Goal: Task Accomplishment & Management: Manage account settings

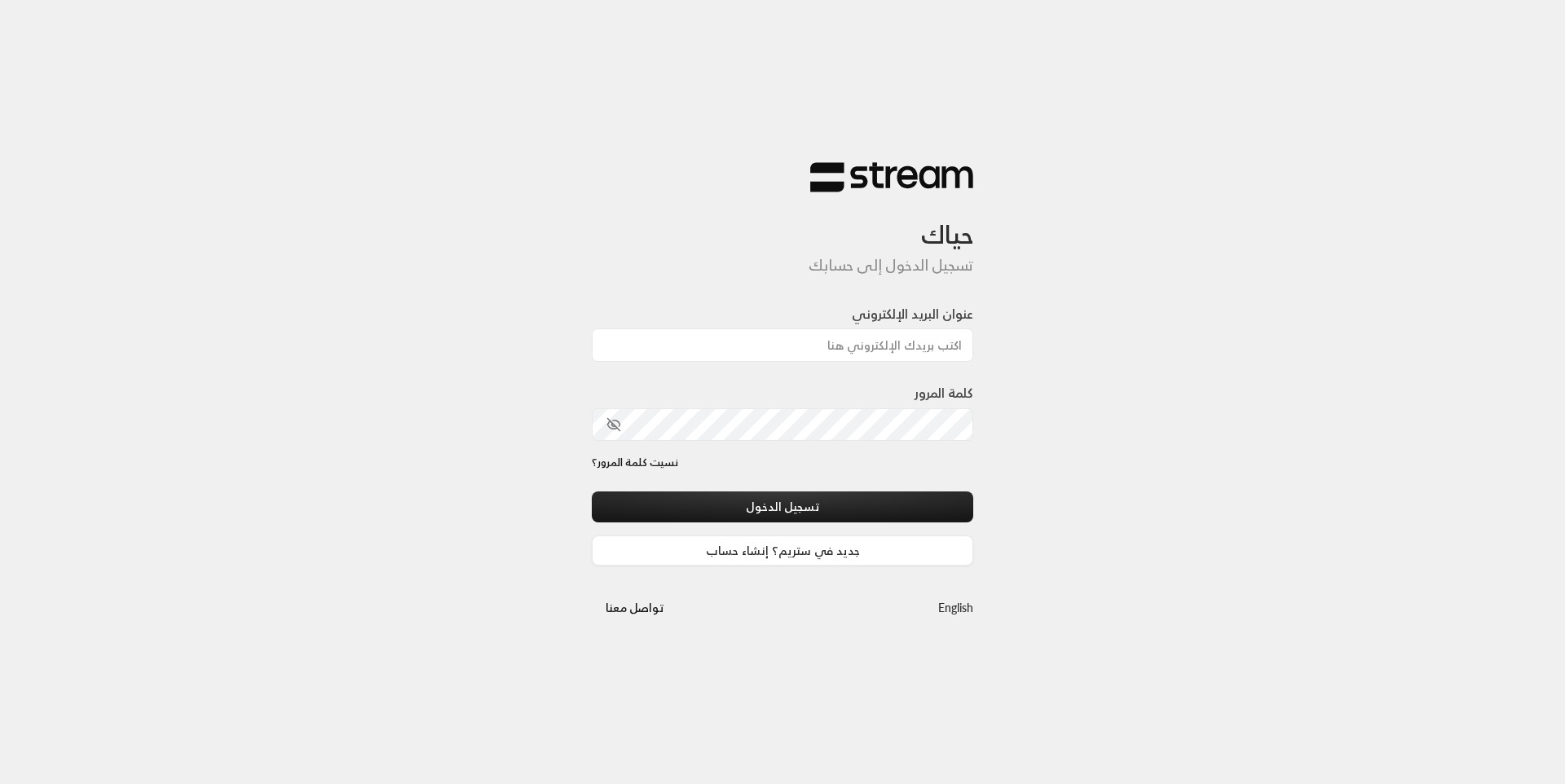
click at [776, 347] on input "عنوان البريد الإلكتروني" at bounding box center [782, 345] width 382 height 33
type input "[EMAIL_ADDRESS][DOMAIN_NAME]"
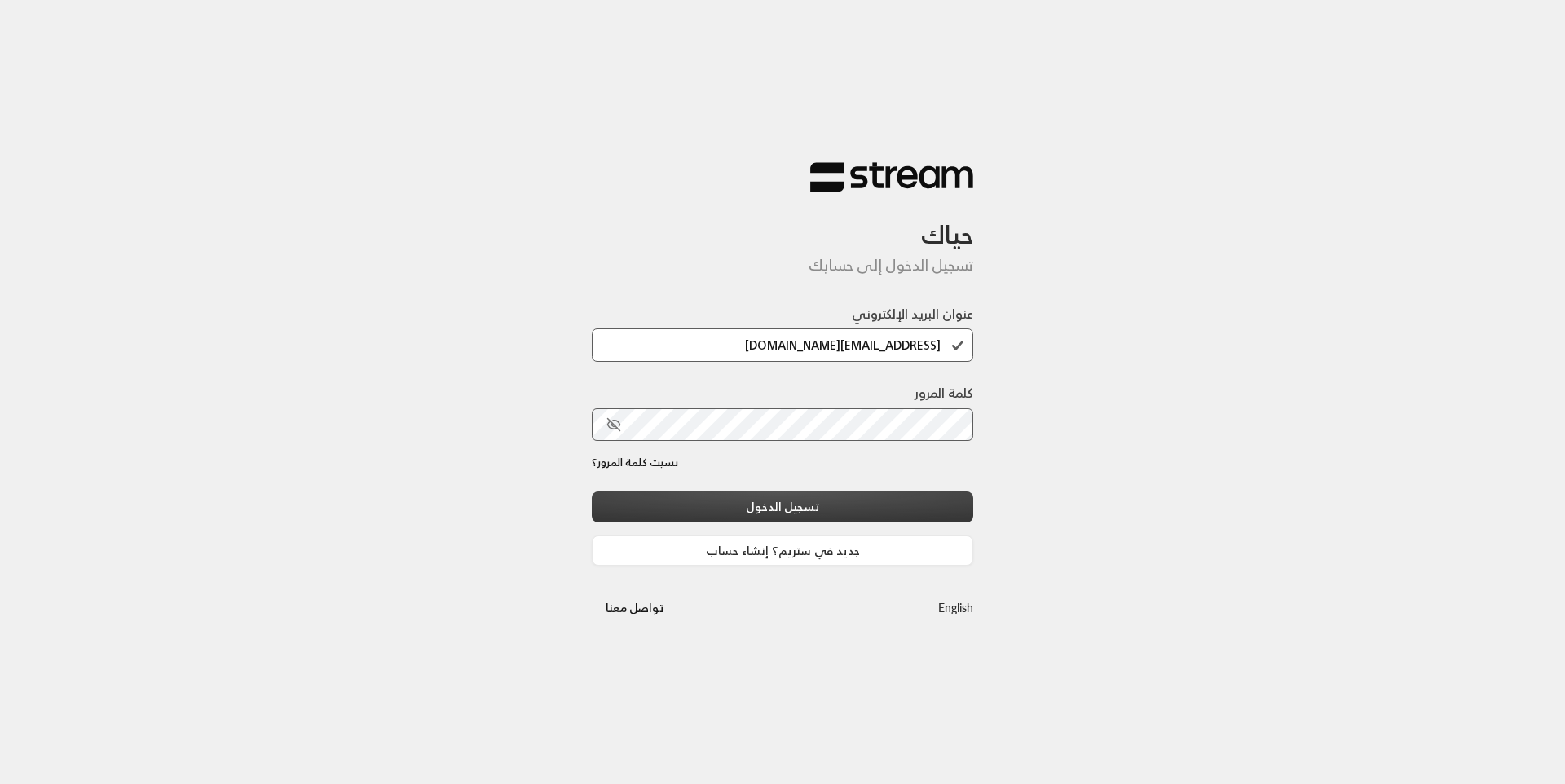
click at [799, 504] on button "تسجيل الدخول" at bounding box center [782, 506] width 382 height 30
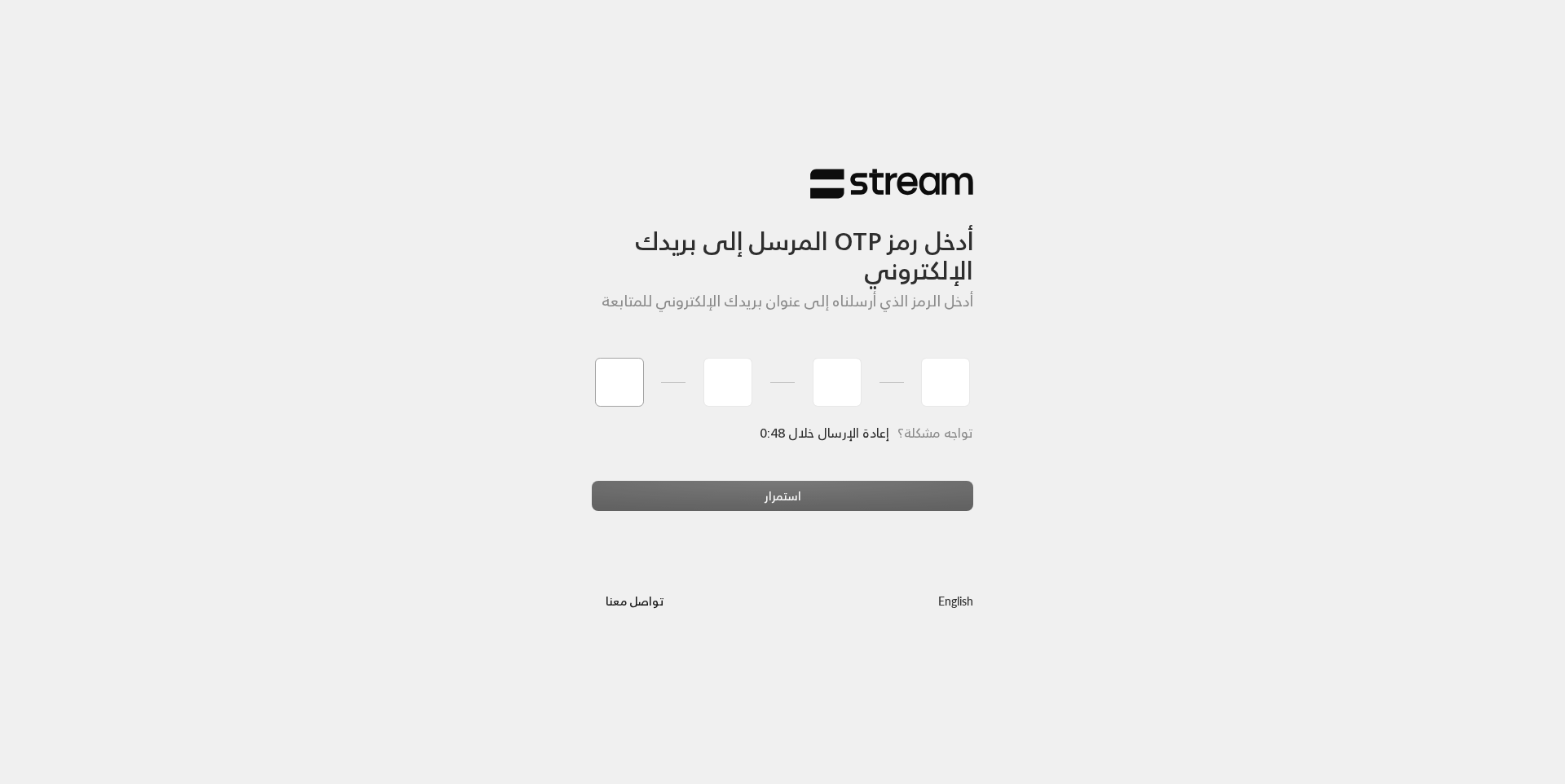
type input "1"
type input "9"
type input "3"
type input "5"
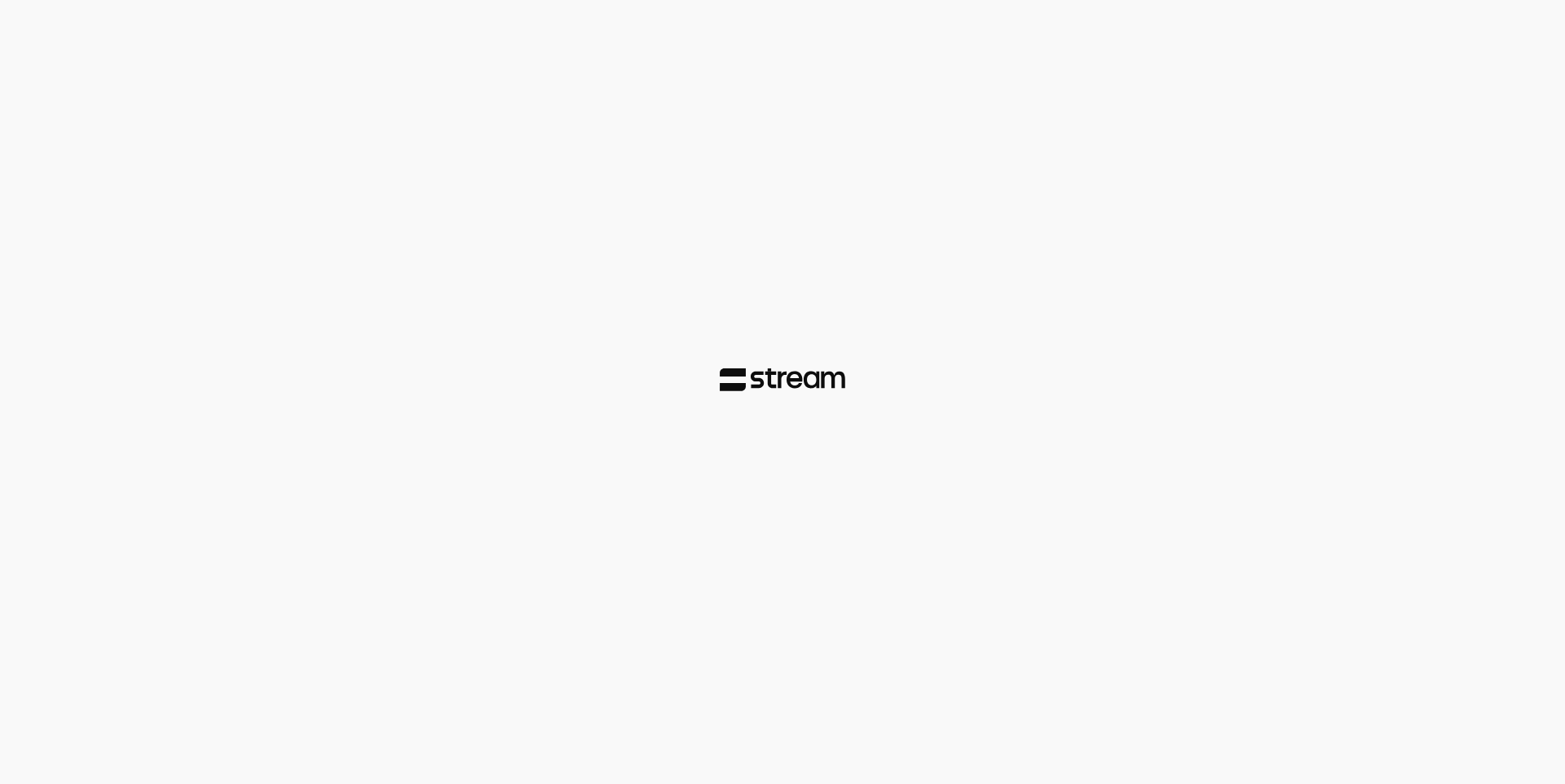
click at [859, 502] on div at bounding box center [782, 392] width 1565 height 784
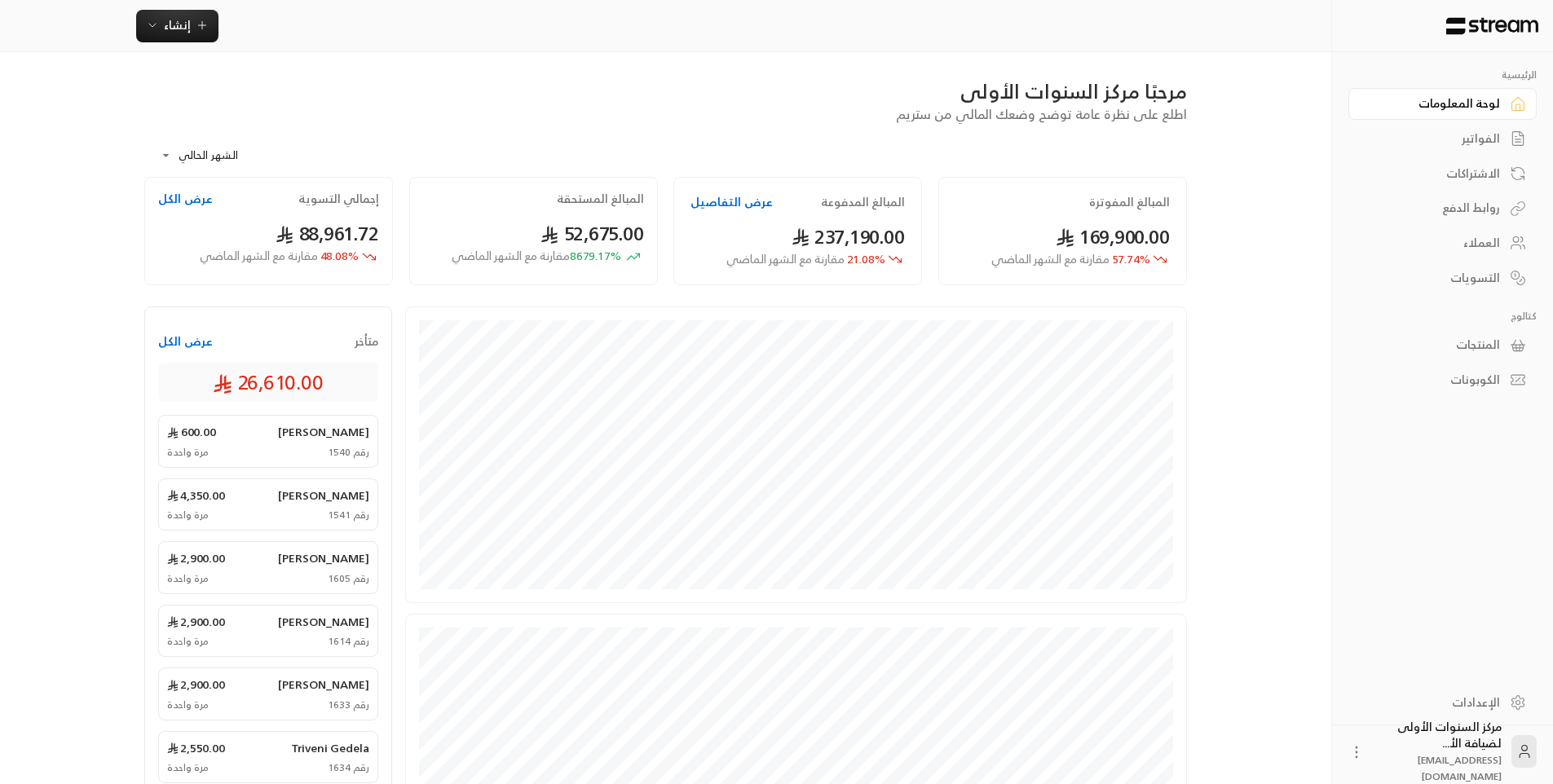
click at [1493, 140] on div "الفواتير" at bounding box center [1434, 139] width 131 height 17
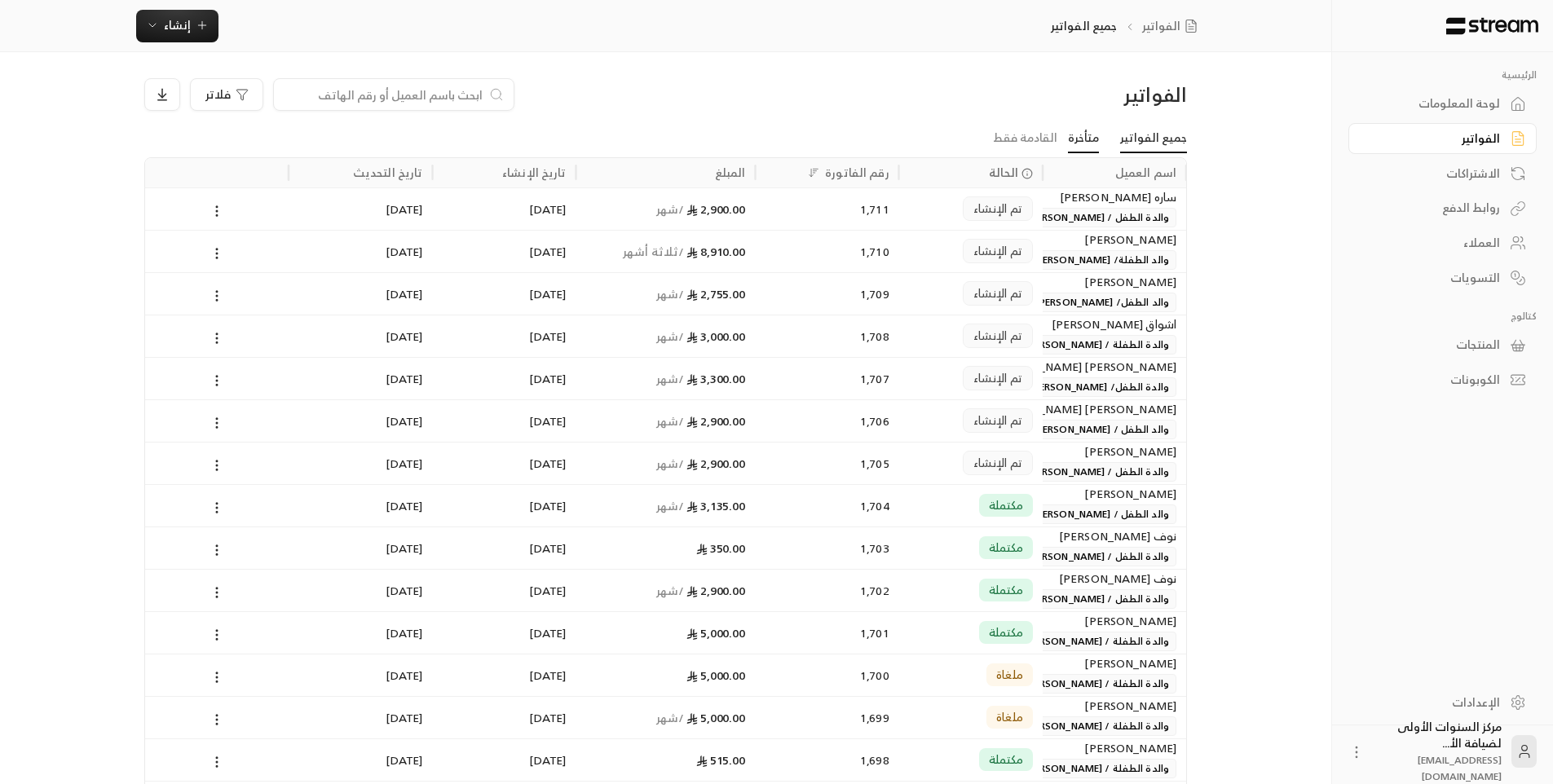
click at [1086, 140] on link "متأخرة" at bounding box center [1083, 139] width 31 height 29
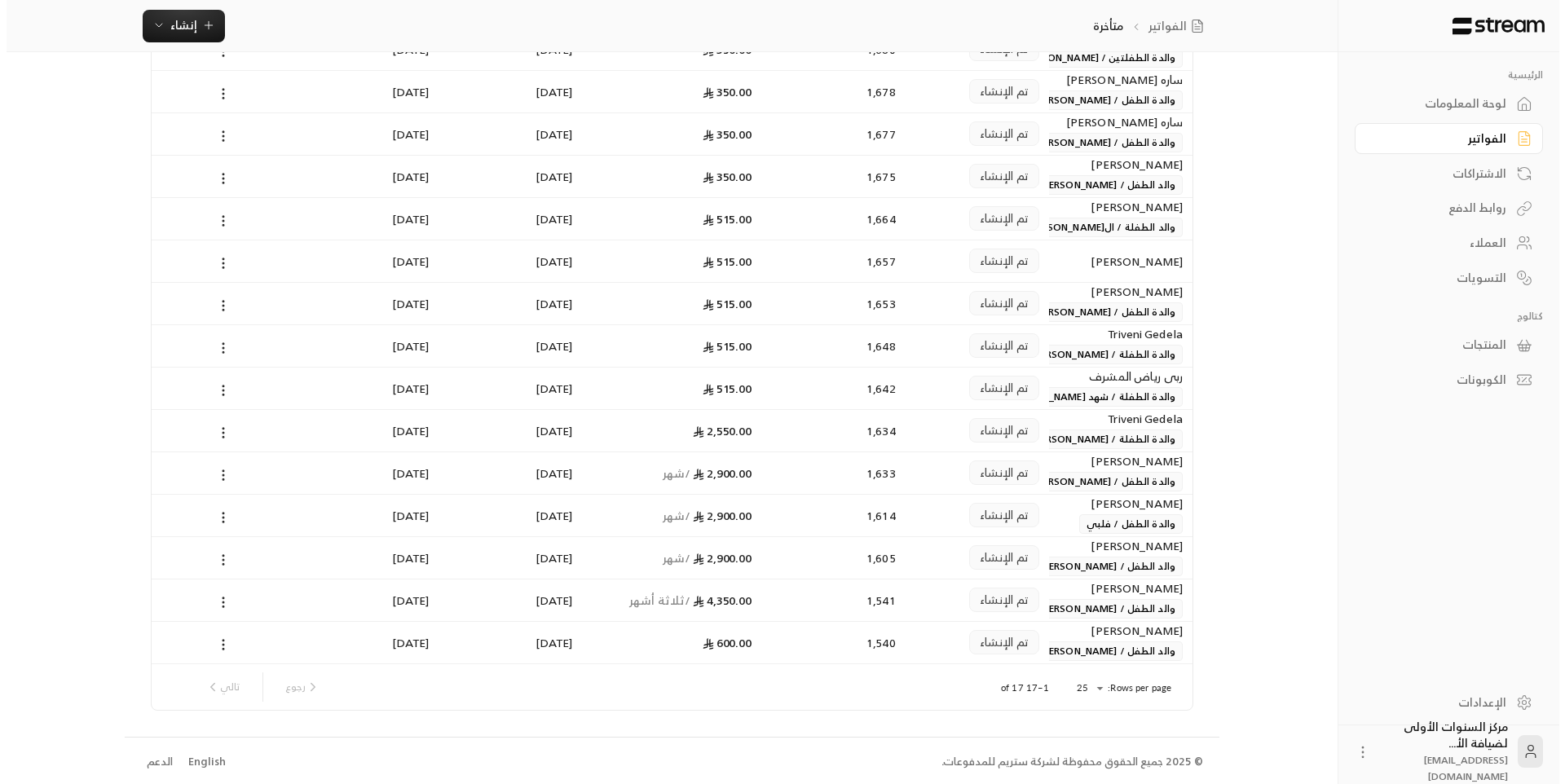
scroll to position [247, 0]
click at [1080, 537] on body "الرئيسية لوحة المعلومات الفواتير الاشتراكات روابط الدفع العملاء التسويات كتالوج…" at bounding box center [782, 144] width 1565 height 784
click at [1082, 751] on li "100" at bounding box center [1083, 752] width 46 height 26
click at [1075, 482] on span "والدة الطفل / [PERSON_NAME] [PERSON_NAME]" at bounding box center [1058, 479] width 235 height 19
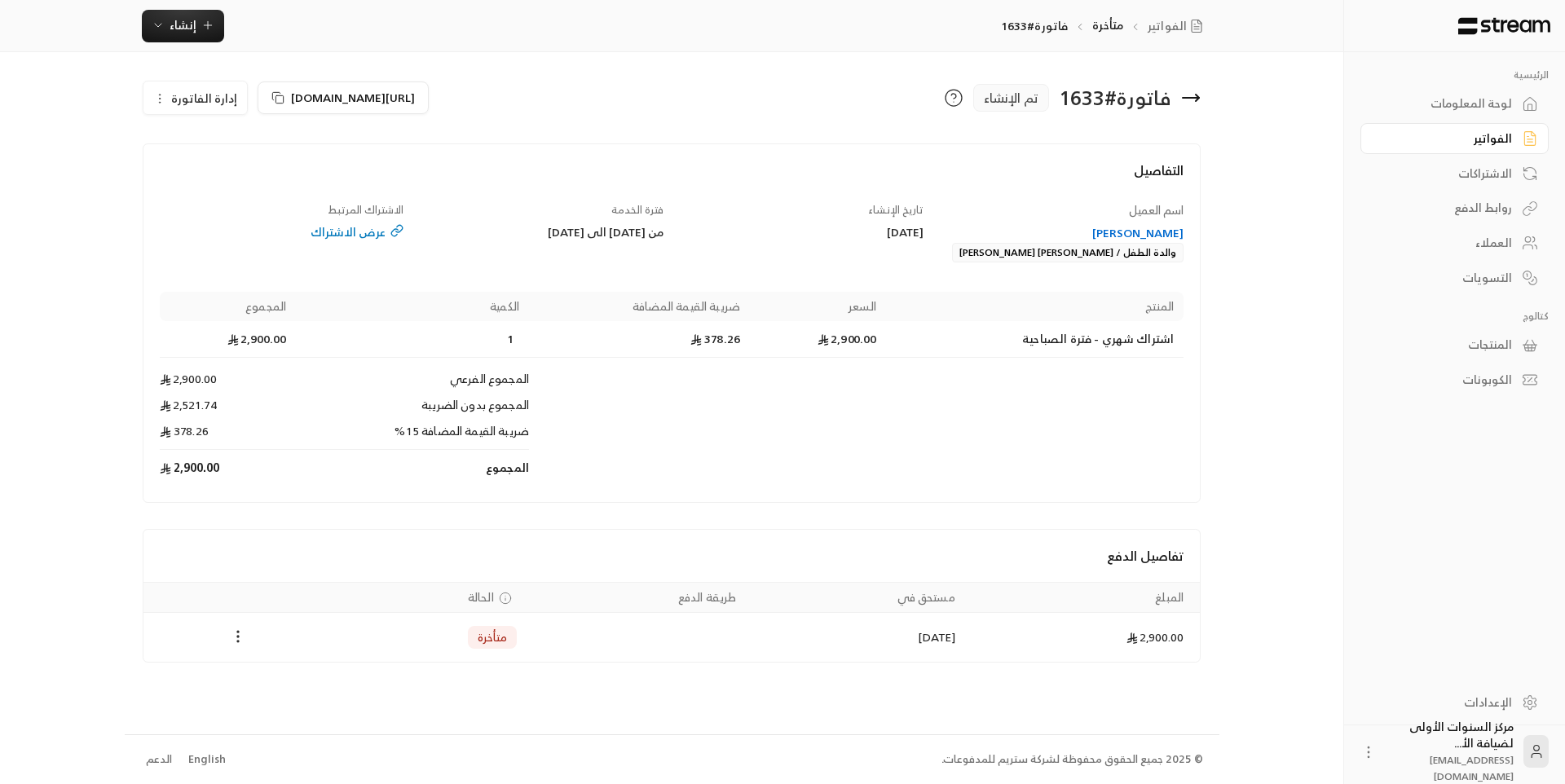
click at [1138, 232] on div "[PERSON_NAME]" at bounding box center [1062, 233] width 245 height 17
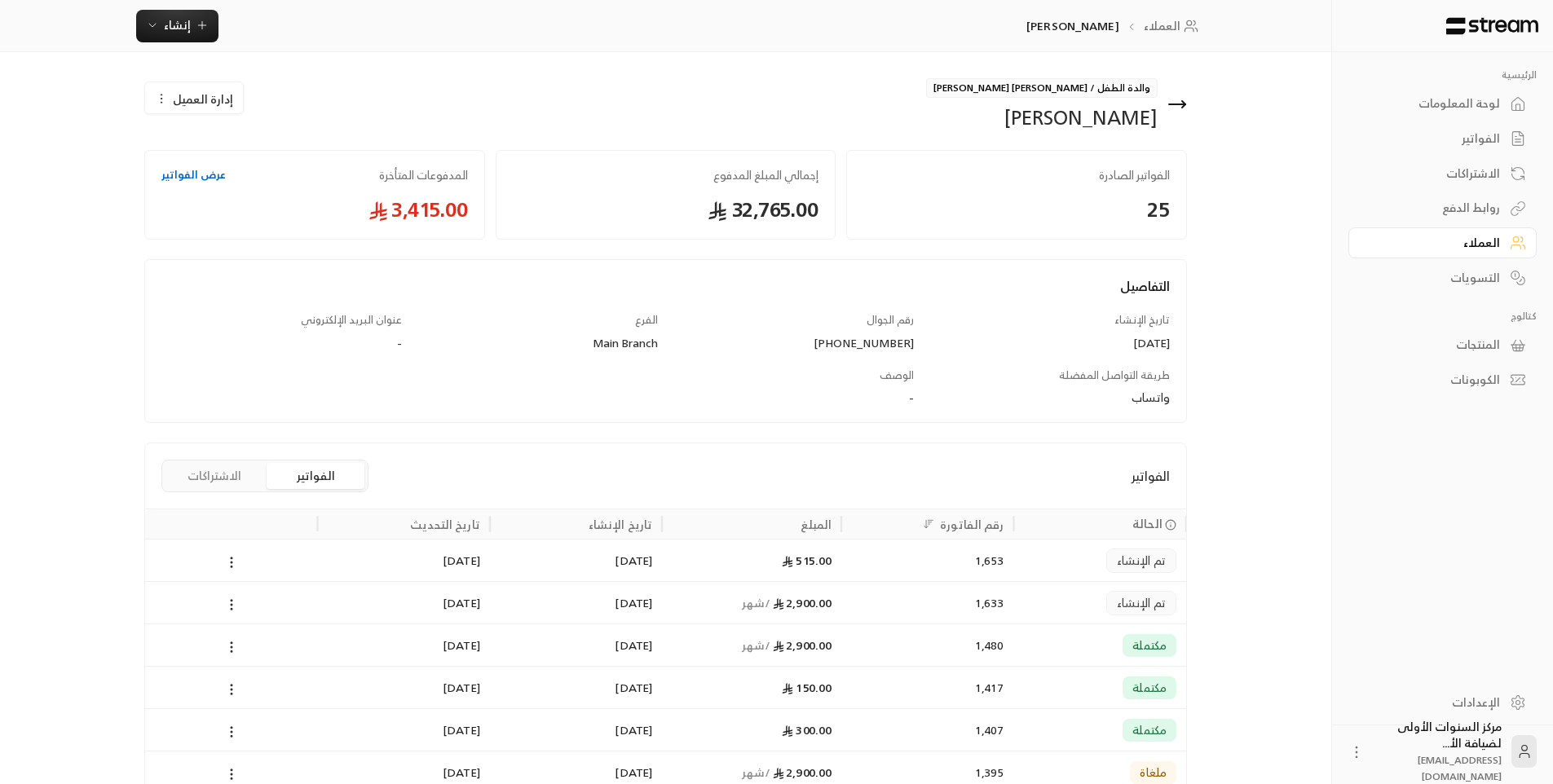
click at [1182, 103] on icon at bounding box center [1177, 104] width 19 height 19
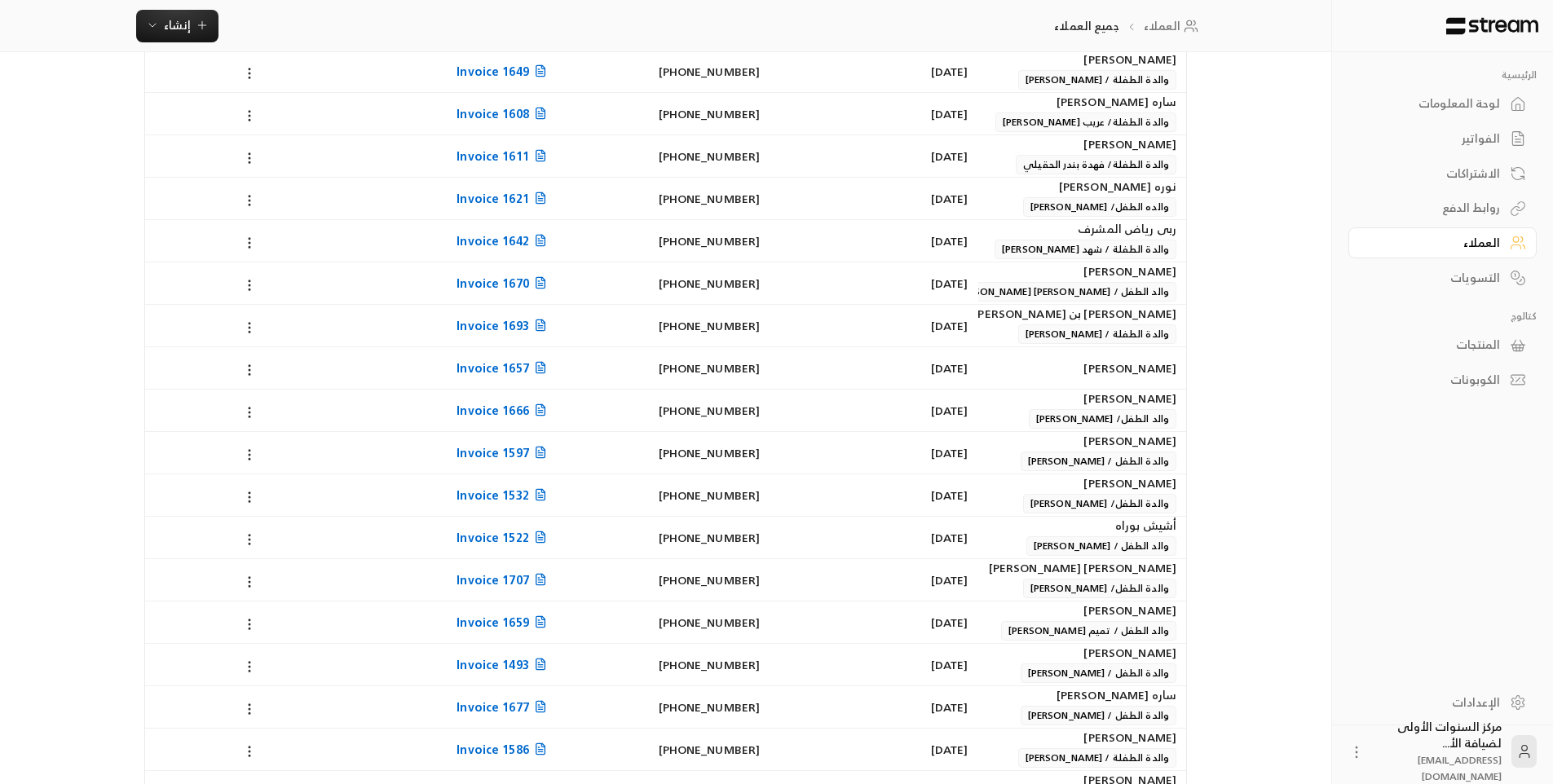
scroll to position [565, 0]
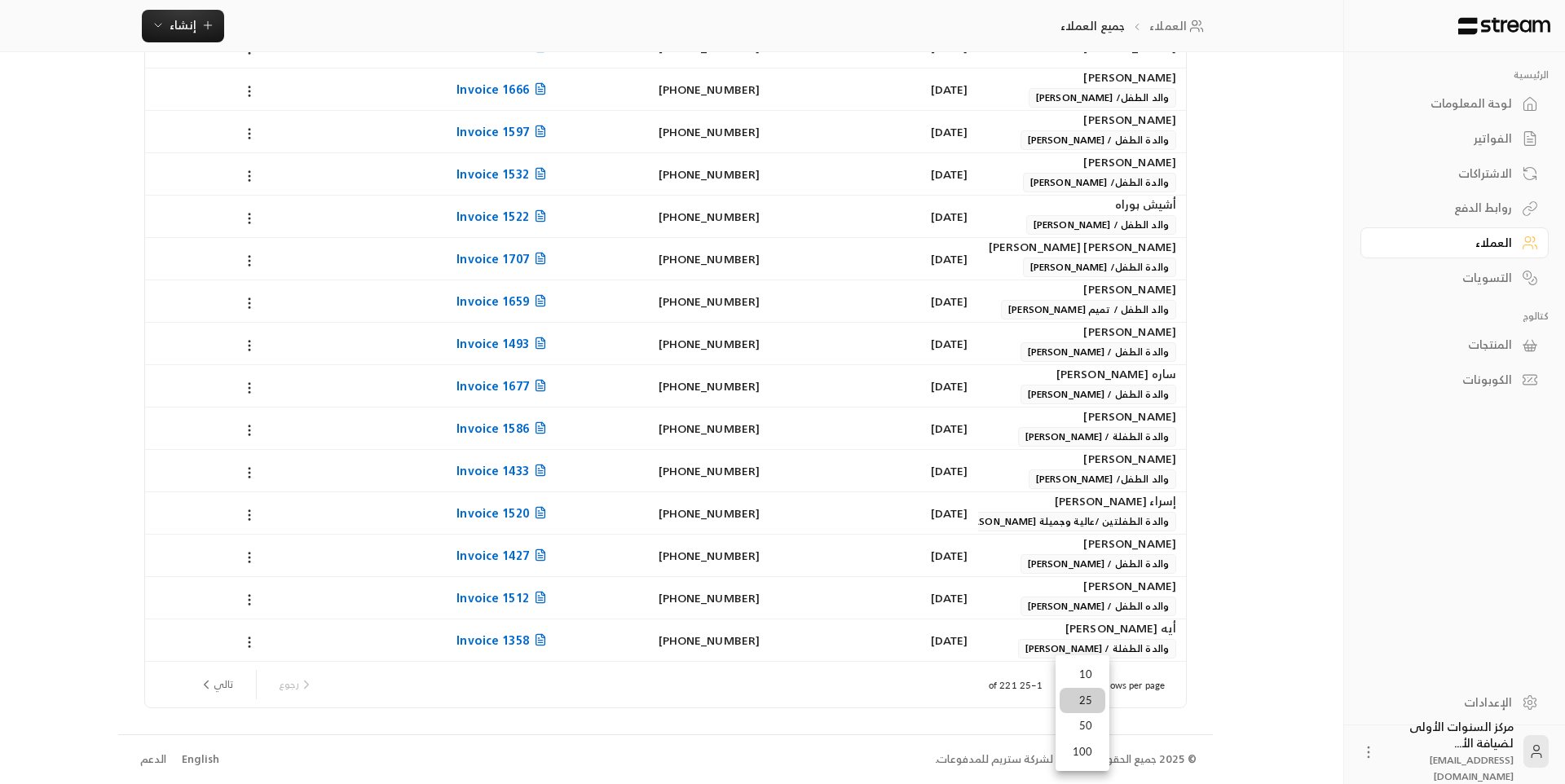
click at [1222, 494] on div at bounding box center [782, 392] width 1565 height 784
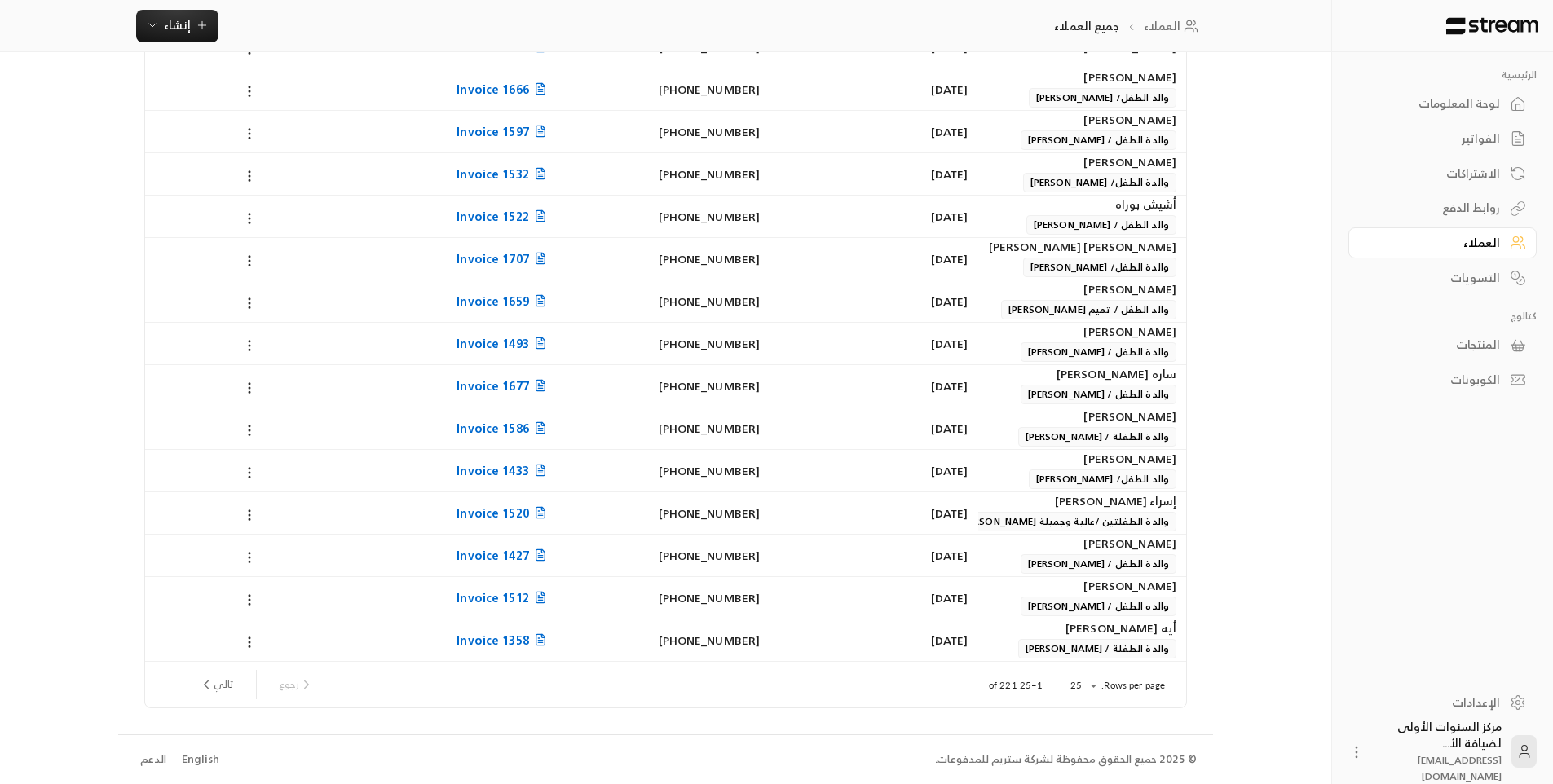
click at [1463, 133] on div "الفواتير" at bounding box center [1434, 139] width 131 height 17
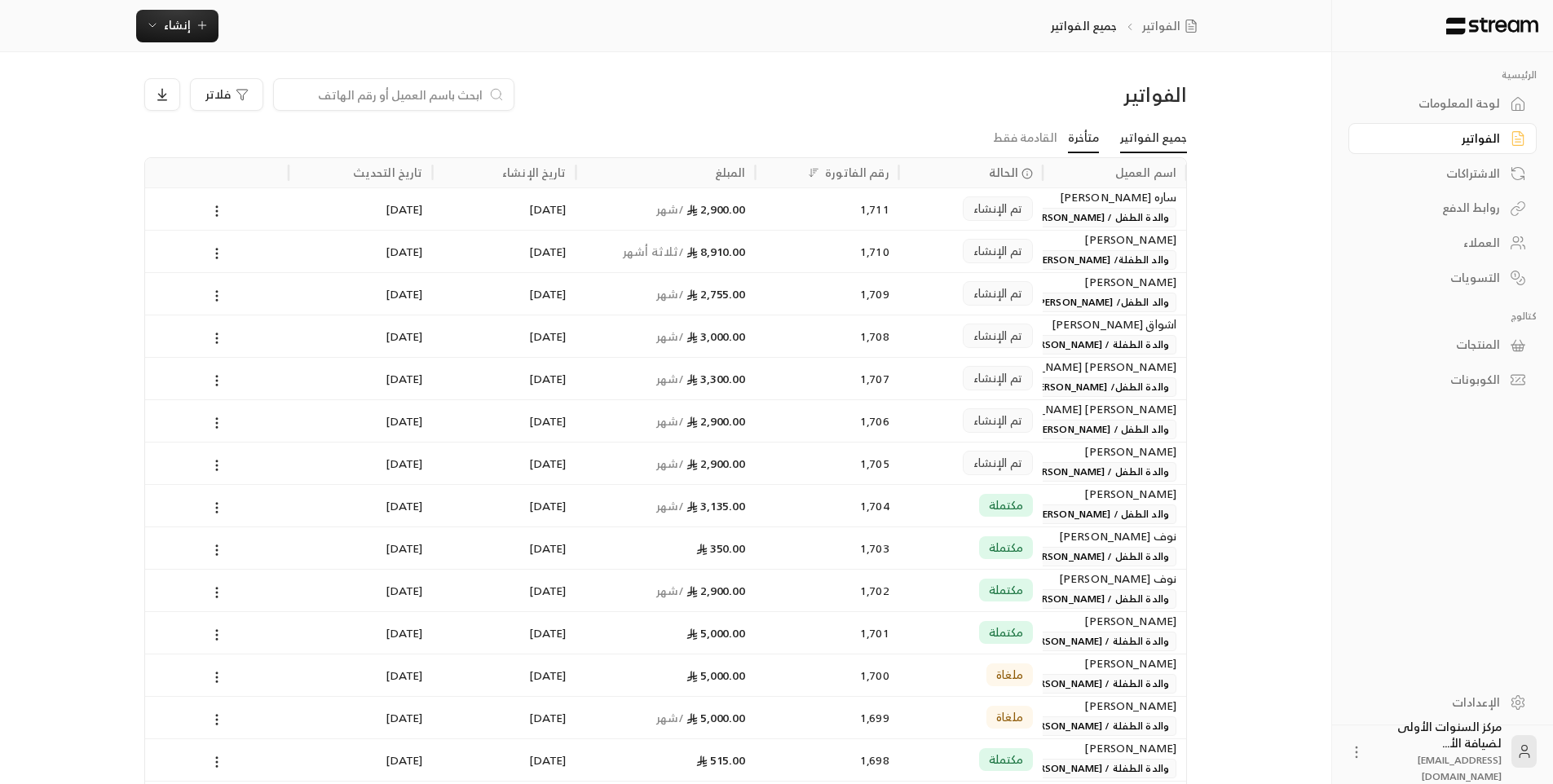
click at [1099, 143] on link "متأخرة" at bounding box center [1083, 139] width 31 height 29
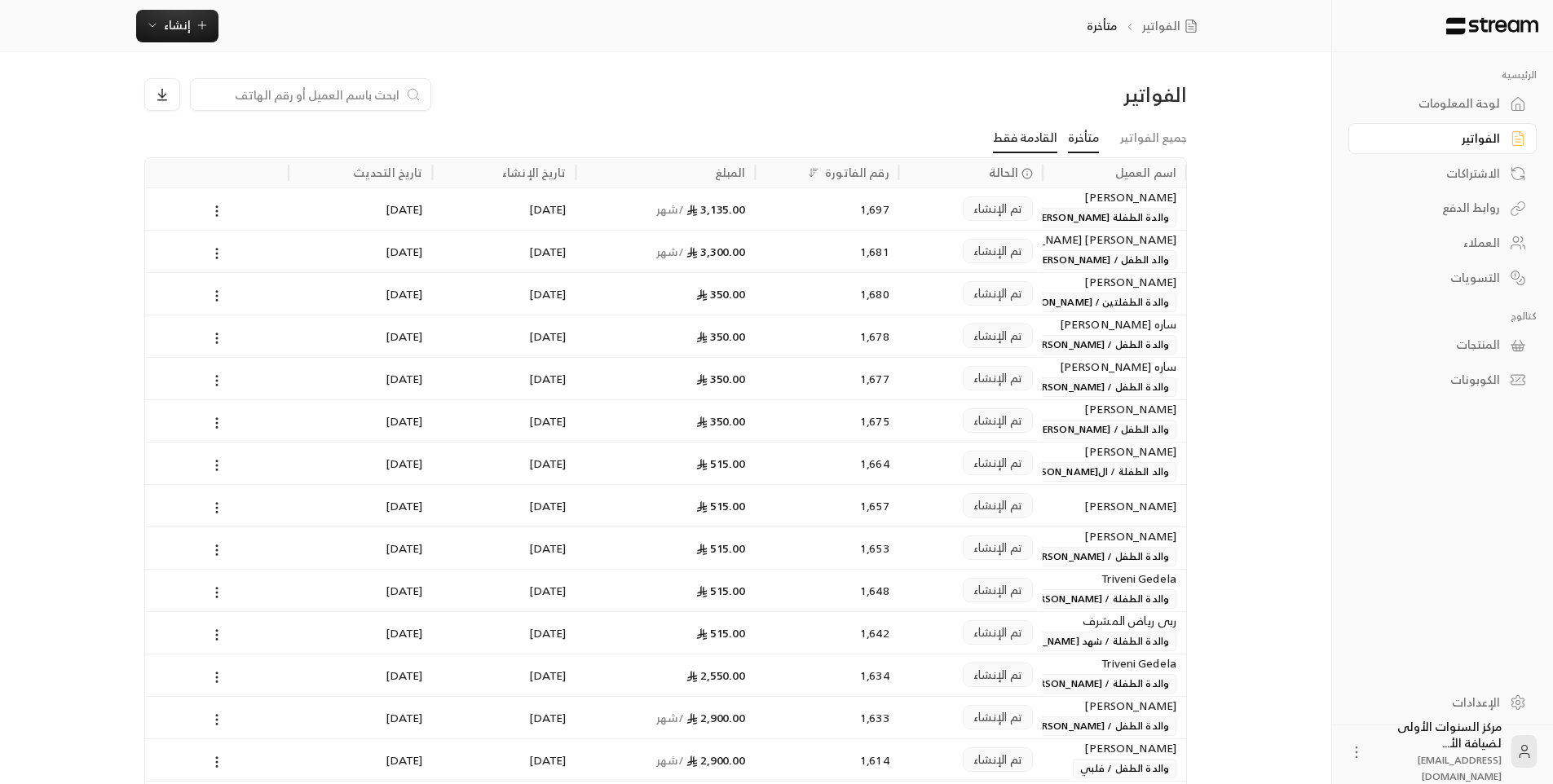
click at [1057, 140] on link "القادمة فقط" at bounding box center [1025, 139] width 64 height 29
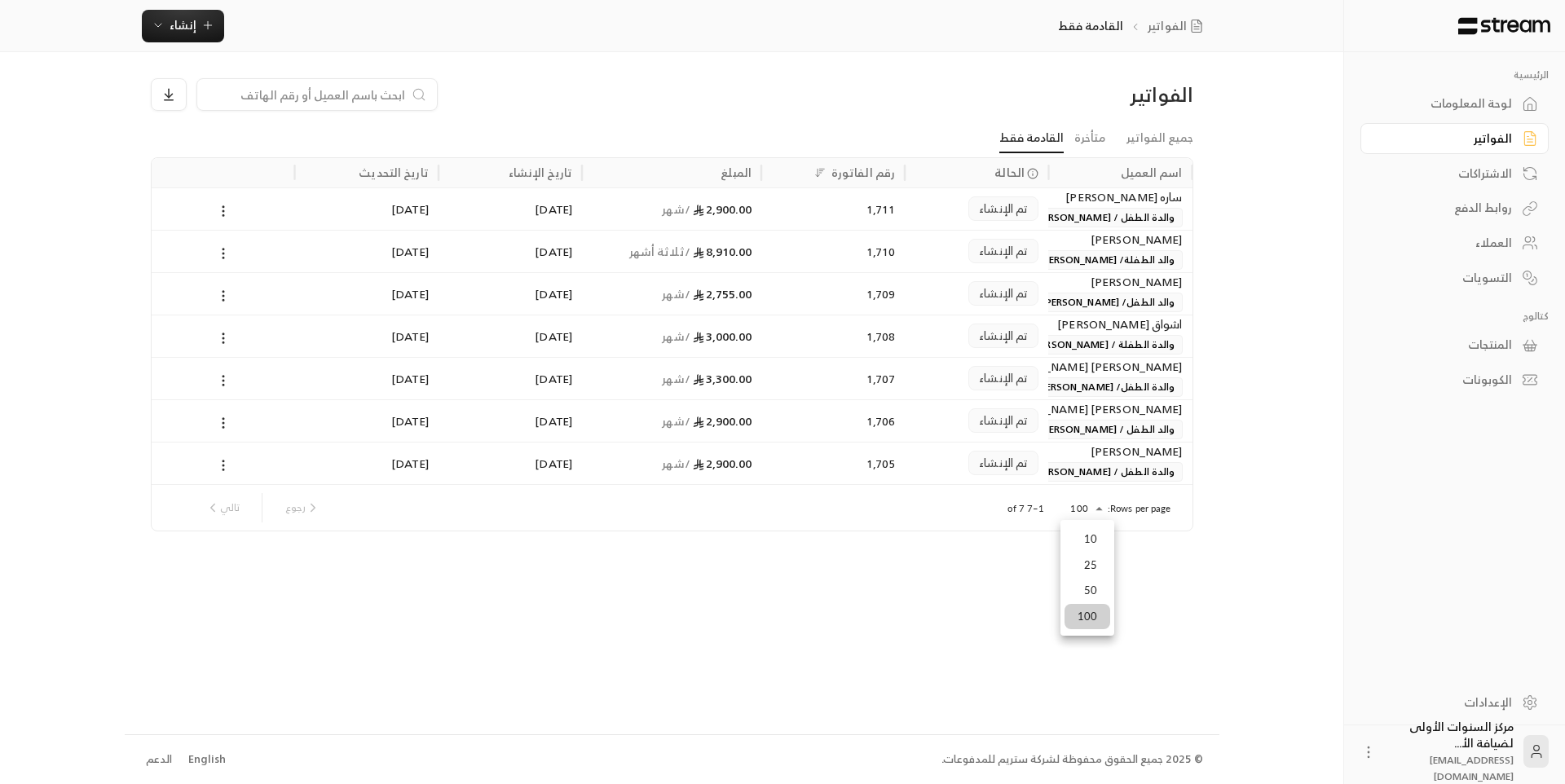
click at [1091, 515] on body "الرئيسية لوحة المعلومات الفواتير الاشتراكات روابط الدفع العملاء التسويات كتالوج…" at bounding box center [782, 392] width 1565 height 784
click at [1183, 592] on div at bounding box center [782, 392] width 1565 height 784
click at [1080, 258] on span "والد الطفلة/ [PERSON_NAME]" at bounding box center [1106, 259] width 150 height 19
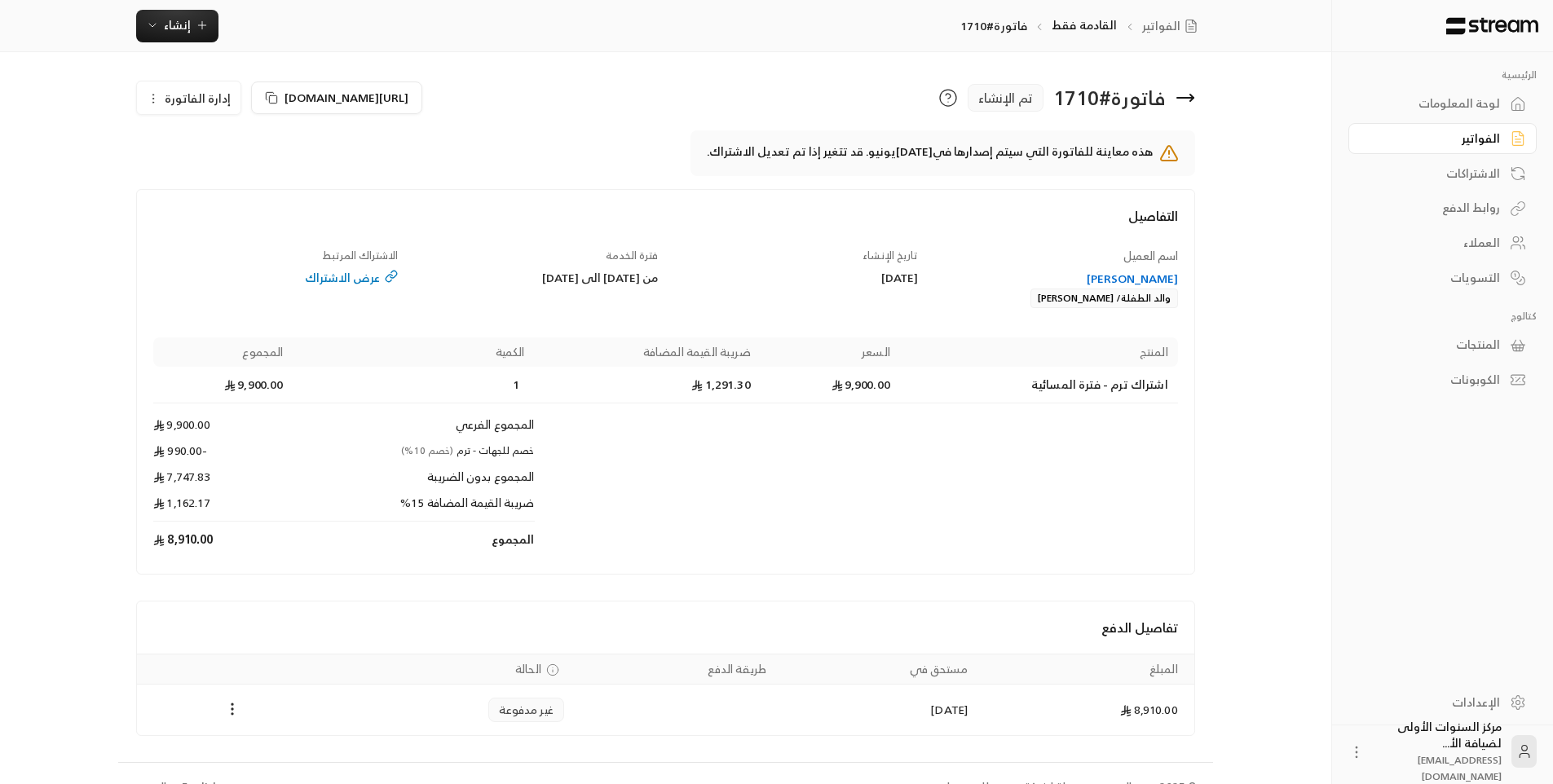
click at [1084, 280] on div "[PERSON_NAME]" at bounding box center [1056, 278] width 245 height 17
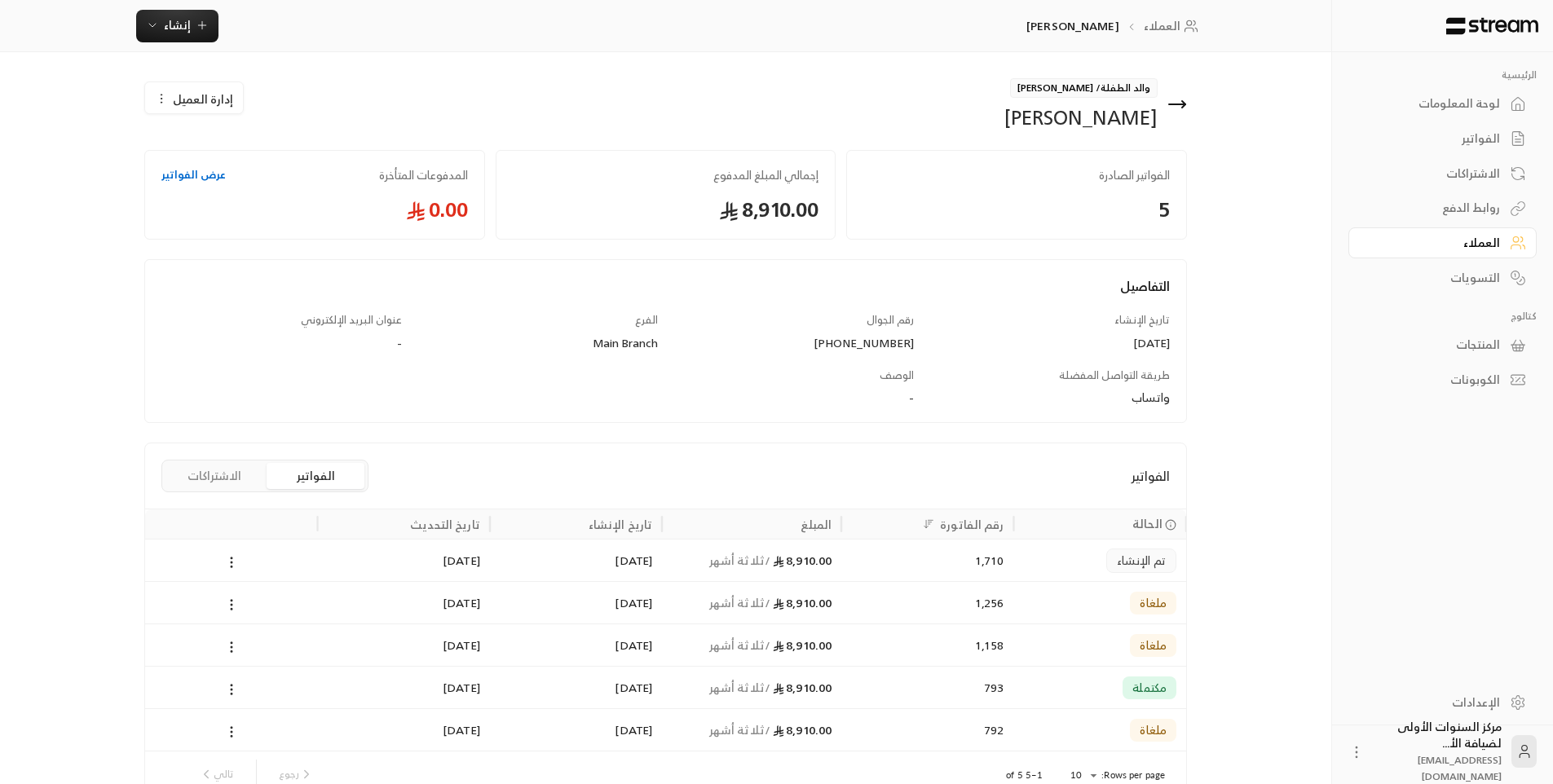
click at [202, 471] on button "الاشتراكات" at bounding box center [214, 476] width 97 height 26
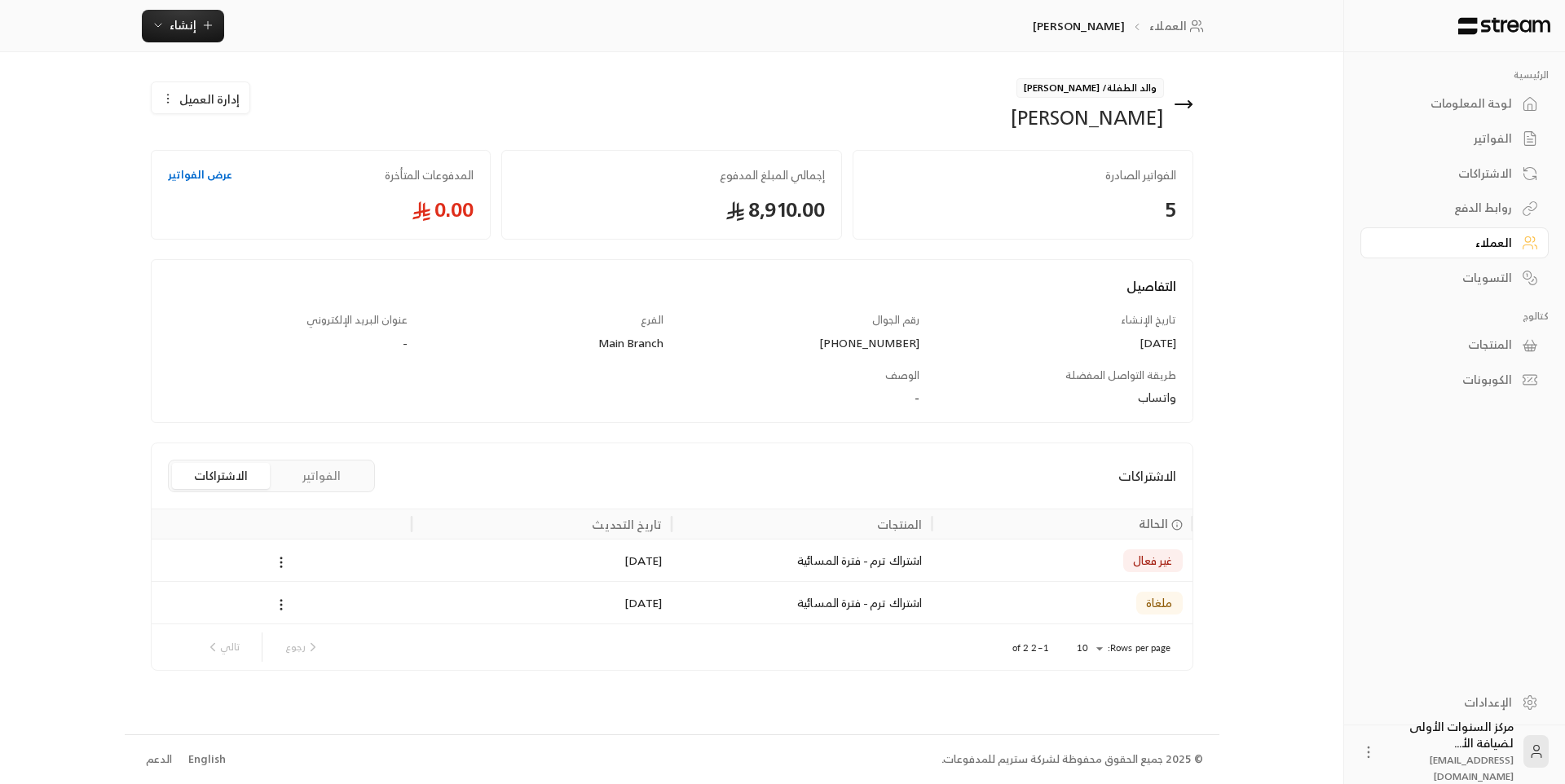
click at [348, 493] on div "الاشتراكات الفواتير الاشتراكات" at bounding box center [672, 475] width 1041 height 65
click at [344, 482] on button "الفواتير" at bounding box center [322, 476] width 97 height 26
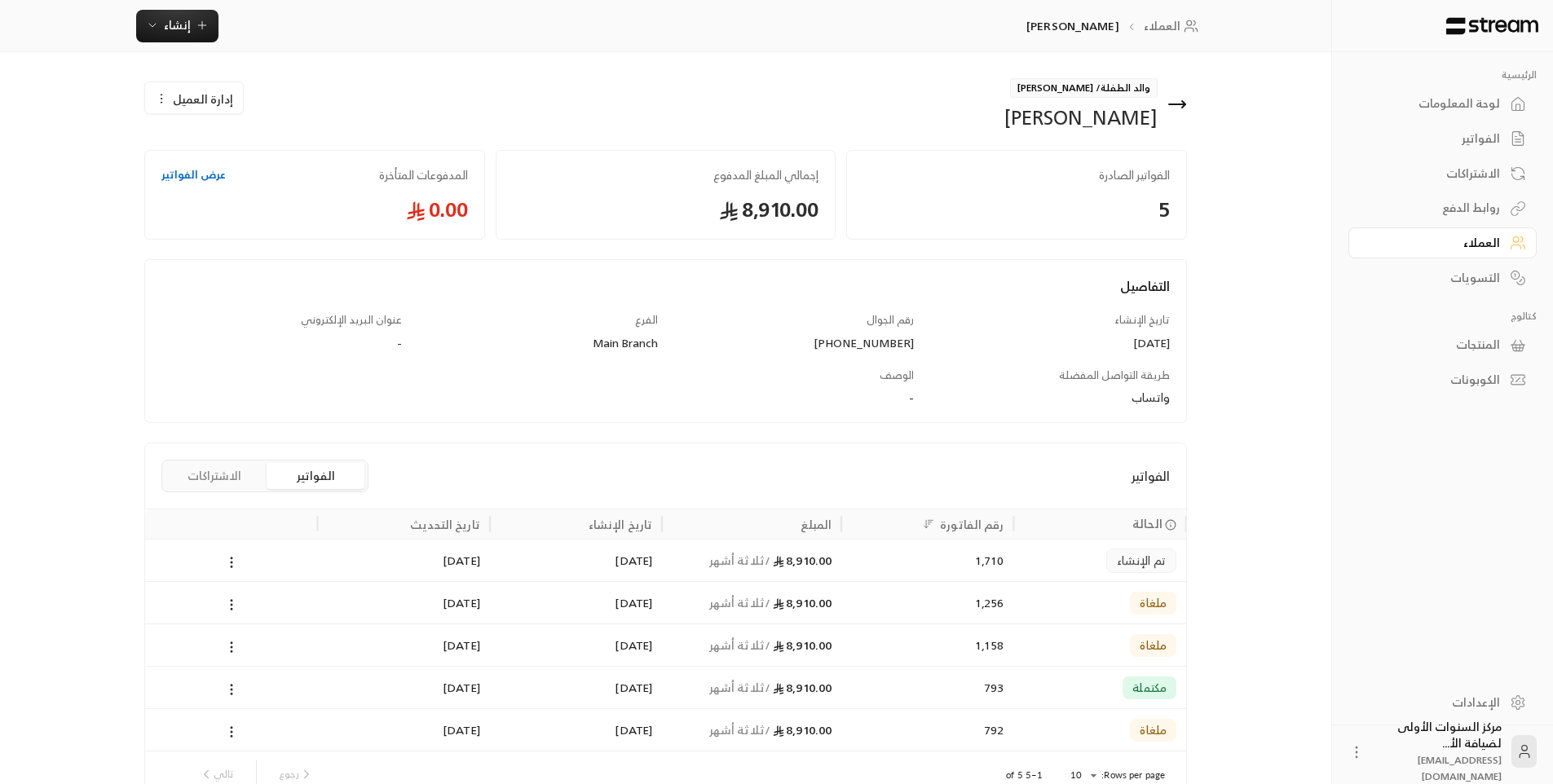
click at [851, 558] on div "1,710" at bounding box center [927, 560] width 172 height 42
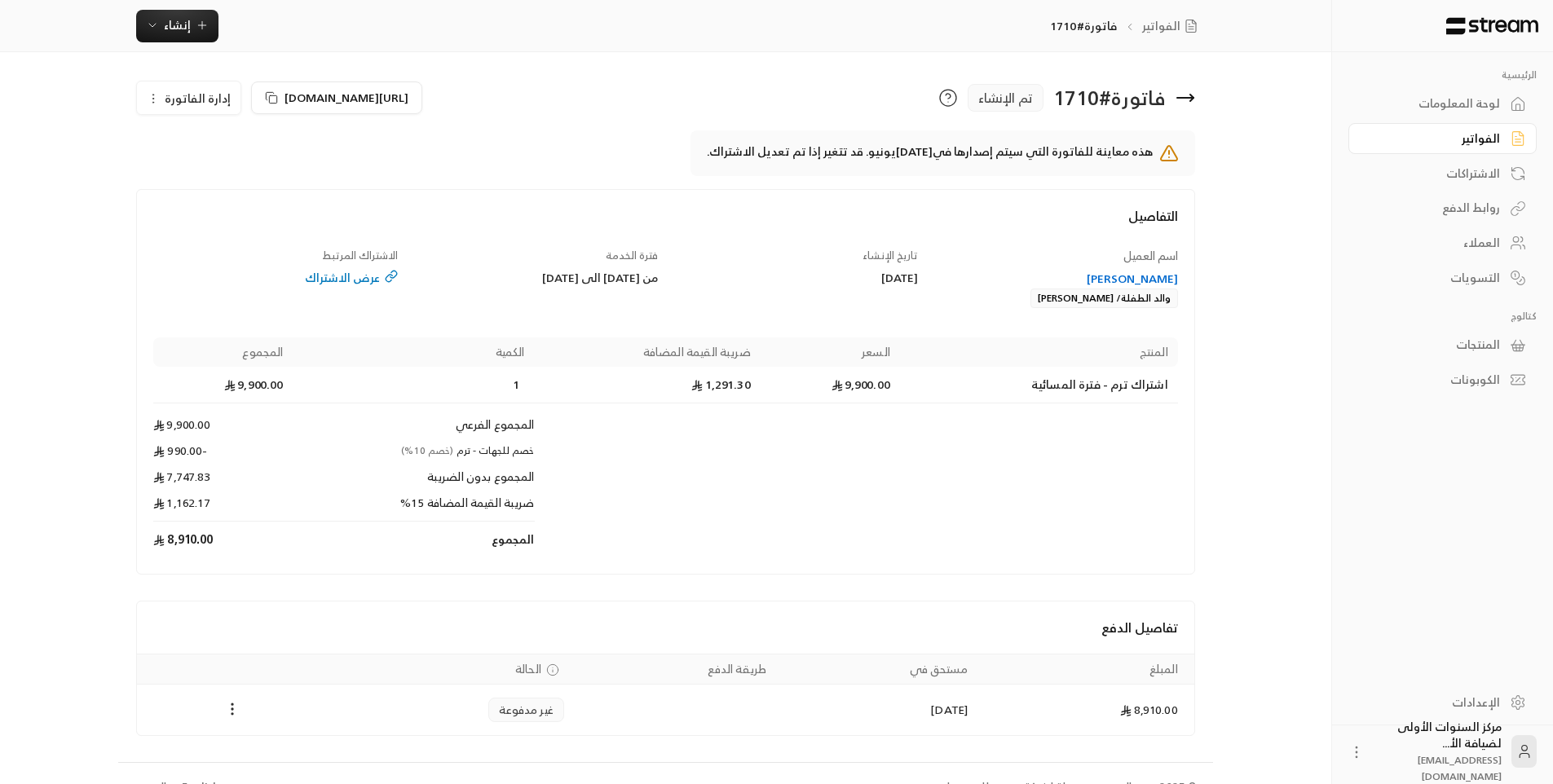
click at [208, 97] on span "إدارة الفاتورة" at bounding box center [198, 98] width 66 height 20
click at [230, 184] on link "إلغاء" at bounding box center [198, 176] width 101 height 29
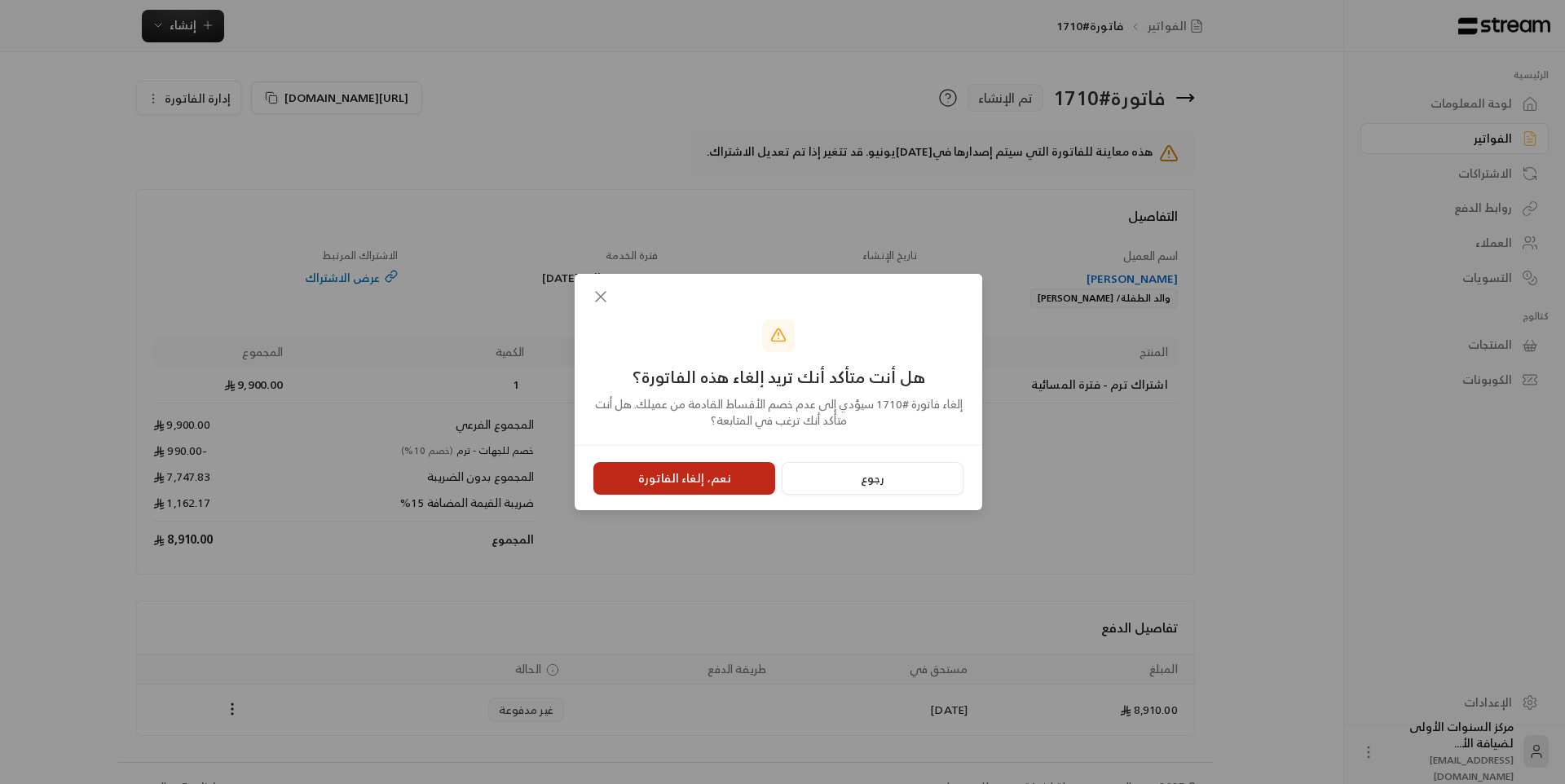
click at [706, 477] on button "نعم، إلغاء الفاتورة" at bounding box center [684, 478] width 182 height 32
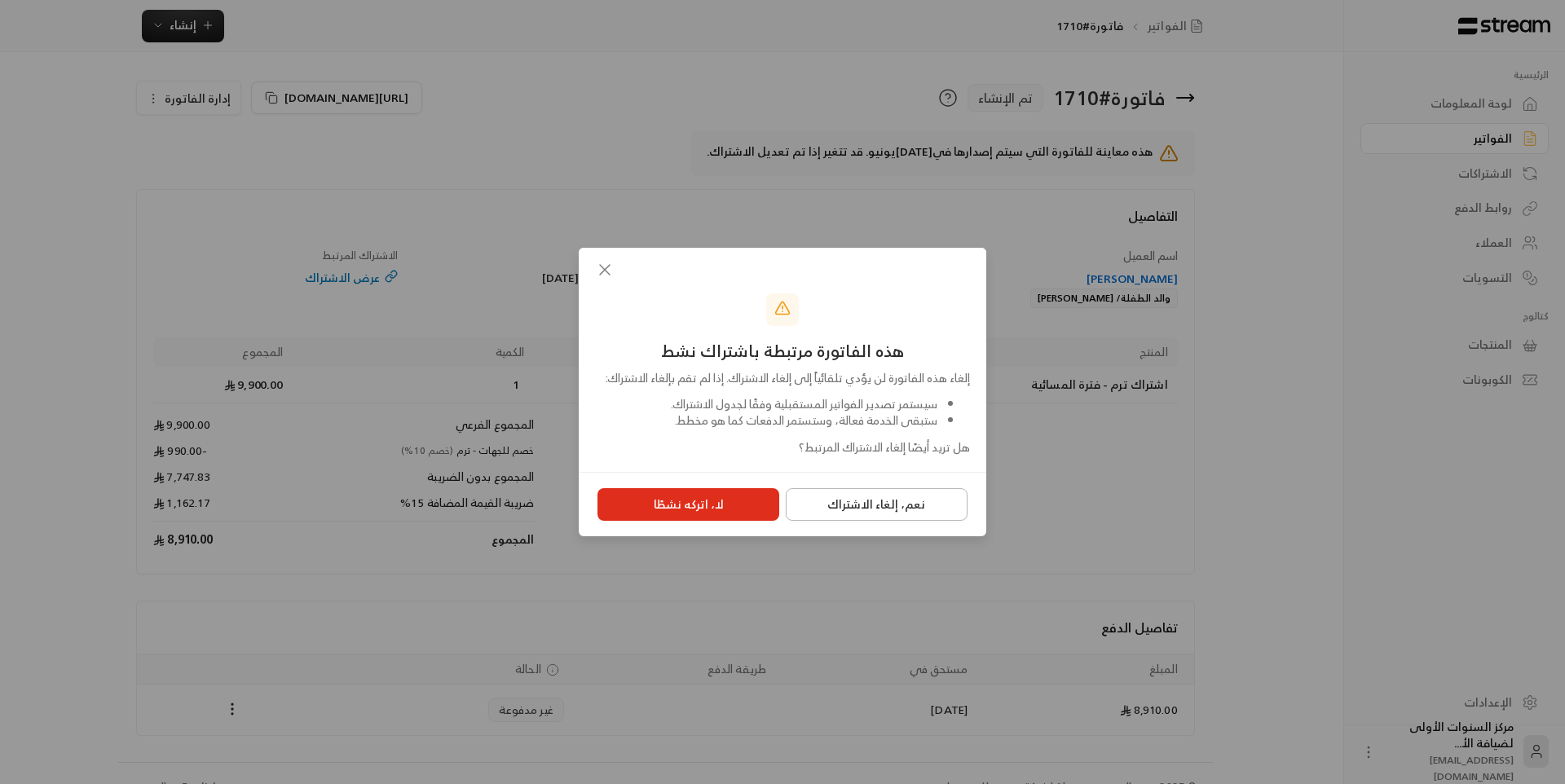
click at [849, 516] on button "نعم، إلغاء الاشتراك" at bounding box center [877, 504] width 182 height 32
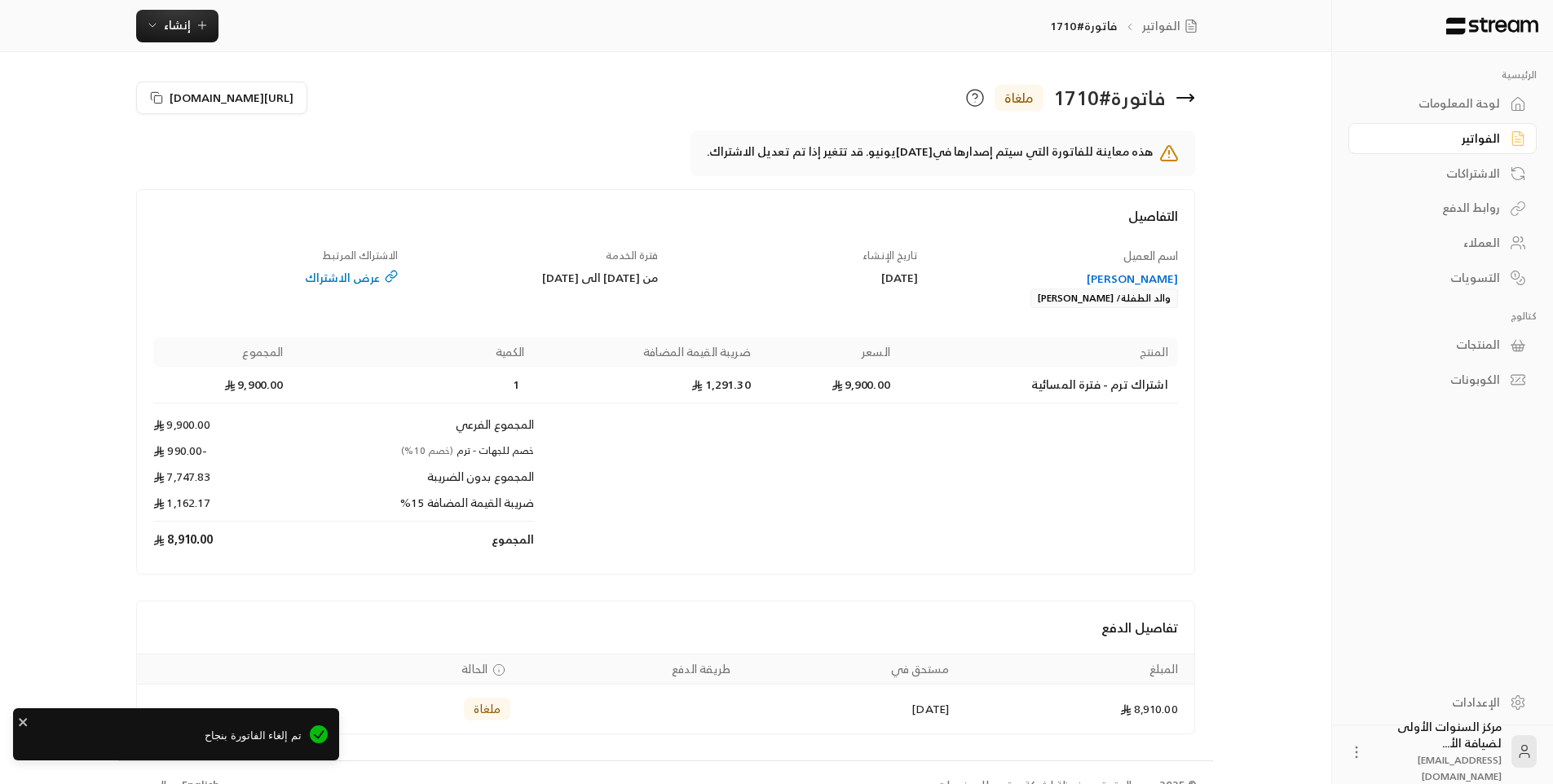
click at [1097, 278] on div "[PERSON_NAME]" at bounding box center [1056, 278] width 245 height 17
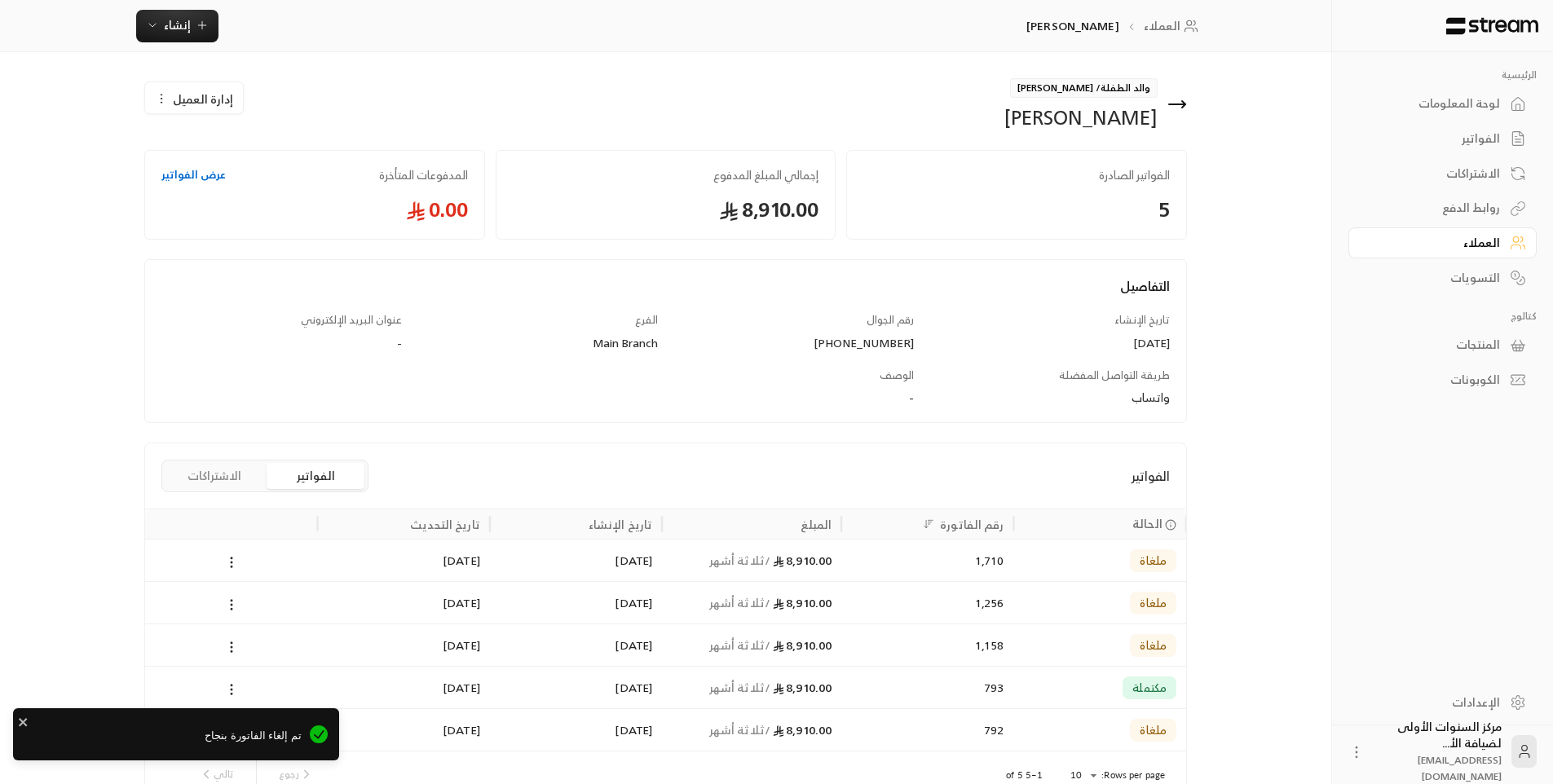
click at [222, 477] on button "الاشتراكات" at bounding box center [214, 476] width 97 height 26
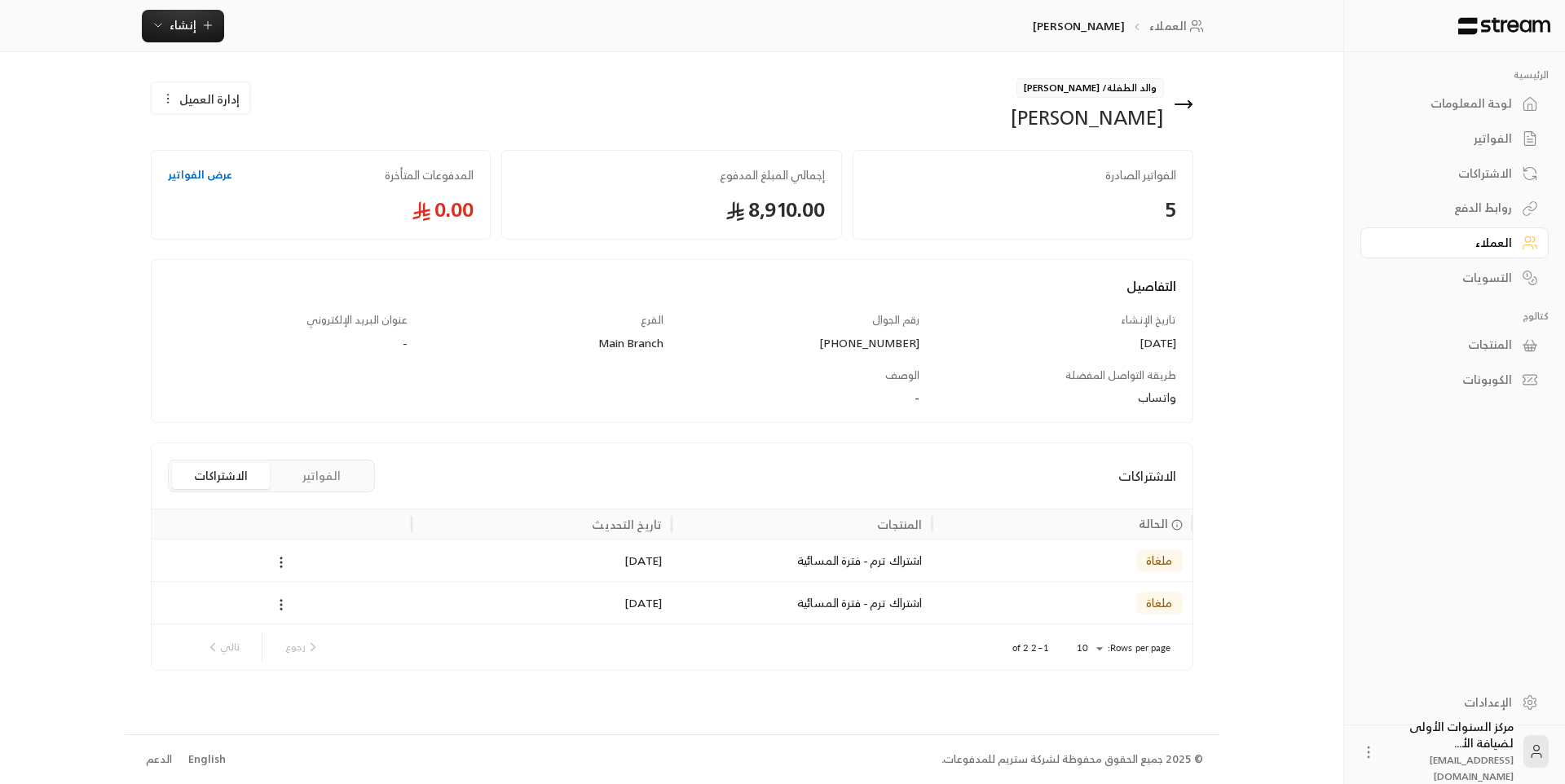
click at [1182, 104] on icon at bounding box center [1183, 104] width 17 height 0
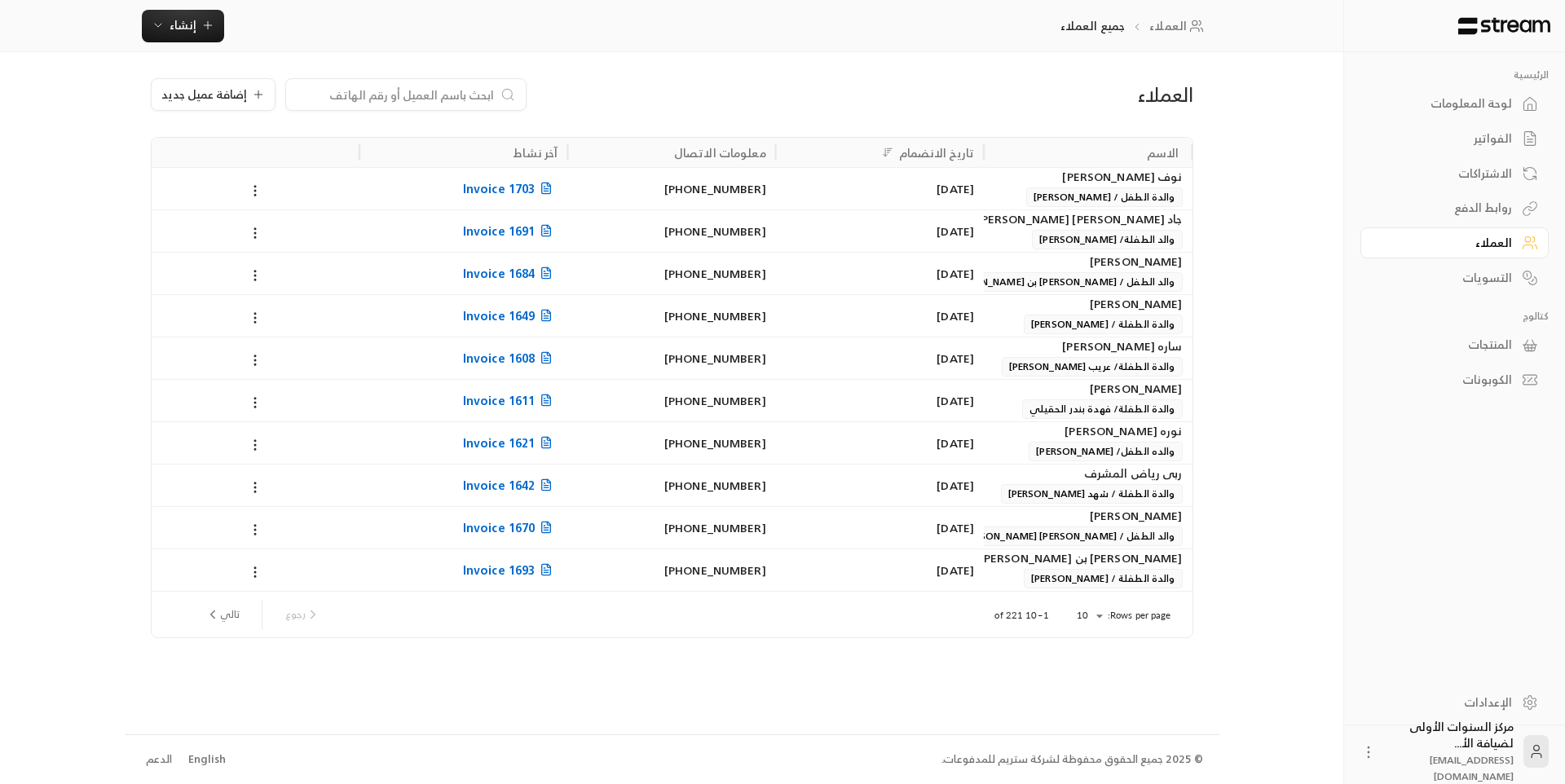
click at [1491, 136] on div "الفواتير" at bounding box center [1446, 139] width 131 height 17
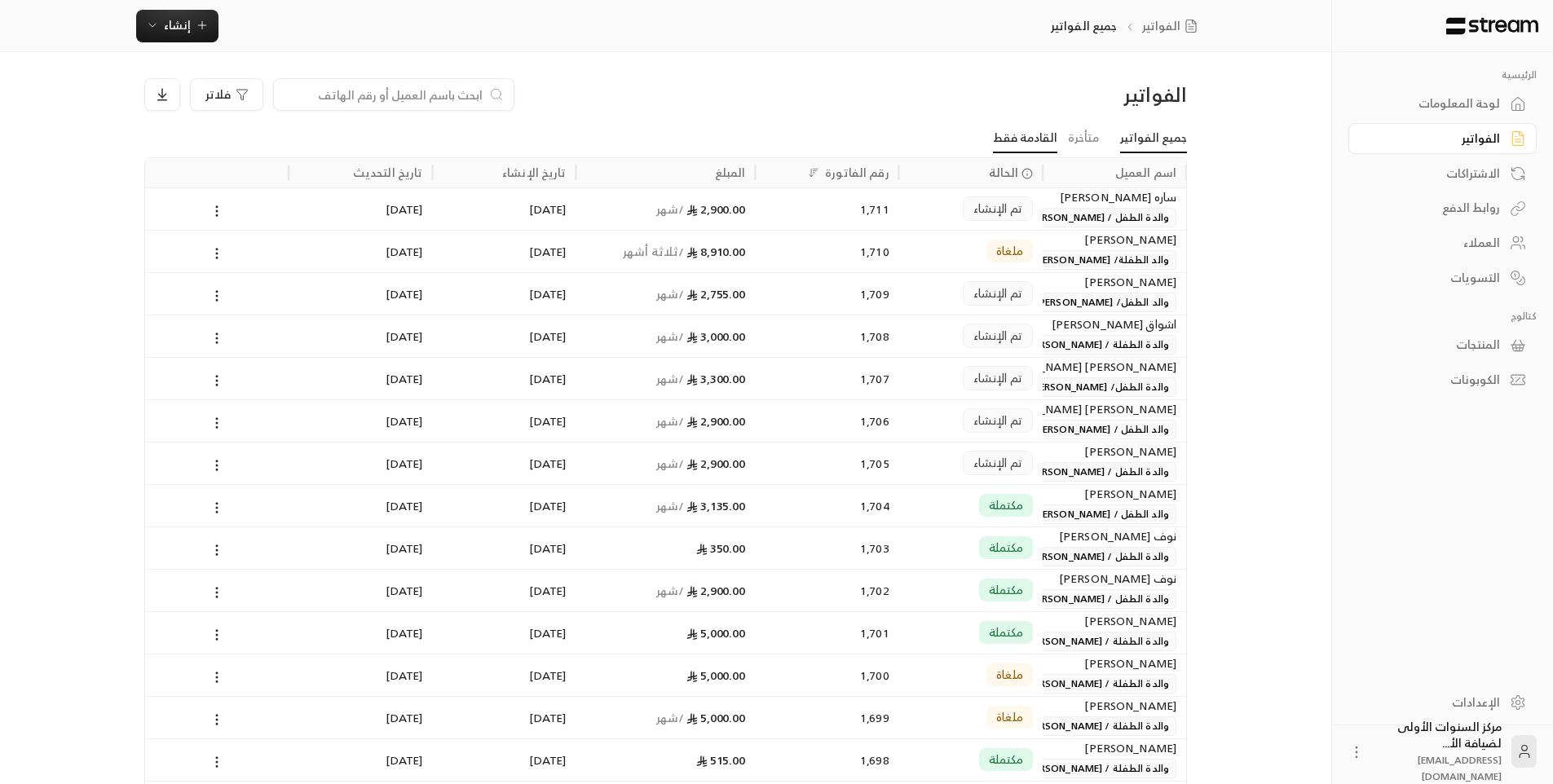
click at [1034, 133] on link "القادمة فقط" at bounding box center [1025, 139] width 64 height 29
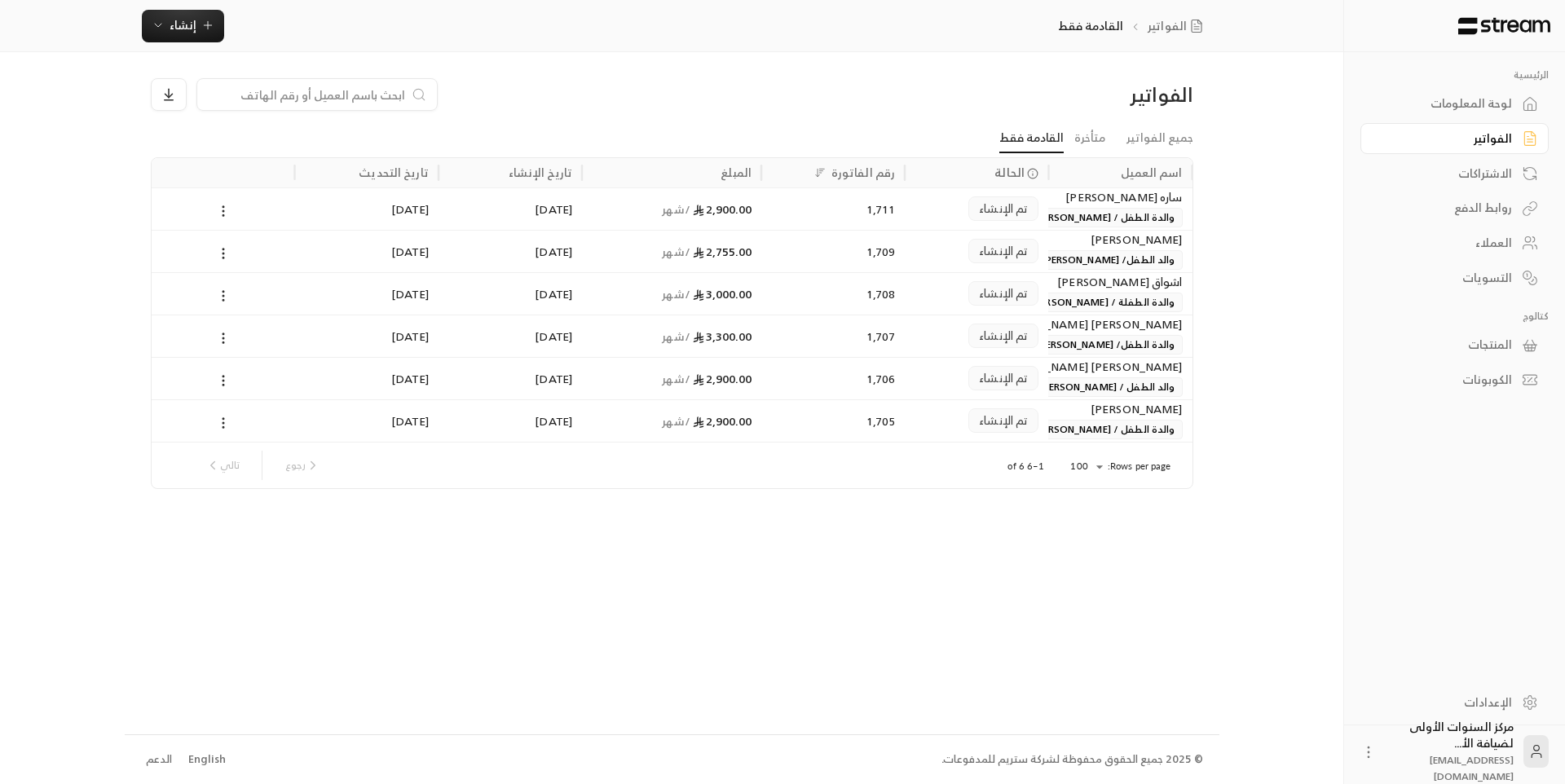
click at [1080, 203] on div "ساره [PERSON_NAME]" at bounding box center [1120, 198] width 124 height 18
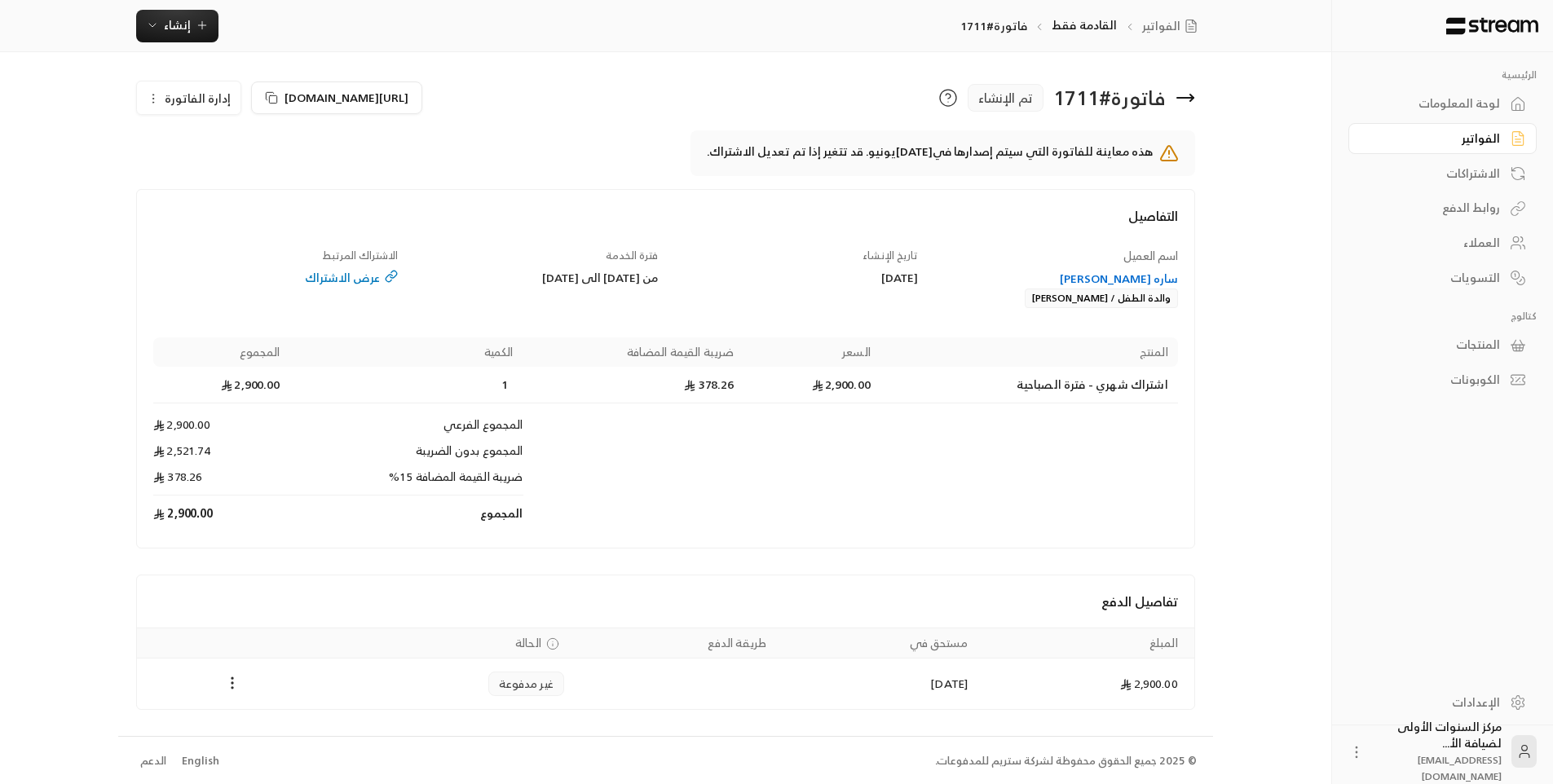
click at [1102, 279] on div "ساره [PERSON_NAME]" at bounding box center [1056, 278] width 245 height 17
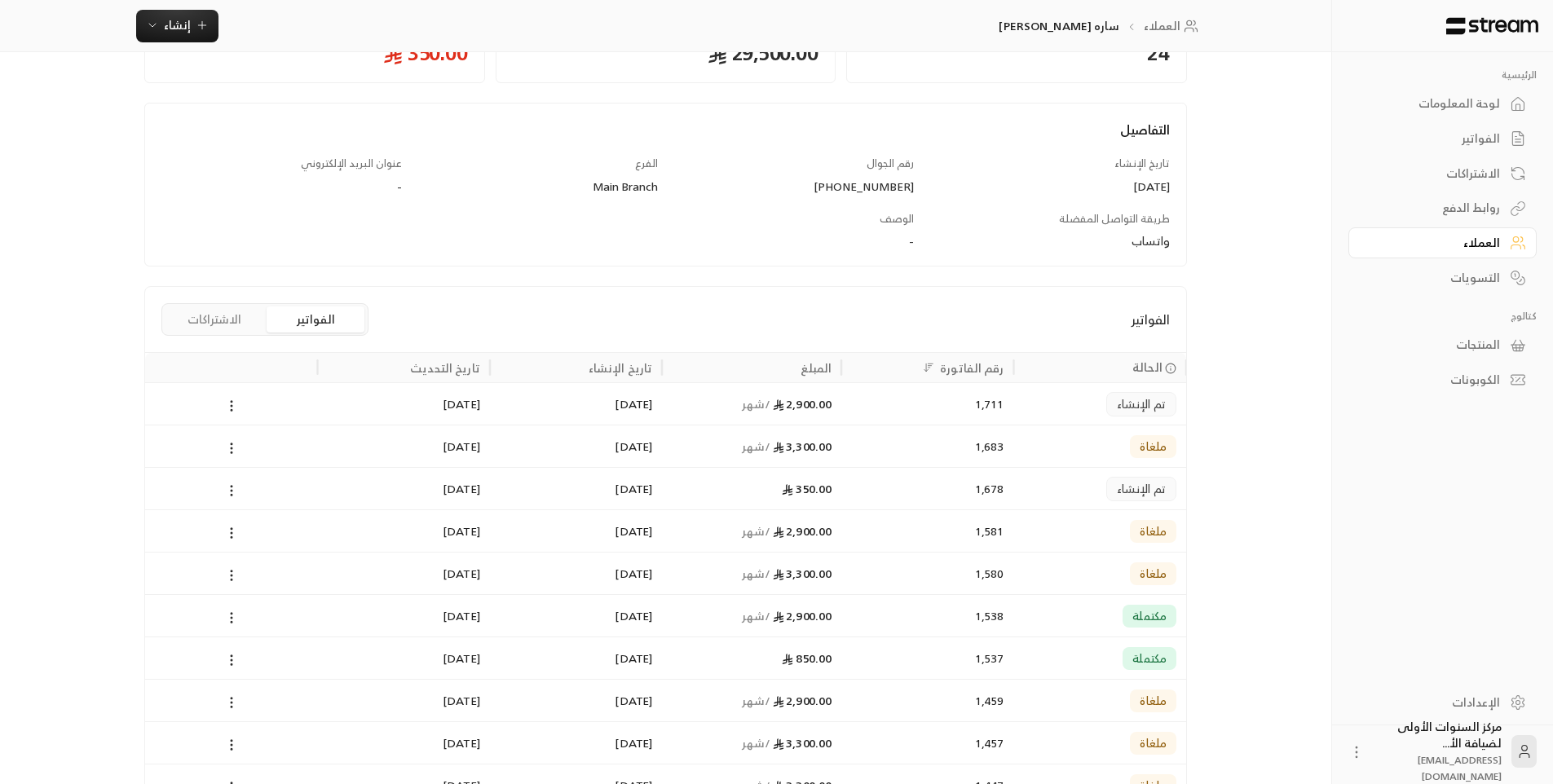
scroll to position [163, 0]
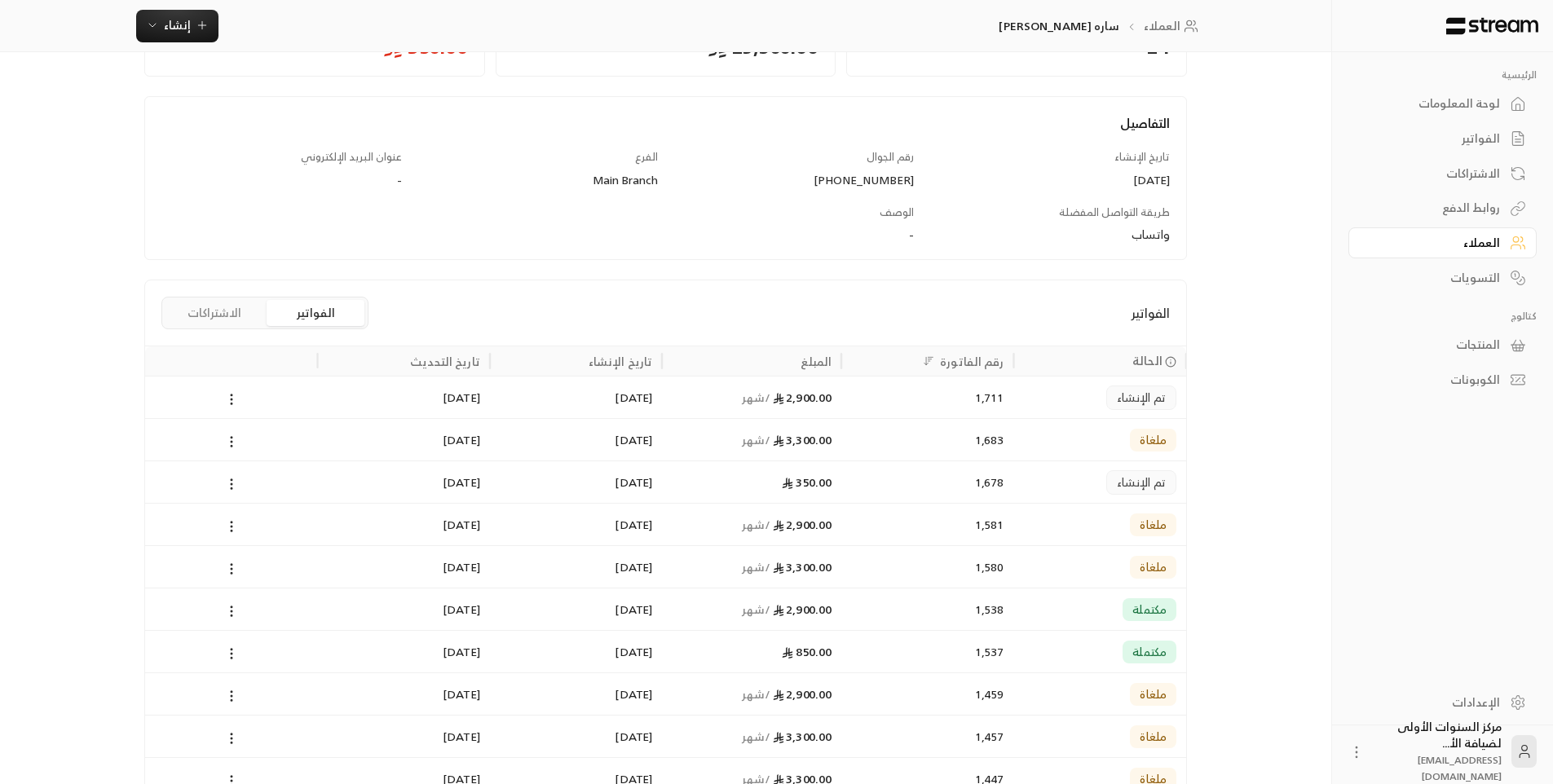
click at [235, 312] on button "الاشتراكات" at bounding box center [214, 312] width 97 height 26
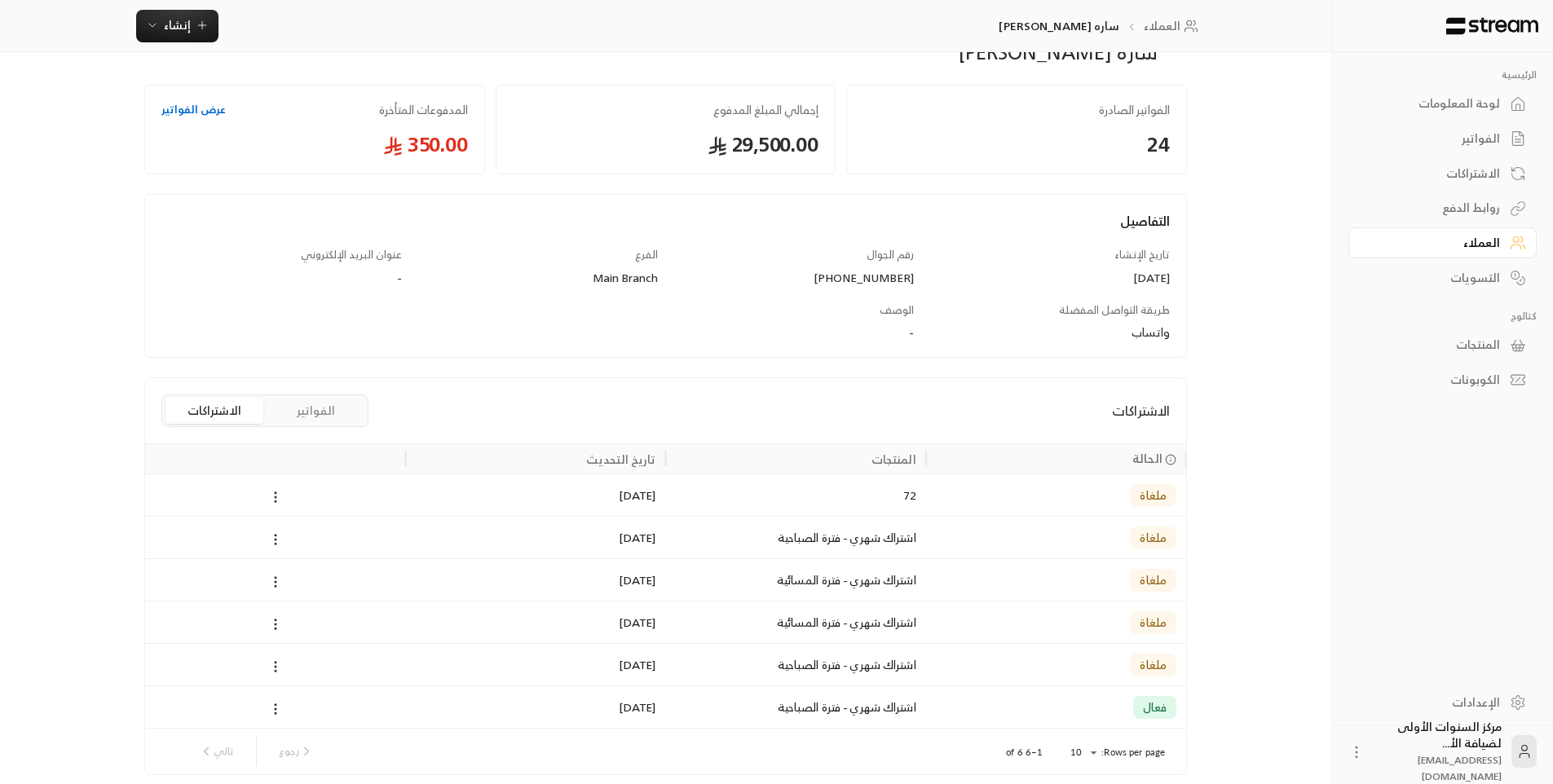
scroll to position [0, 0]
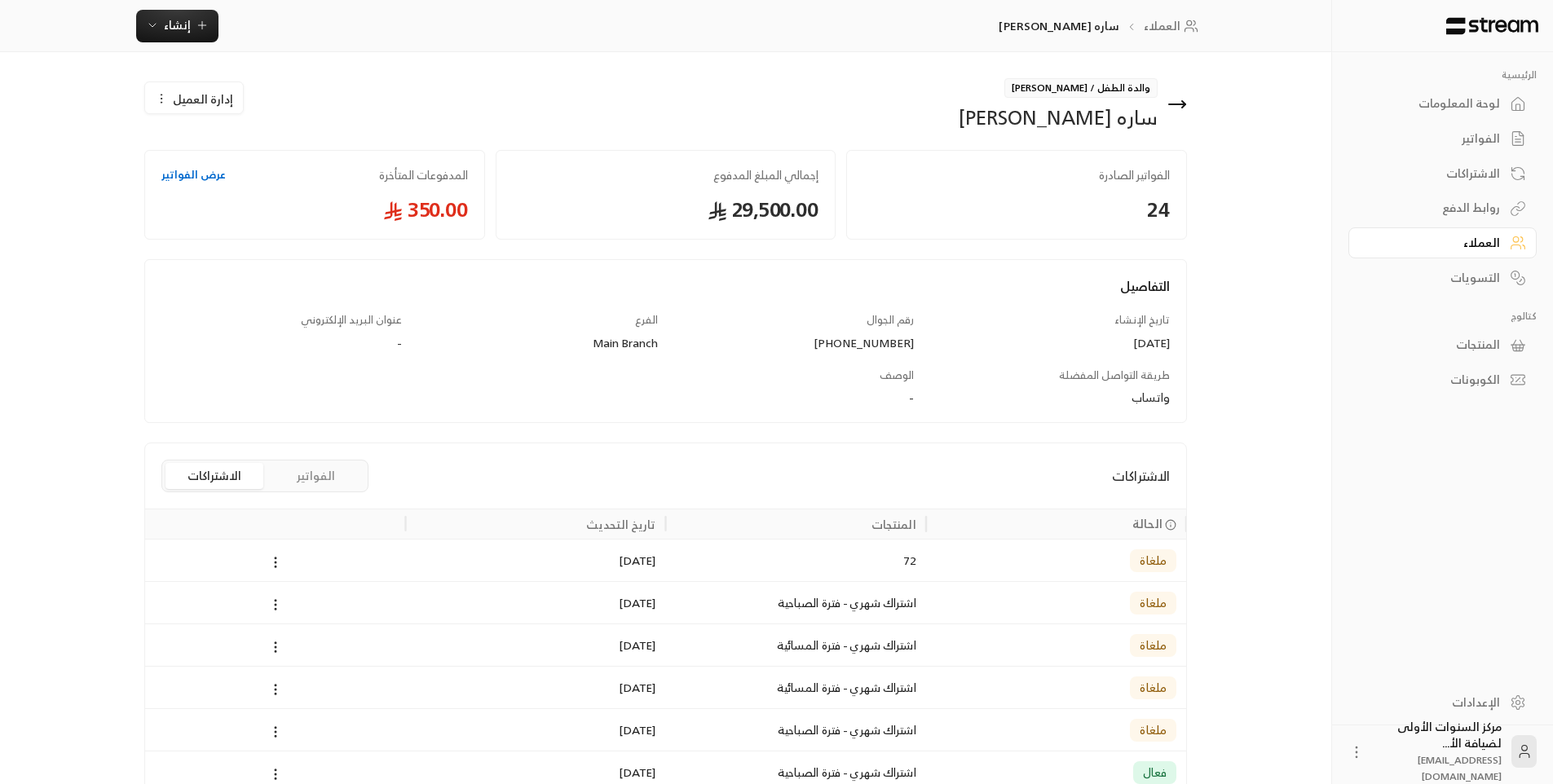
click at [1171, 98] on icon at bounding box center [1177, 104] width 19 height 19
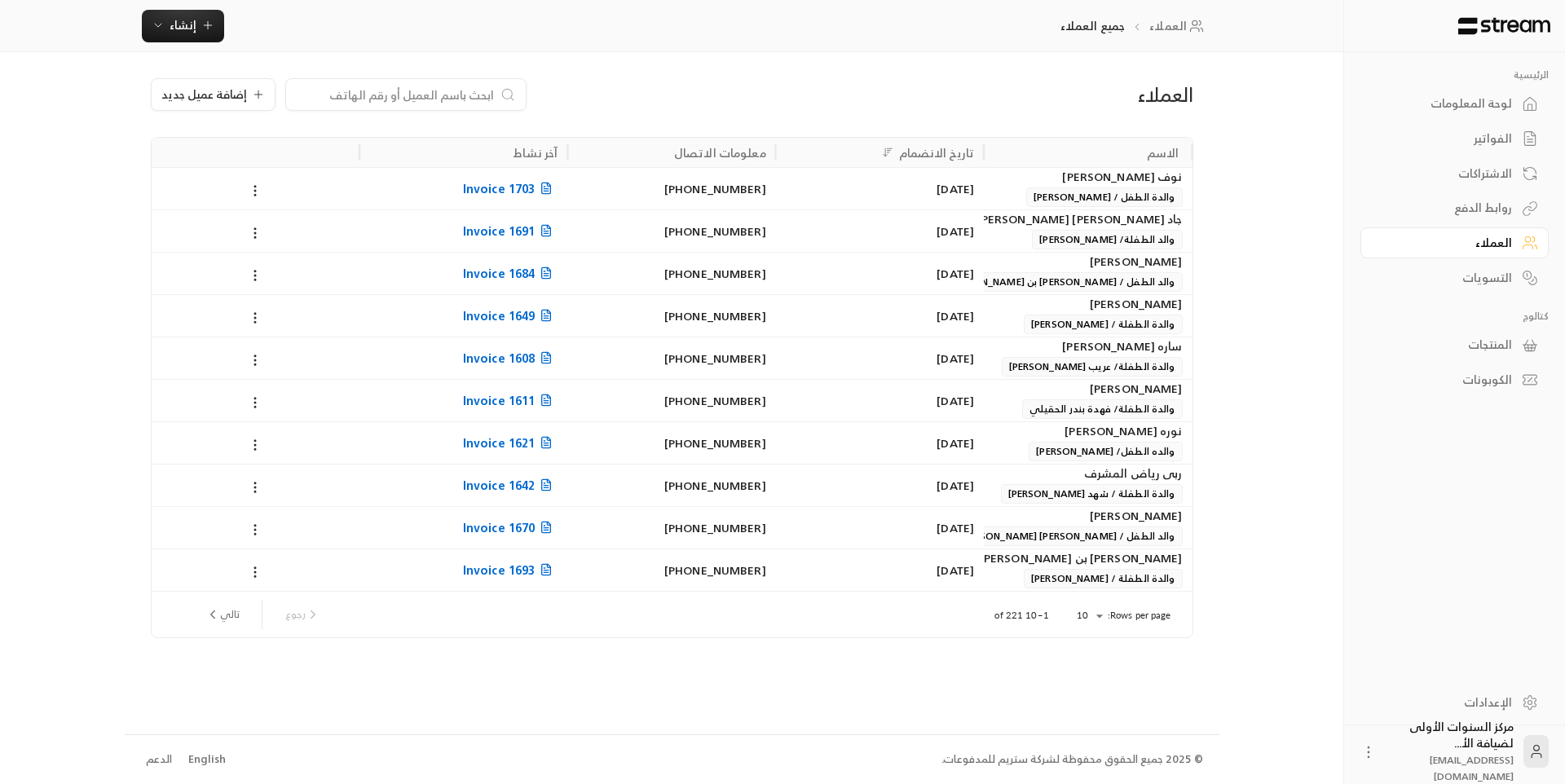
click at [1478, 135] on div "الفواتير" at bounding box center [1446, 139] width 131 height 17
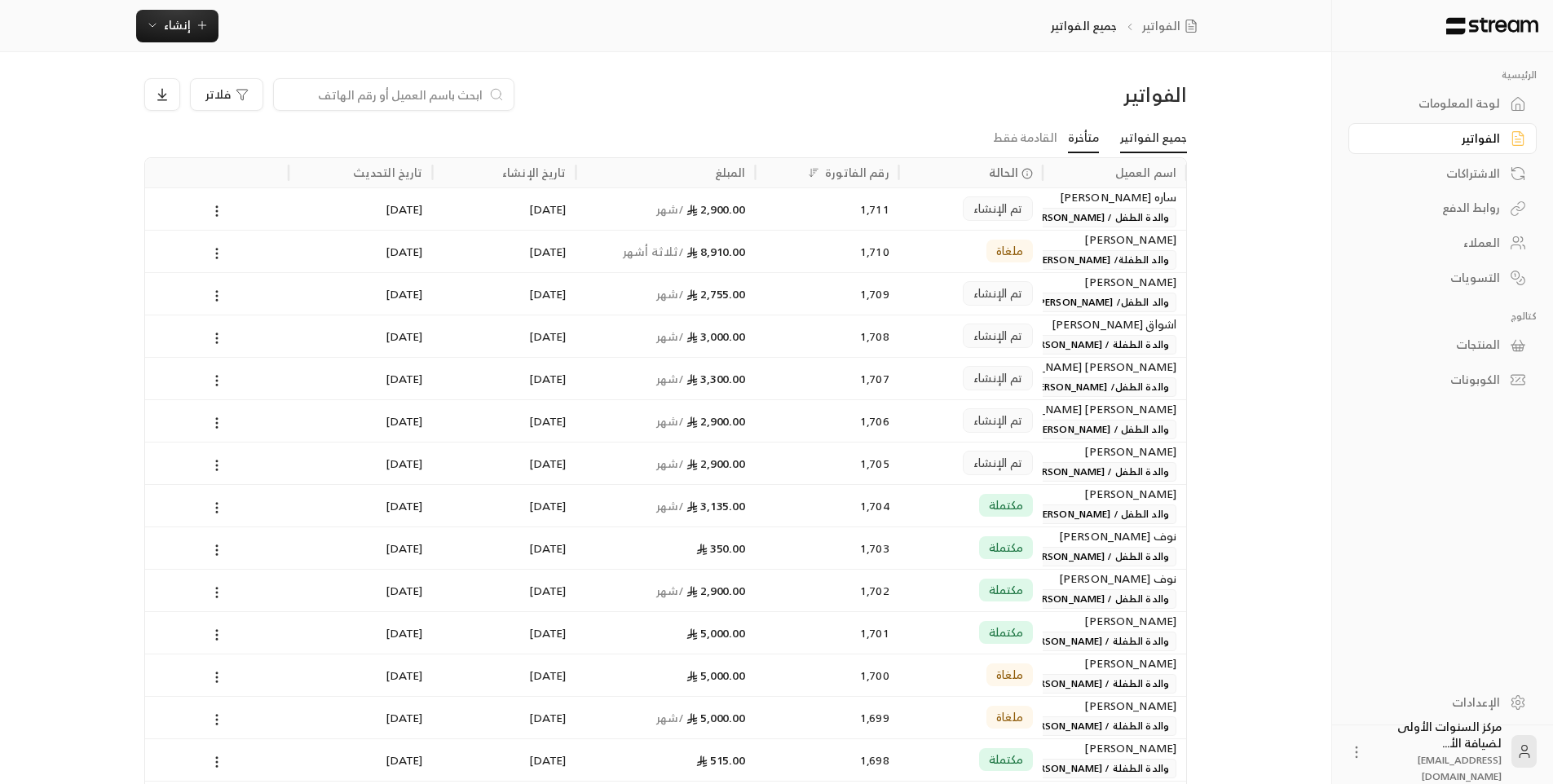
click at [1089, 135] on link "متأخرة" at bounding box center [1083, 139] width 31 height 29
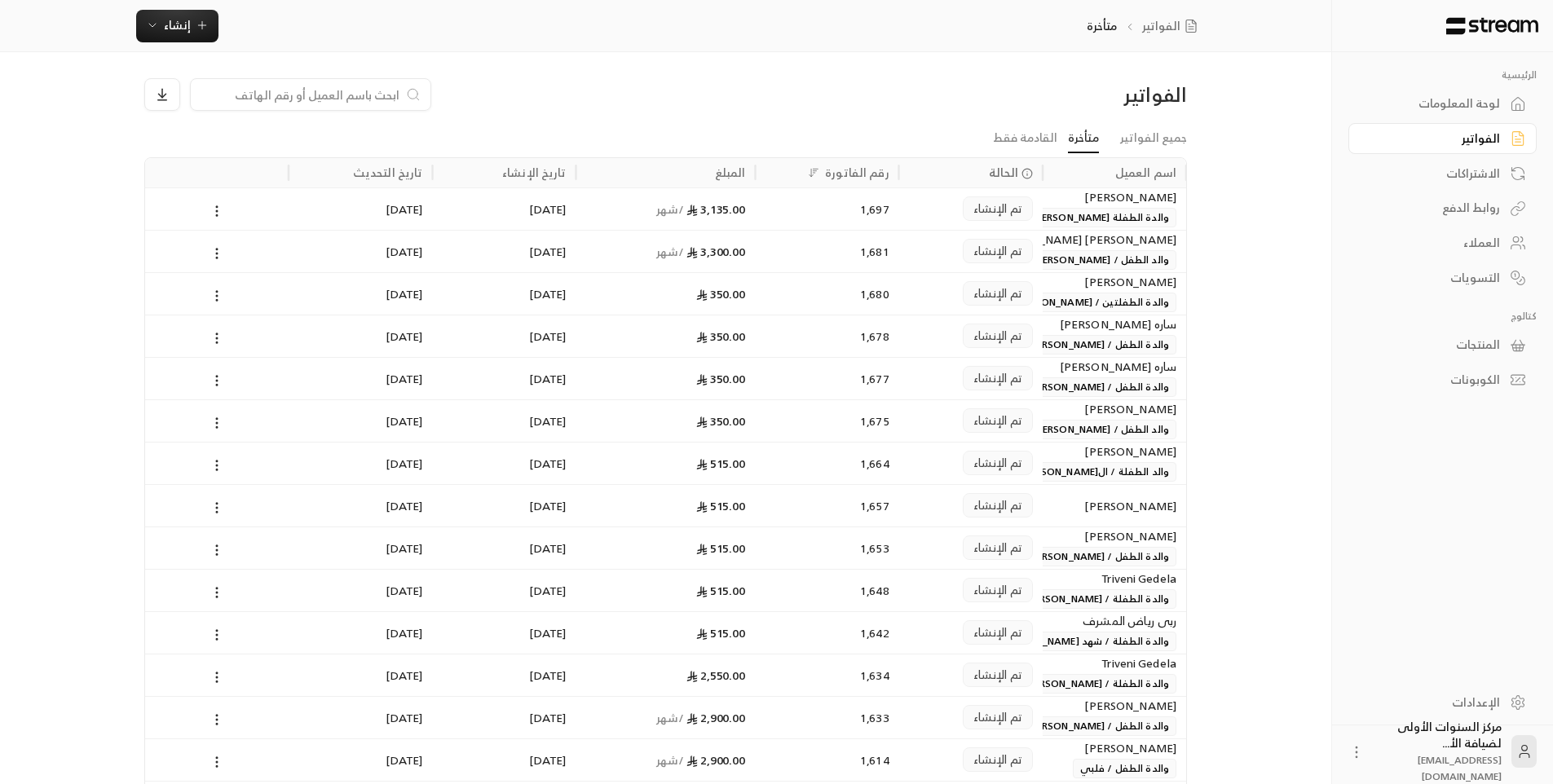
click at [1500, 99] on link "لوحة المعلومات" at bounding box center [1442, 104] width 188 height 32
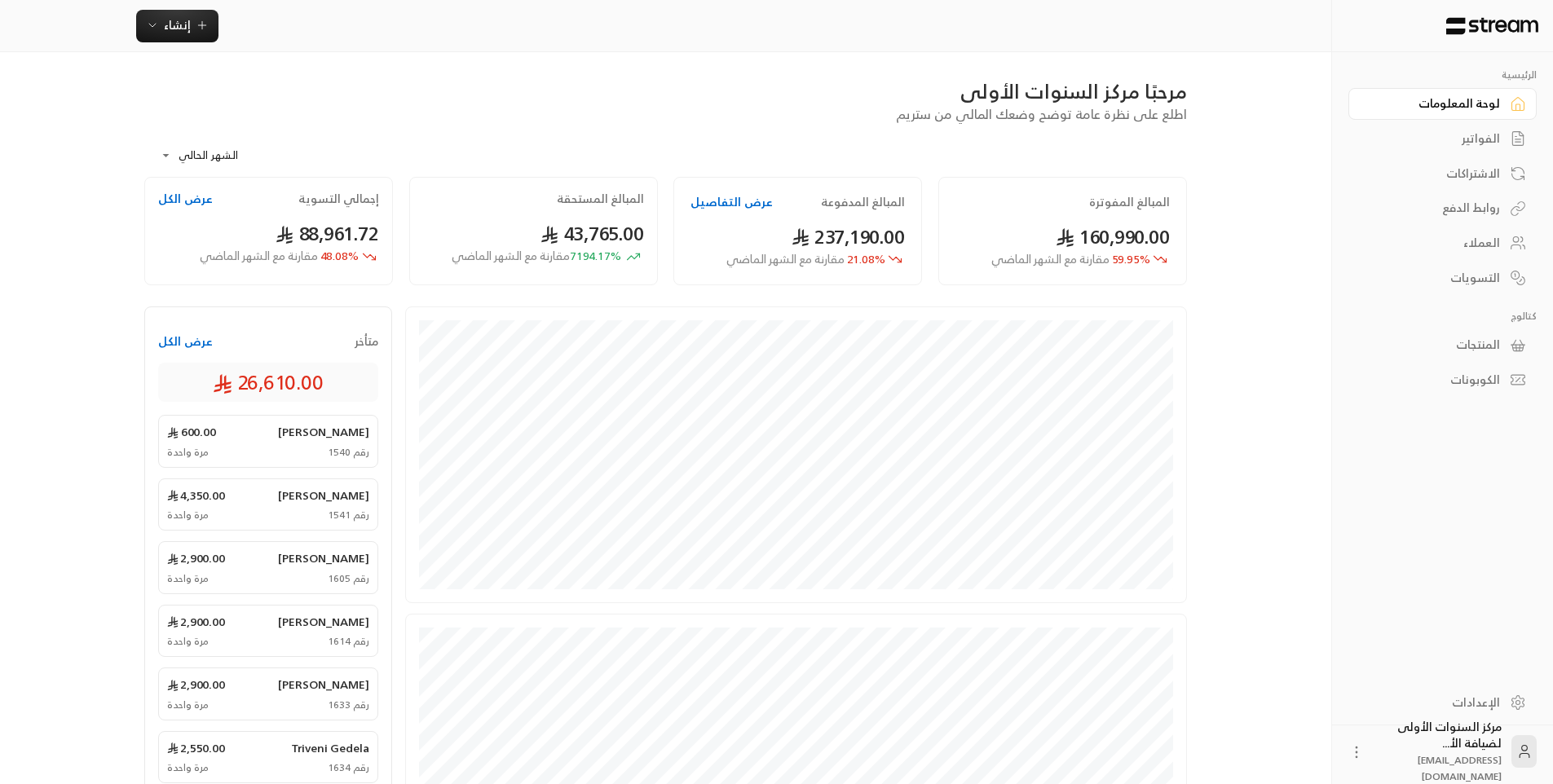
click at [1481, 244] on div "العملاء" at bounding box center [1434, 243] width 131 height 17
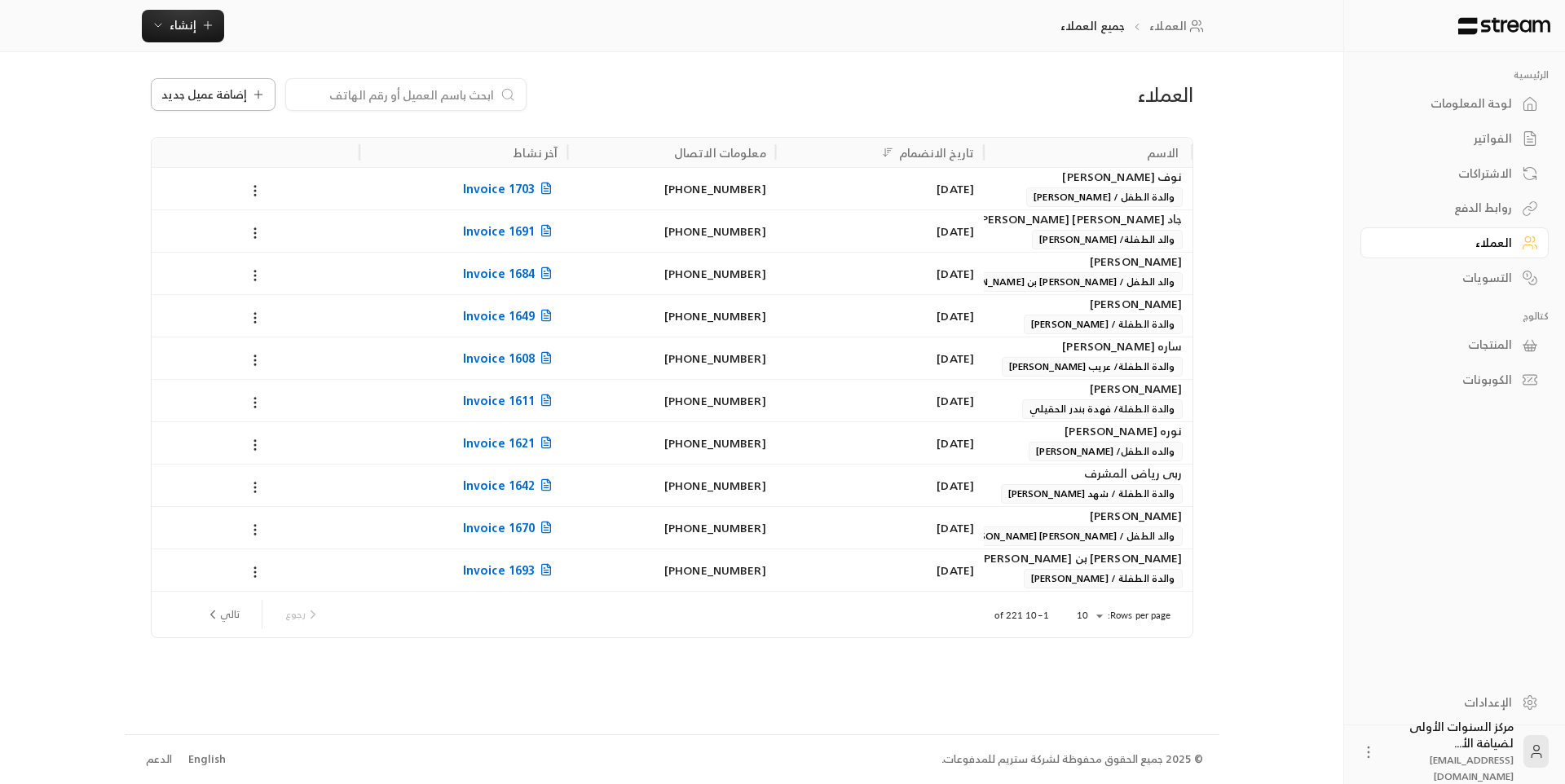
click at [222, 94] on span "إضافة عميل جديد" at bounding box center [204, 95] width 86 height 11
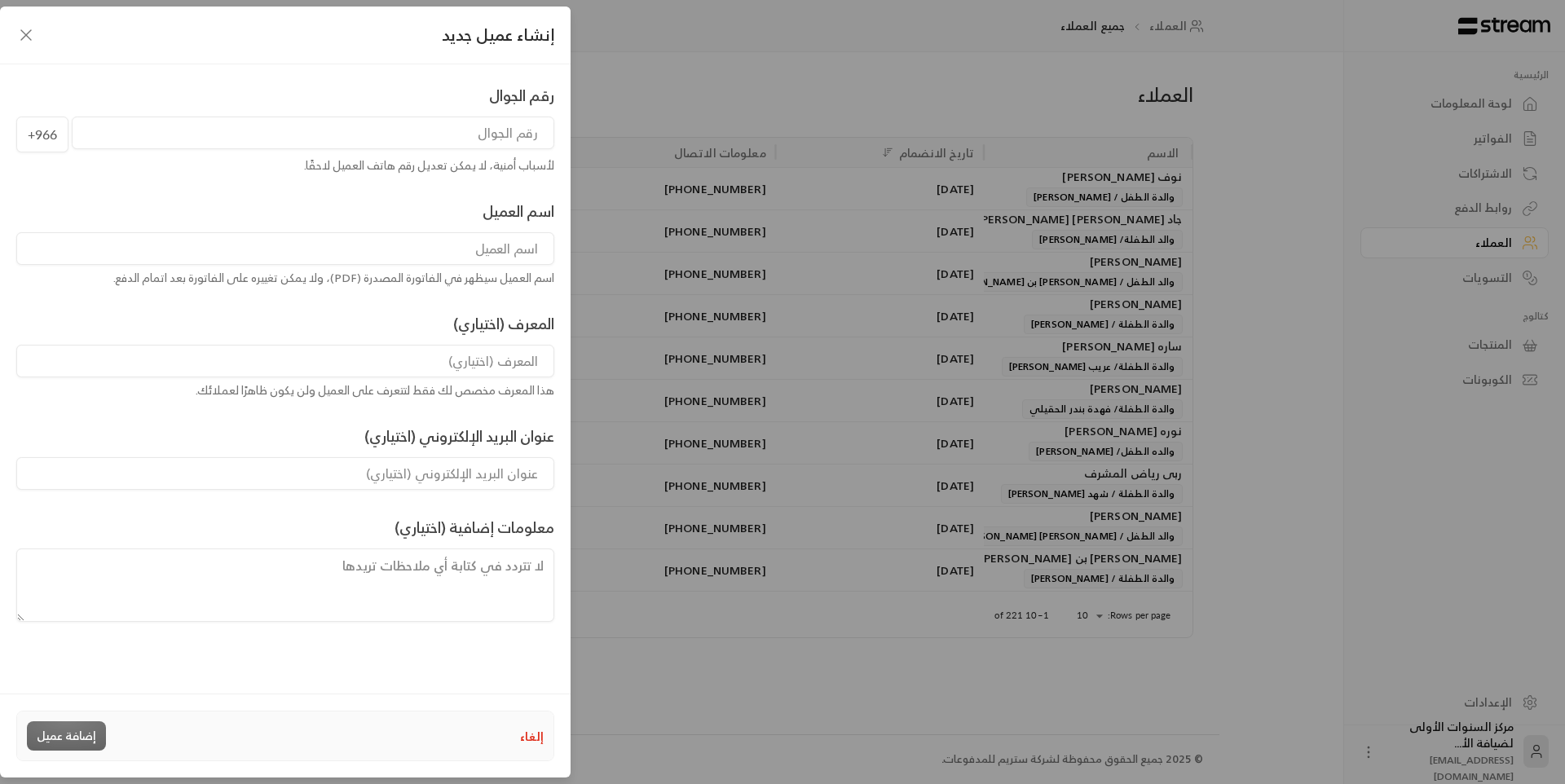
click at [459, 121] on input "tel" at bounding box center [313, 132] width 483 height 32
type input "505923120"
click at [496, 250] on input at bounding box center [285, 248] width 538 height 32
type input "[PERSON_NAME]"
click at [516, 360] on input at bounding box center [285, 360] width 538 height 32
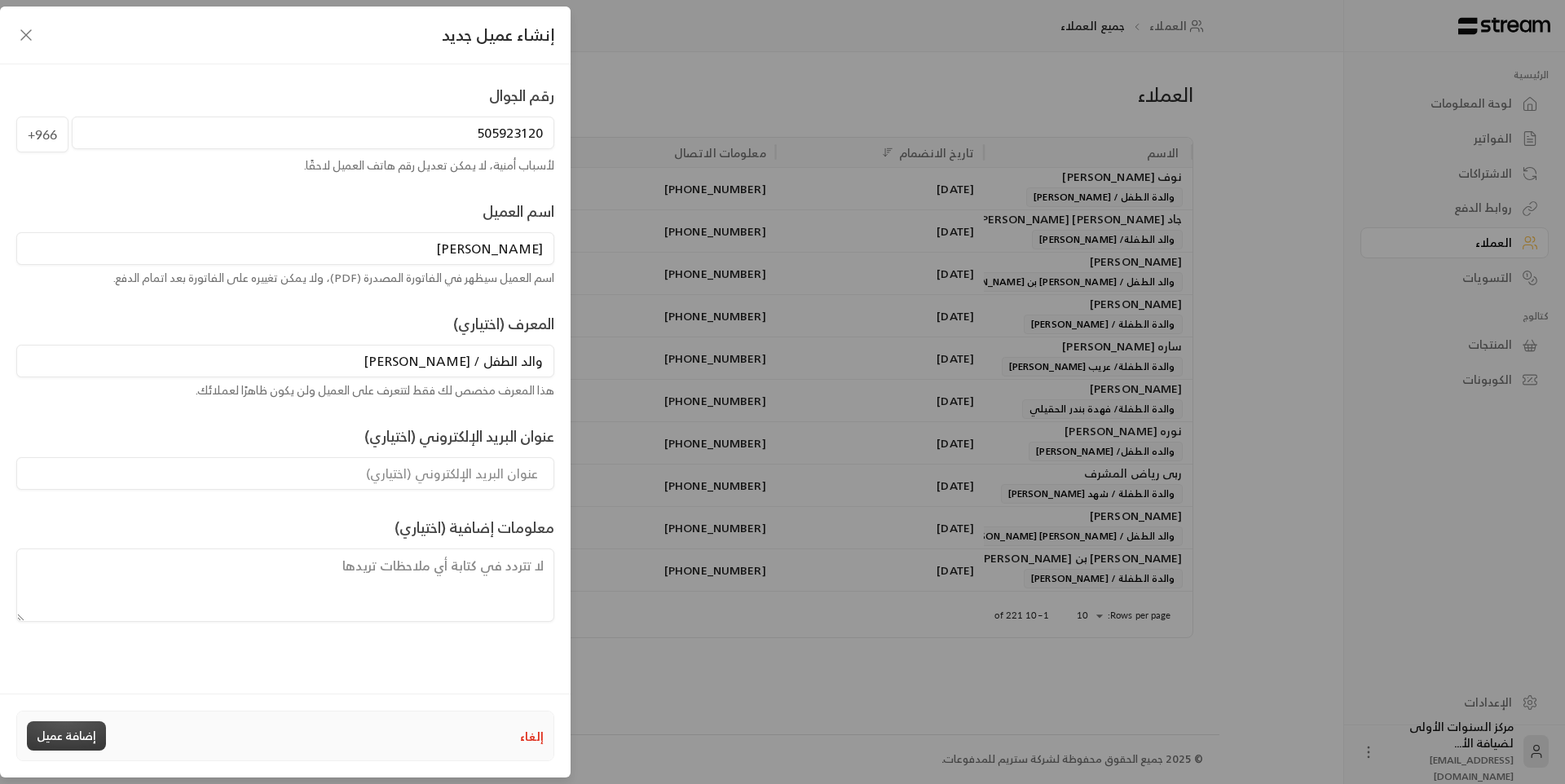
type input "والد الطفل / [PERSON_NAME]"
click at [51, 731] on button "إضافة عميل" at bounding box center [66, 736] width 79 height 29
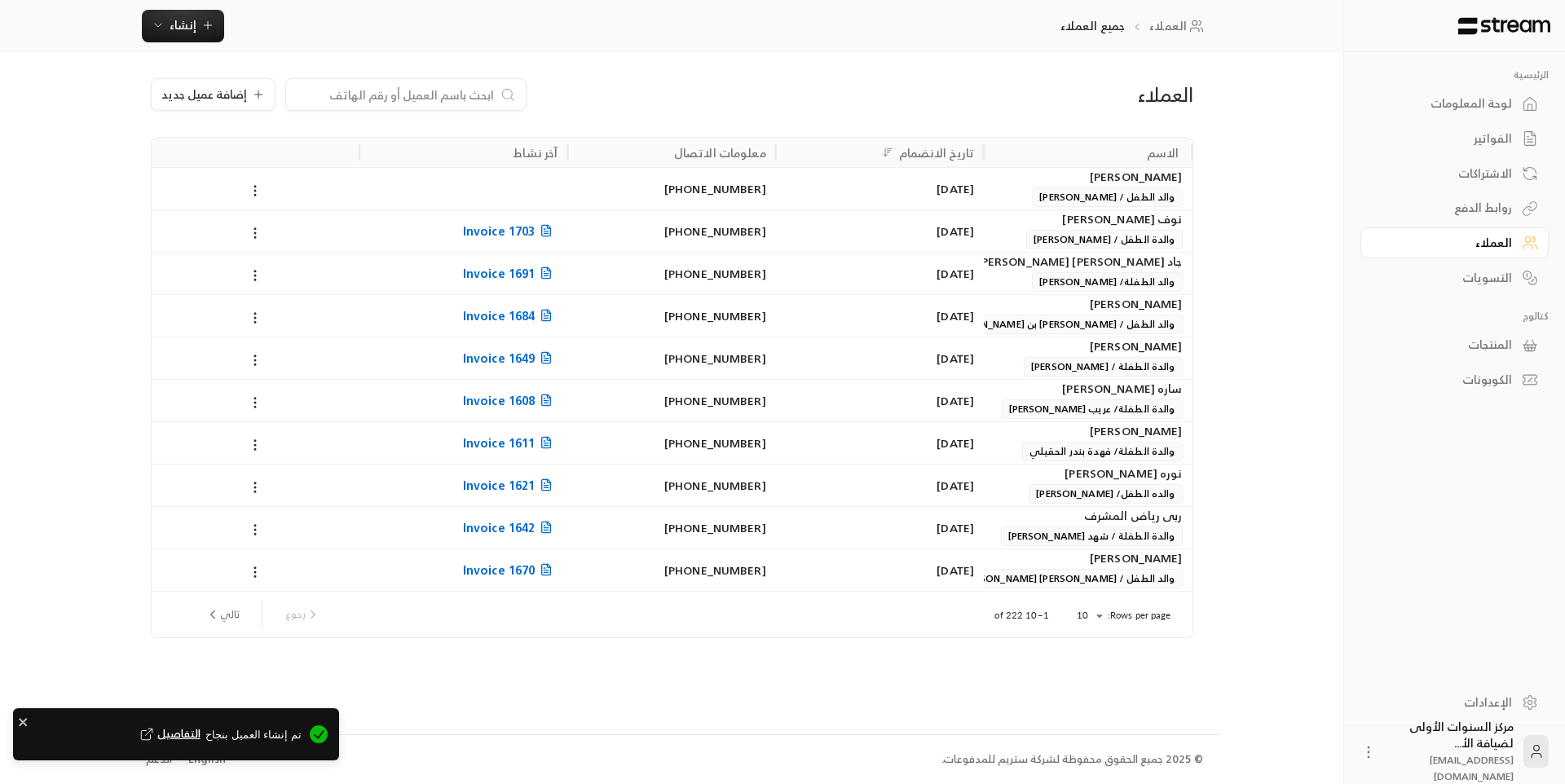
click at [1467, 97] on div "لوحة المعلومات" at bounding box center [1446, 104] width 131 height 17
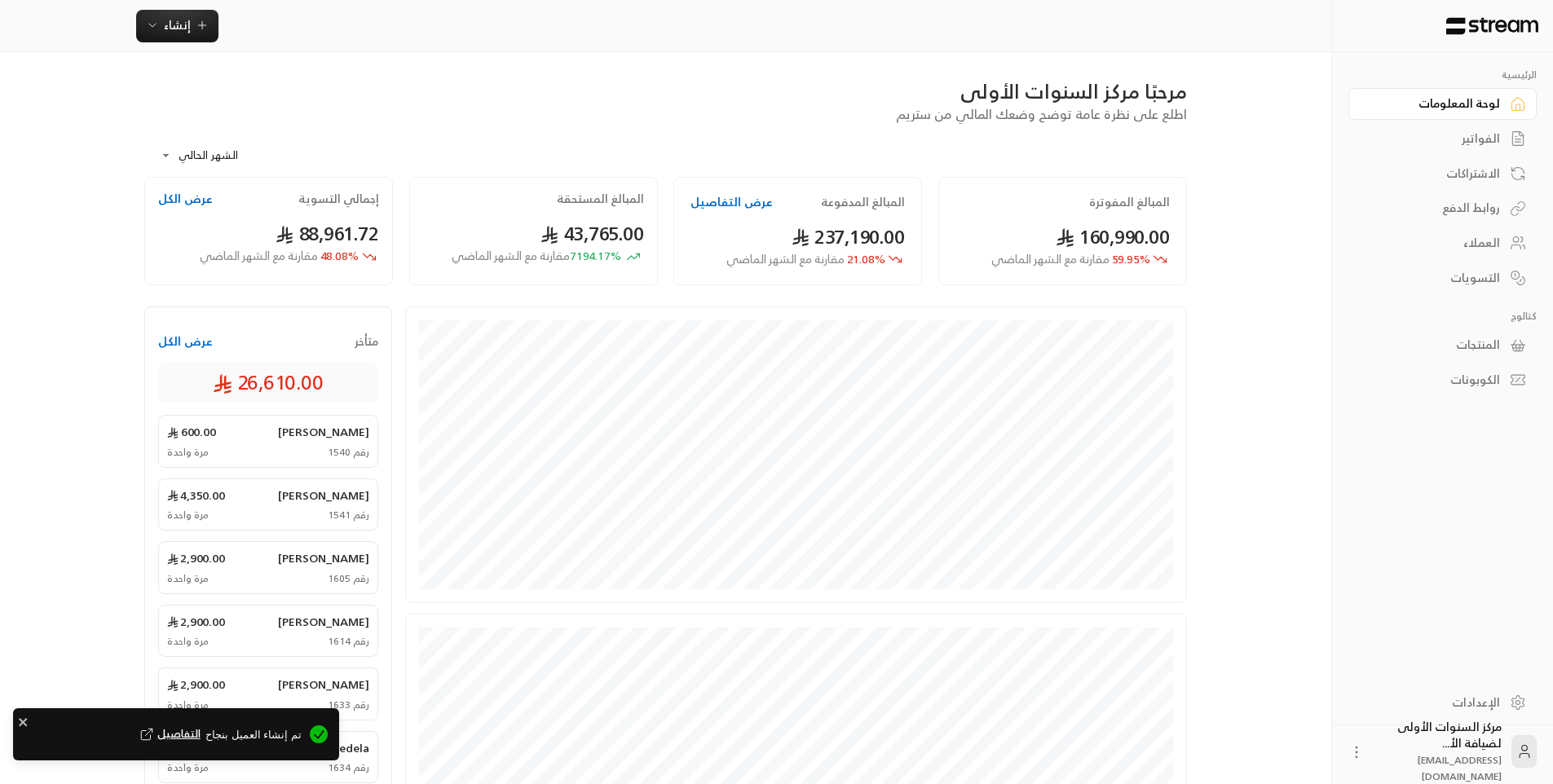
click at [1483, 134] on div "الفواتير" at bounding box center [1434, 139] width 131 height 17
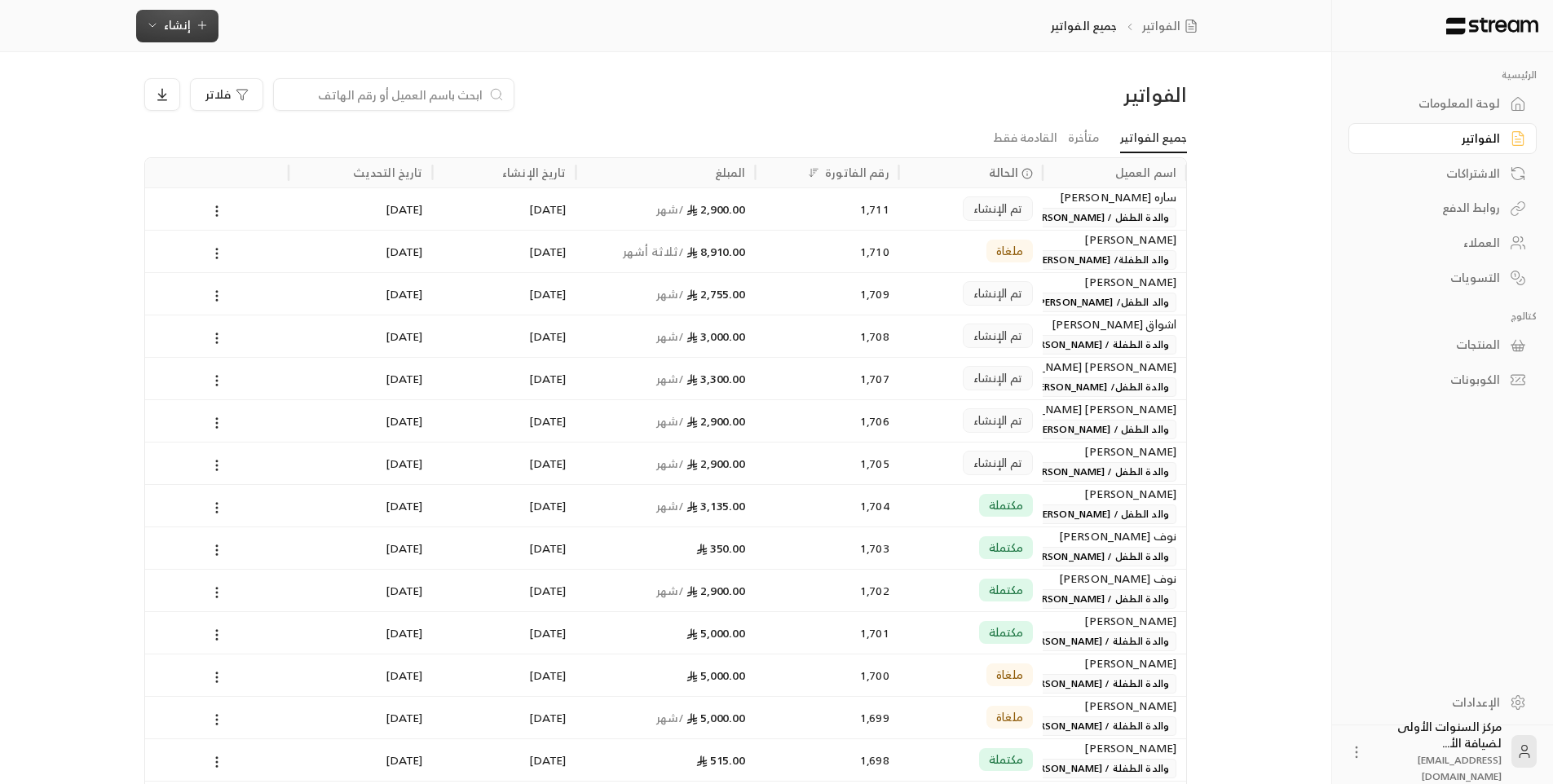
click at [190, 28] on span "إنشاء" at bounding box center [177, 25] width 63 height 20
click at [322, 159] on div "أتمتة الفواتير المتكررة للفواتير المستمرة." at bounding box center [257, 159] width 205 height 17
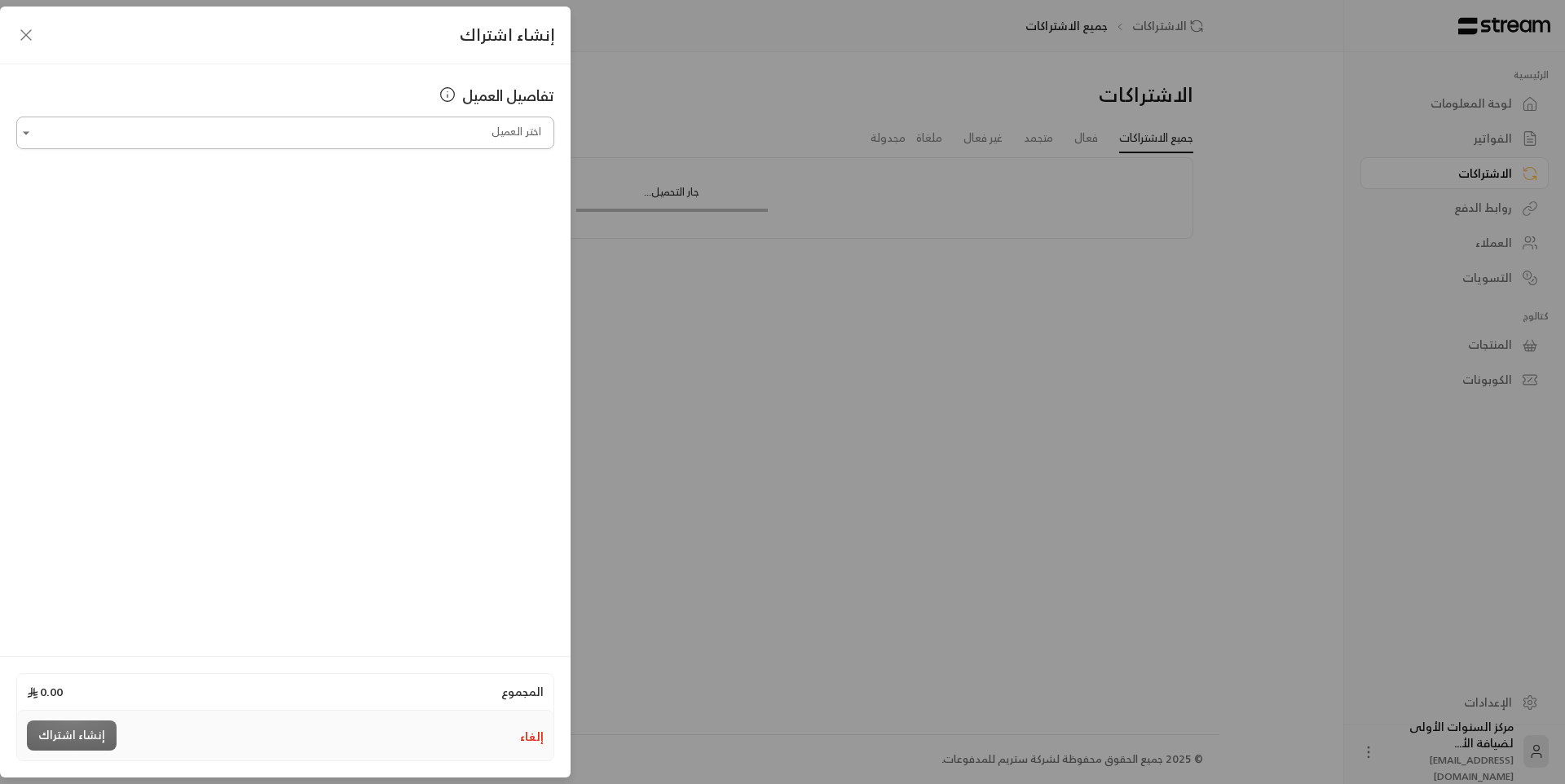
click at [430, 135] on input "اختر العميل" at bounding box center [285, 132] width 538 height 28
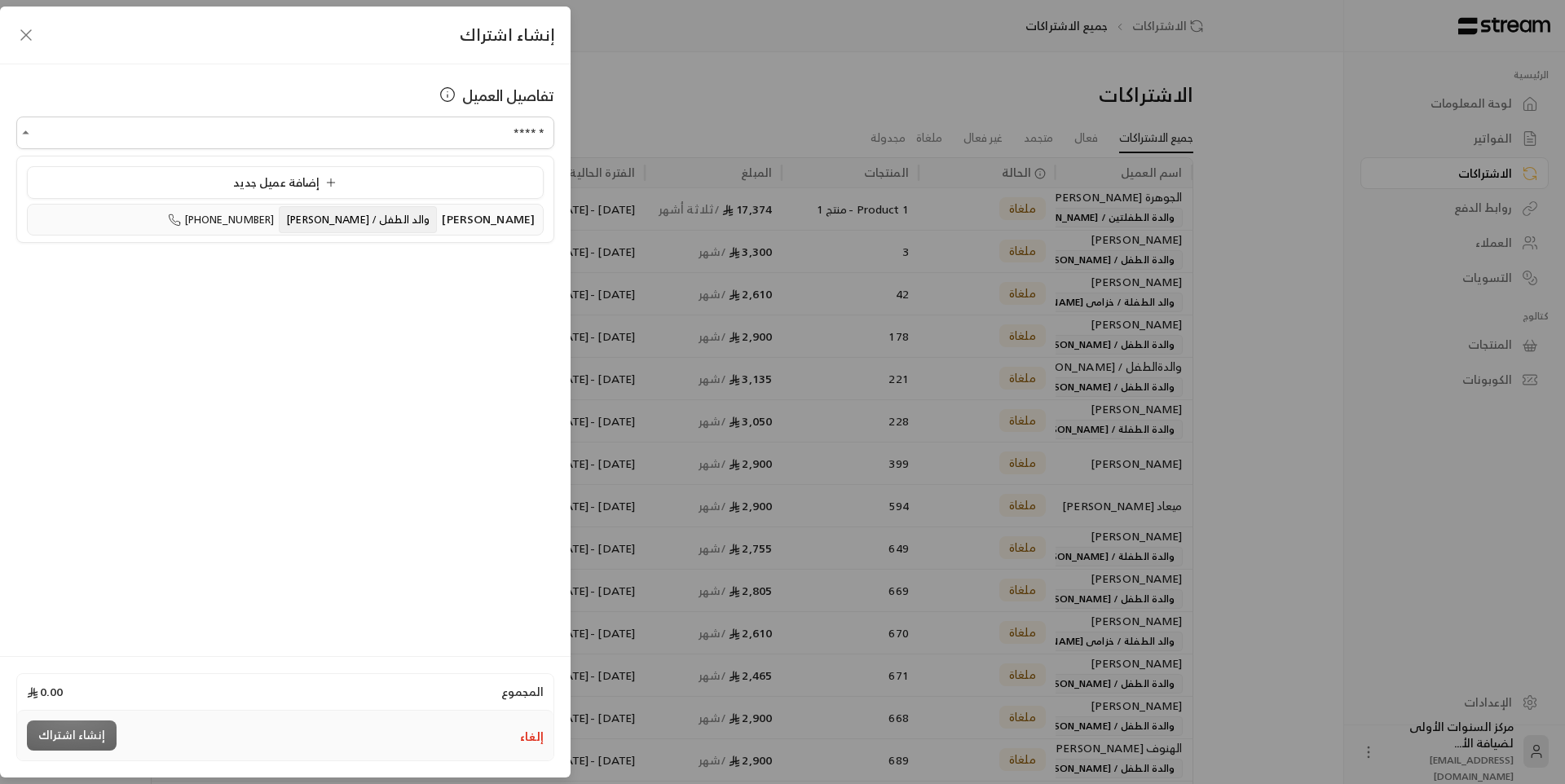
click at [420, 229] on span "والد الطفل / [PERSON_NAME]" at bounding box center [358, 219] width 158 height 27
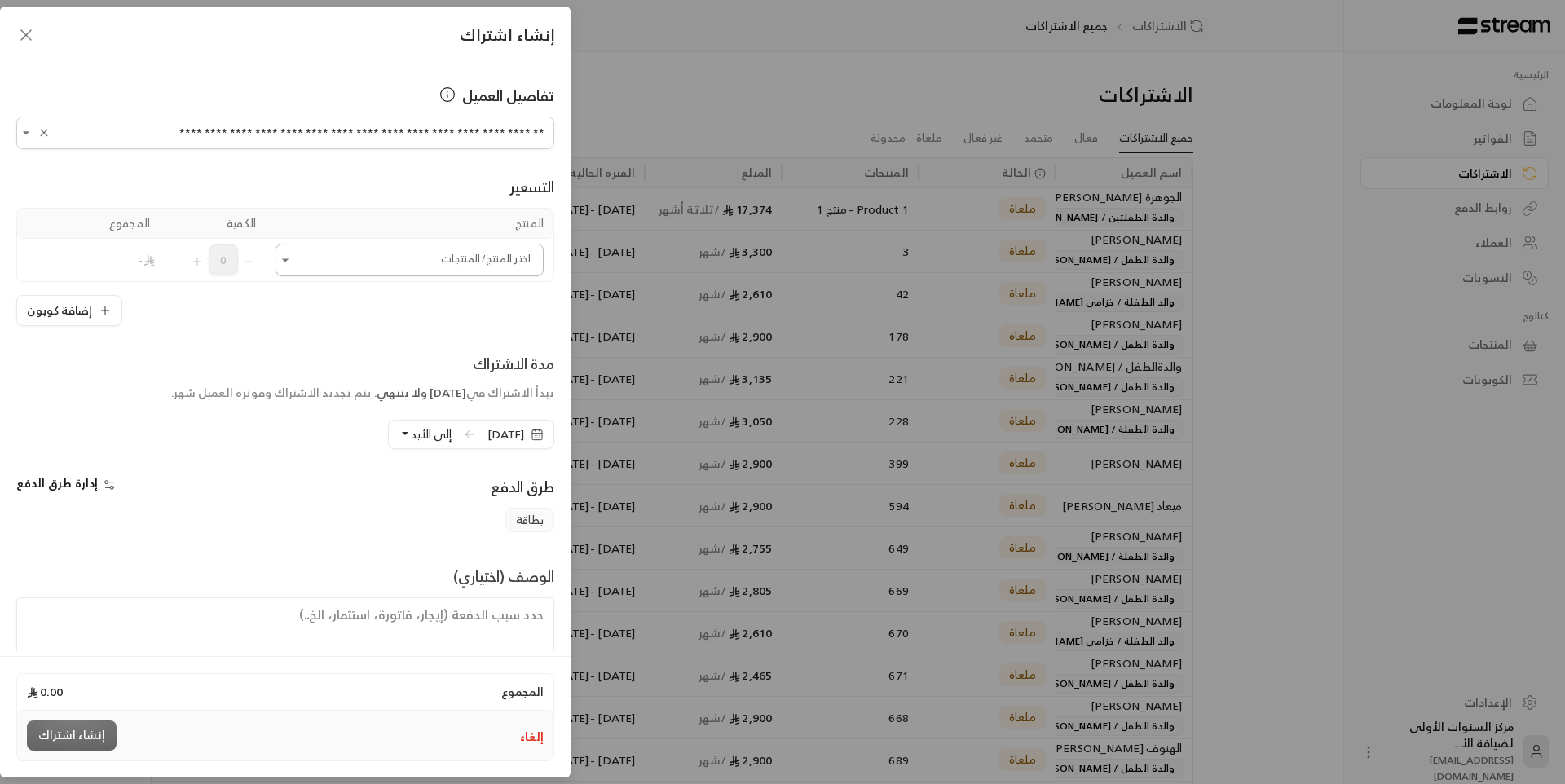
type input "**********"
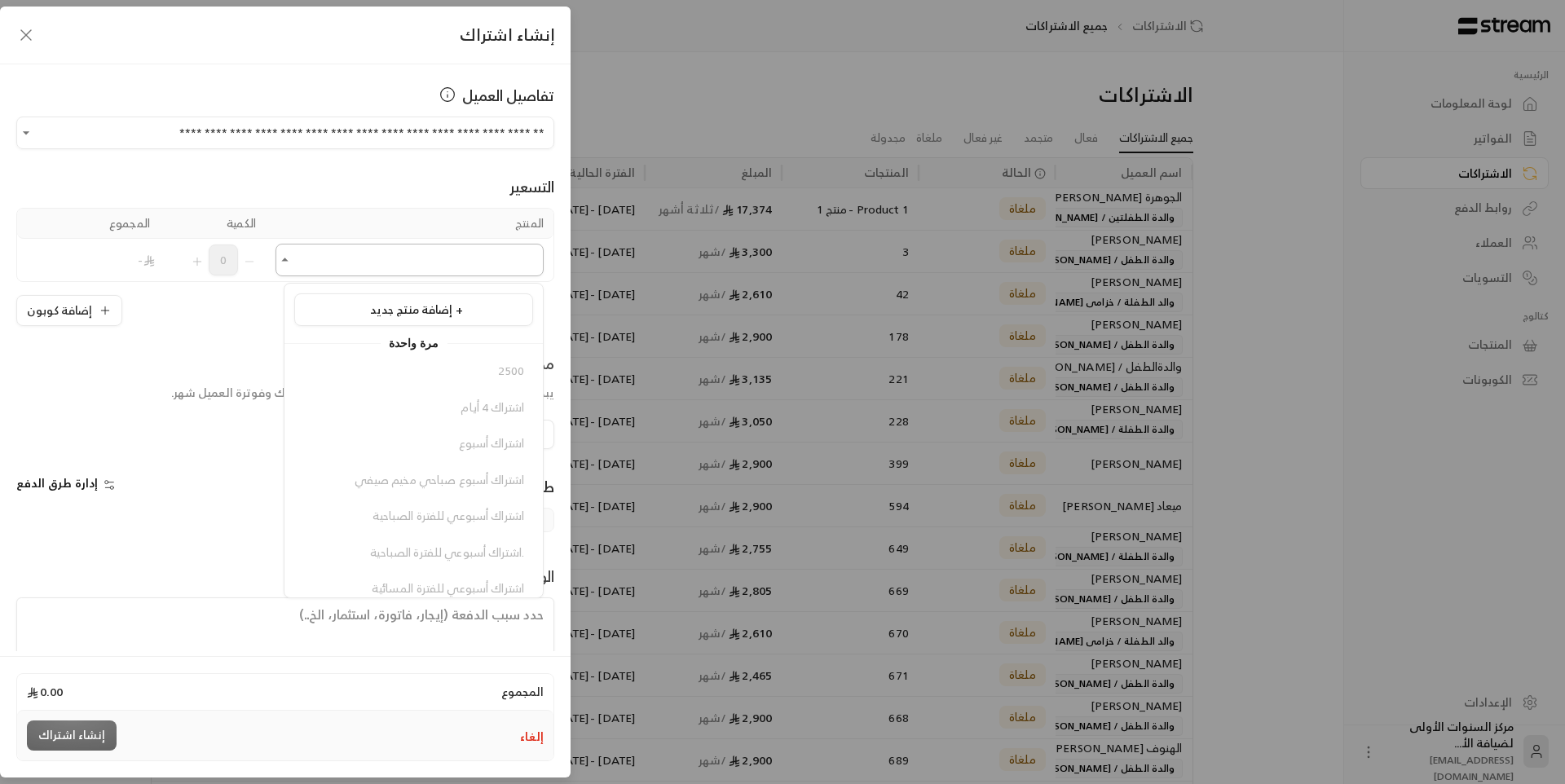
click at [448, 266] on input "اختر العميل" at bounding box center [410, 260] width 268 height 28
click at [457, 461] on li "اشتراك شهري - فترة المسائية" at bounding box center [414, 449] width 239 height 32
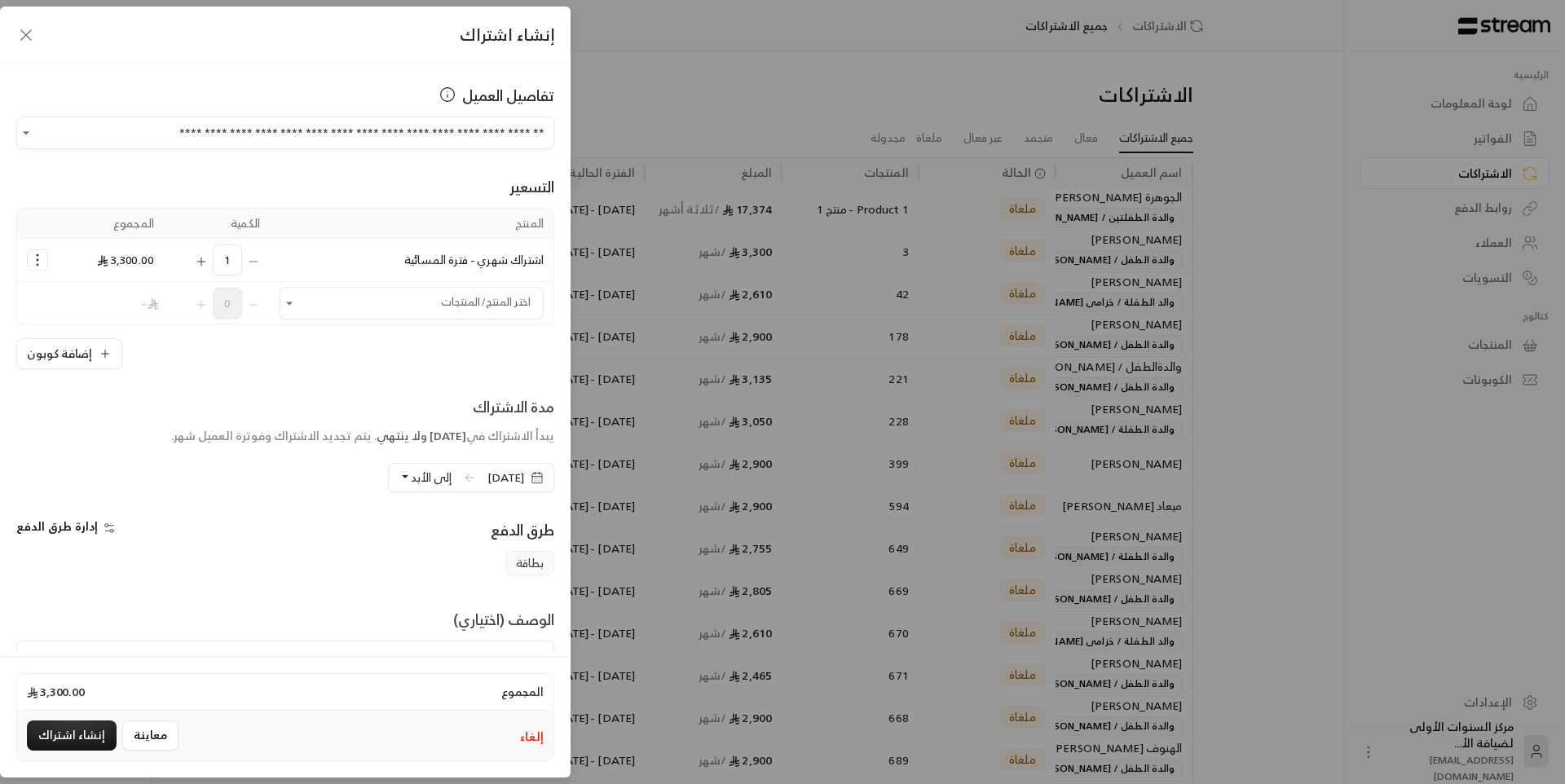
click at [39, 257] on icon "Selected Products" at bounding box center [38, 260] width 17 height 17
click at [88, 295] on span "إضافة كوبون" at bounding box center [101, 301] width 61 height 18
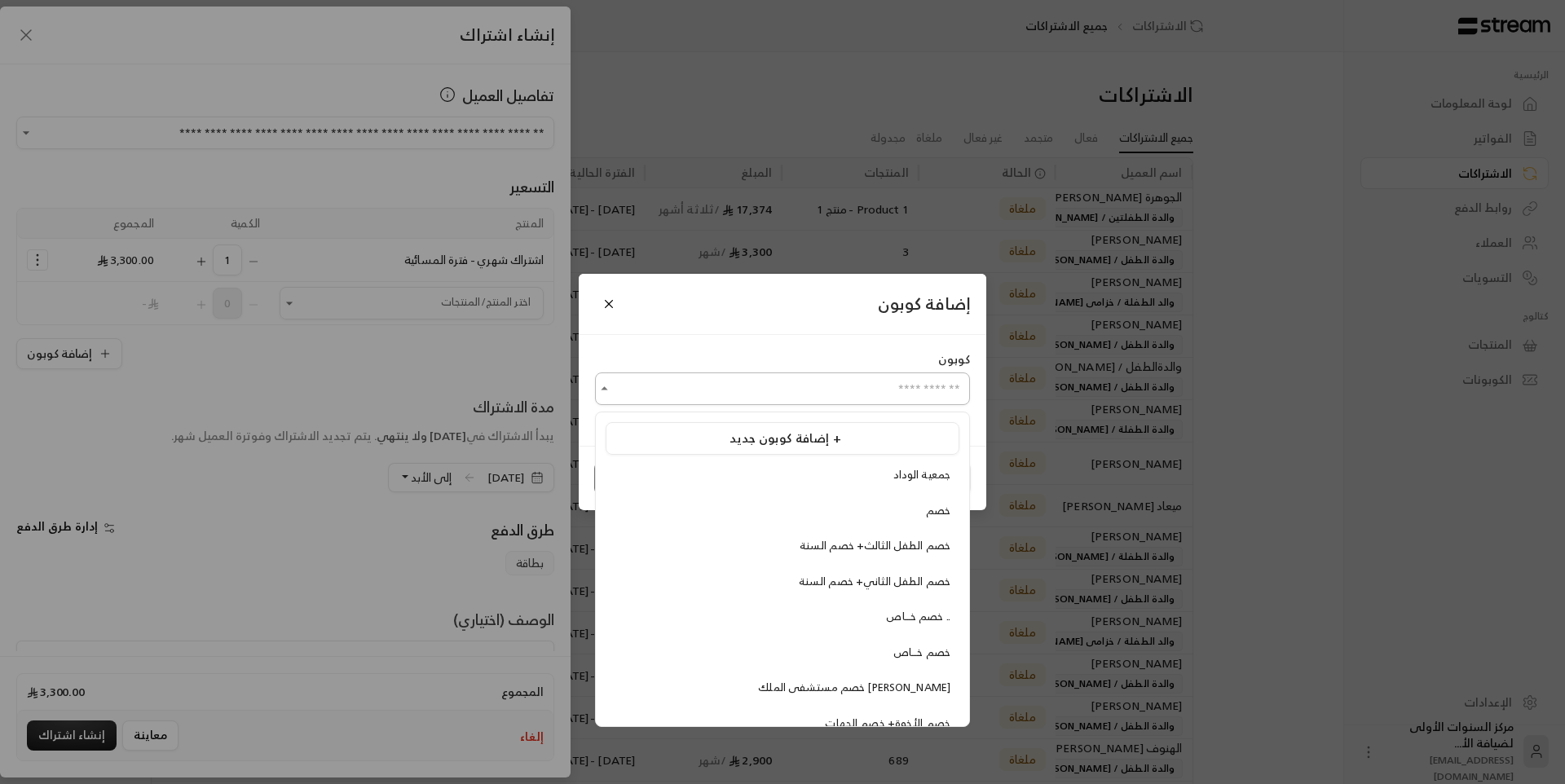
click at [759, 389] on input "اختر العميل" at bounding box center [782, 389] width 375 height 28
click at [834, 444] on span "إضافة كوبون جديد +" at bounding box center [785, 438] width 111 height 22
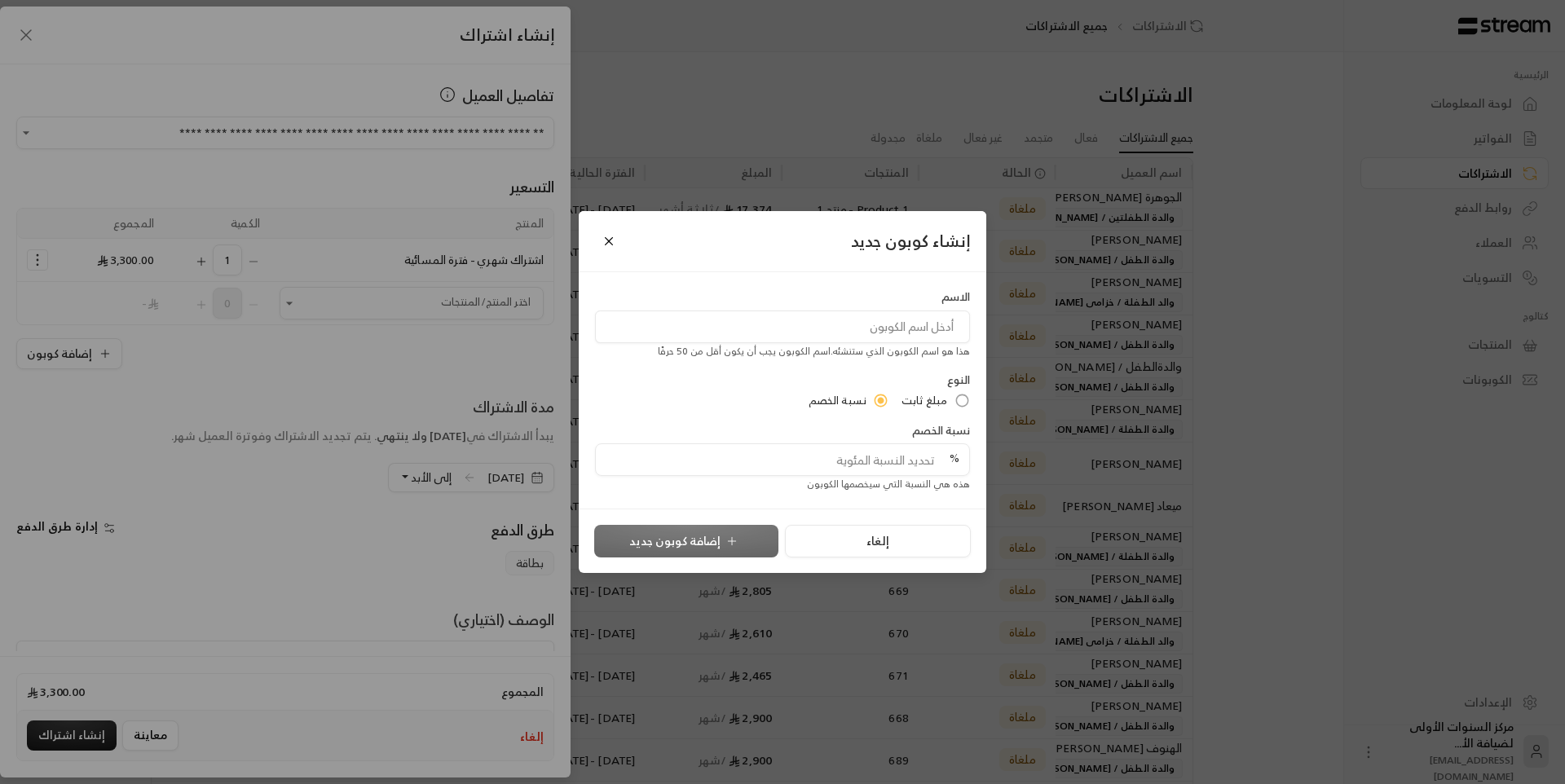
click at [868, 327] on input at bounding box center [782, 326] width 375 height 32
type input "خصم [DATE] الوطني السعودي"
click at [912, 456] on input "tel" at bounding box center [778, 460] width 344 height 31
type input "15"
click at [723, 547] on button "إضافة كوبون جديد" at bounding box center [686, 540] width 184 height 32
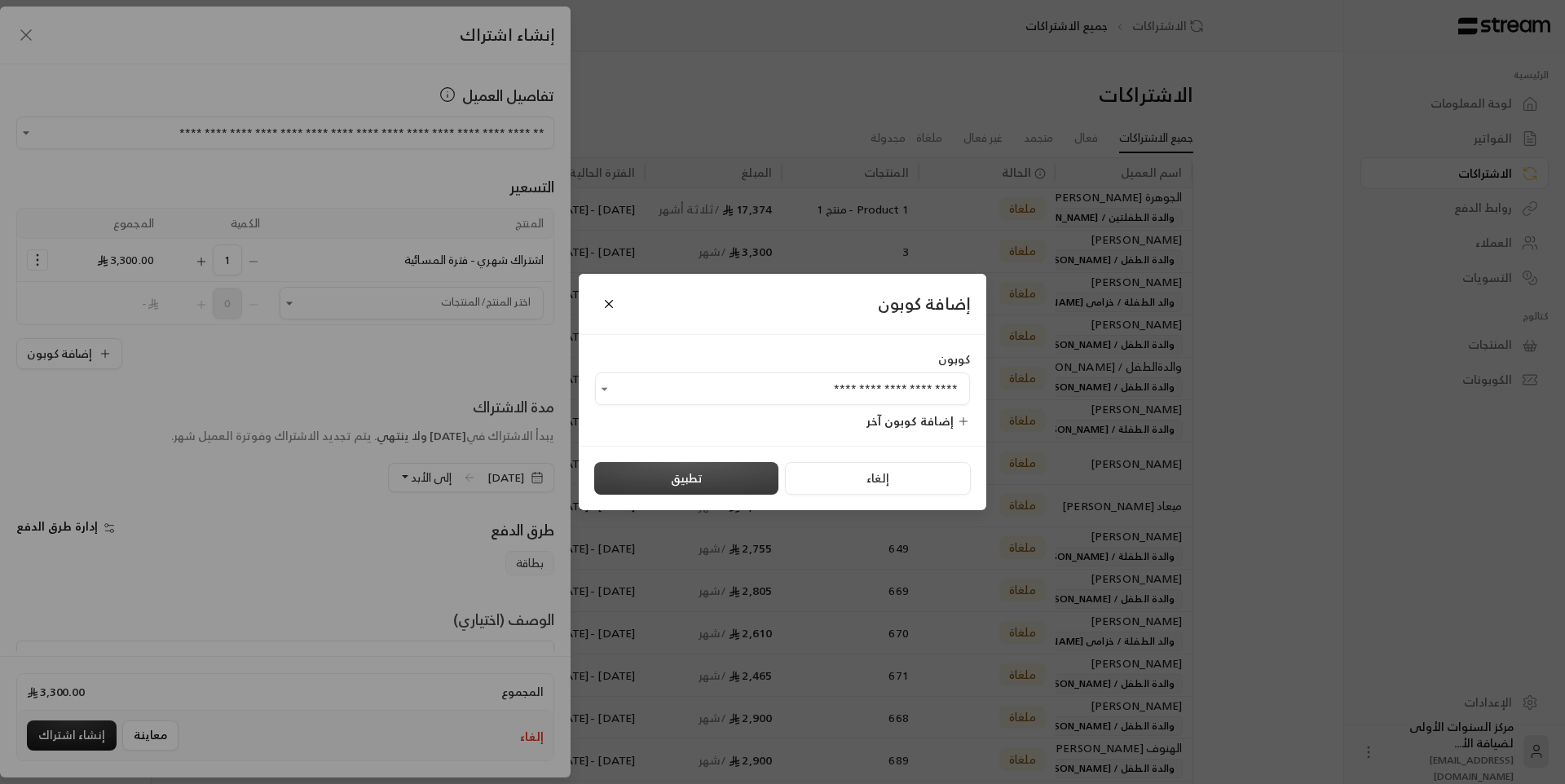
click at [719, 471] on button "تطبيق" at bounding box center [686, 478] width 184 height 32
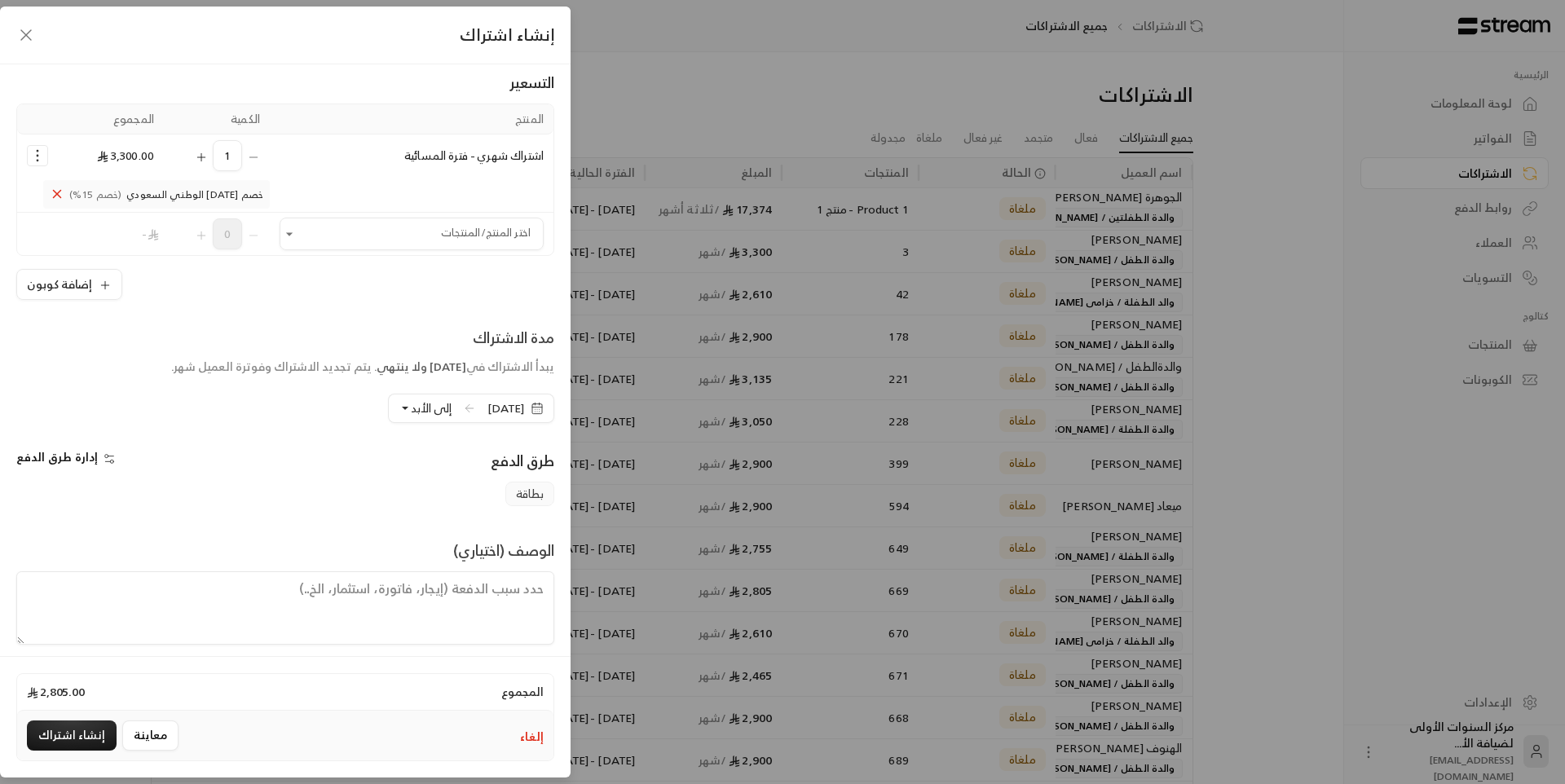
scroll to position [118, 0]
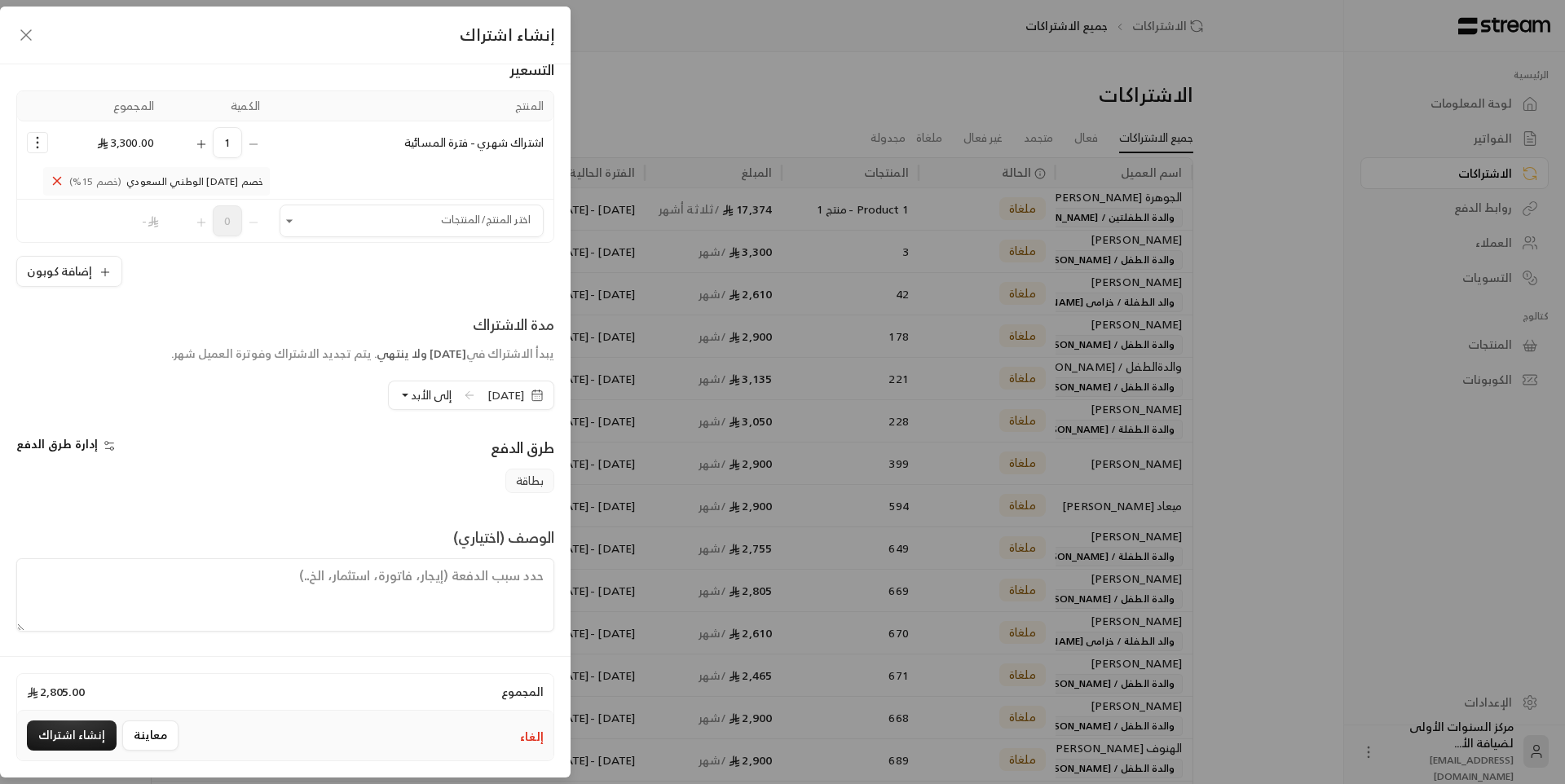
click at [487, 395] on span "[DATE]" at bounding box center [506, 395] width 37 height 17
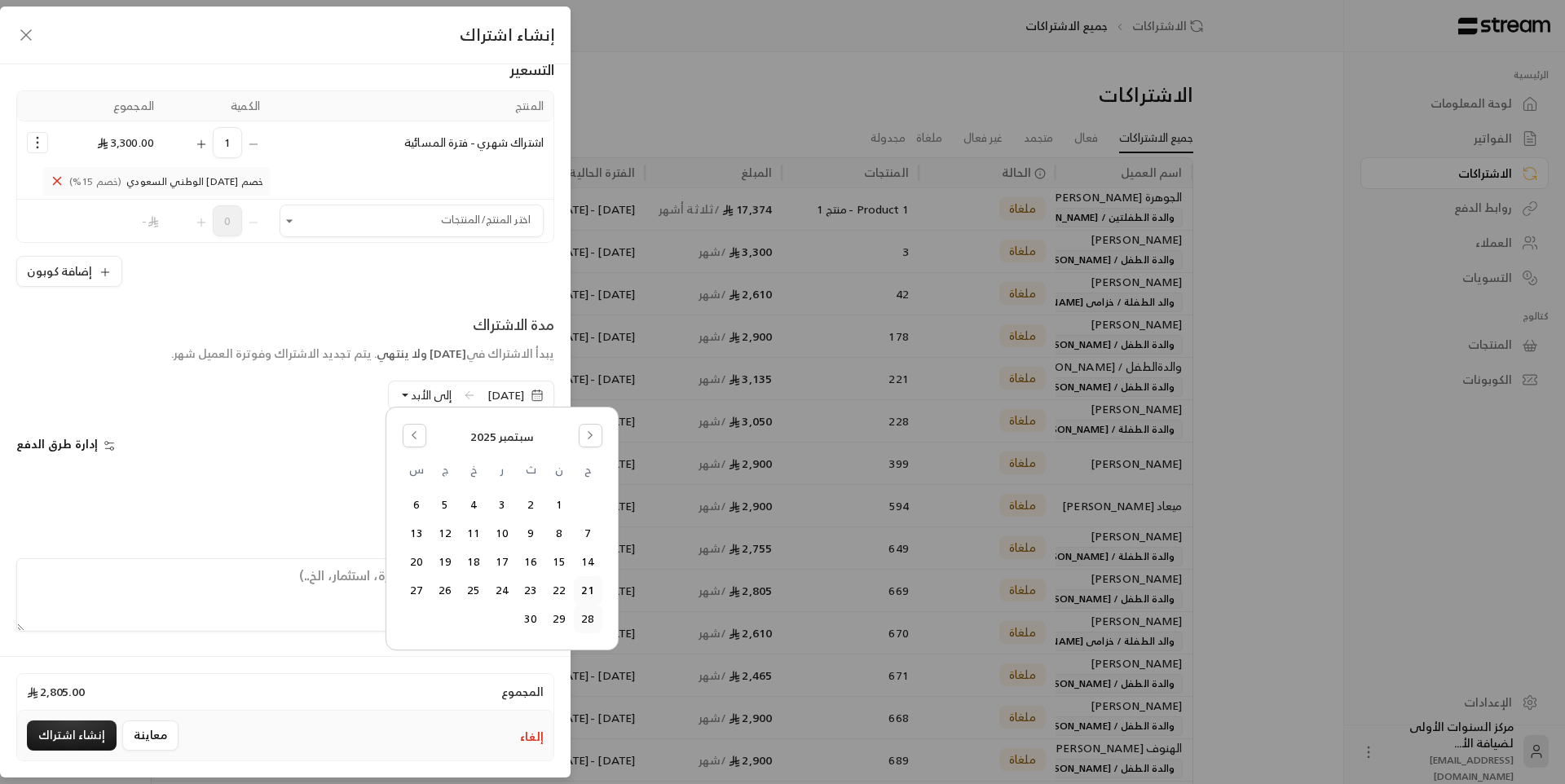
click at [586, 623] on button "28" at bounding box center [588, 619] width 27 height 27
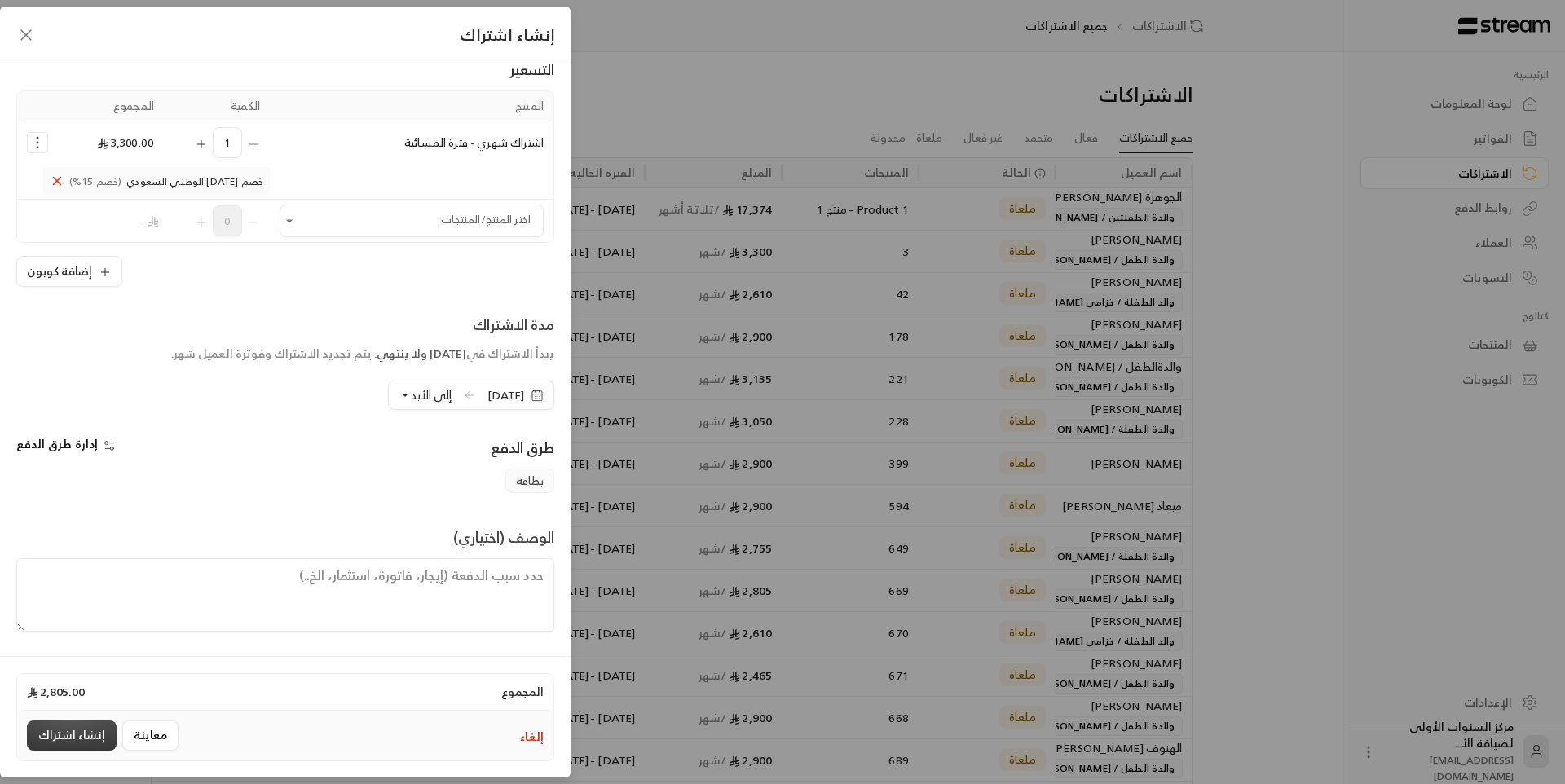
click at [83, 736] on button "إنشاء اشتراك" at bounding box center [72, 735] width 90 height 30
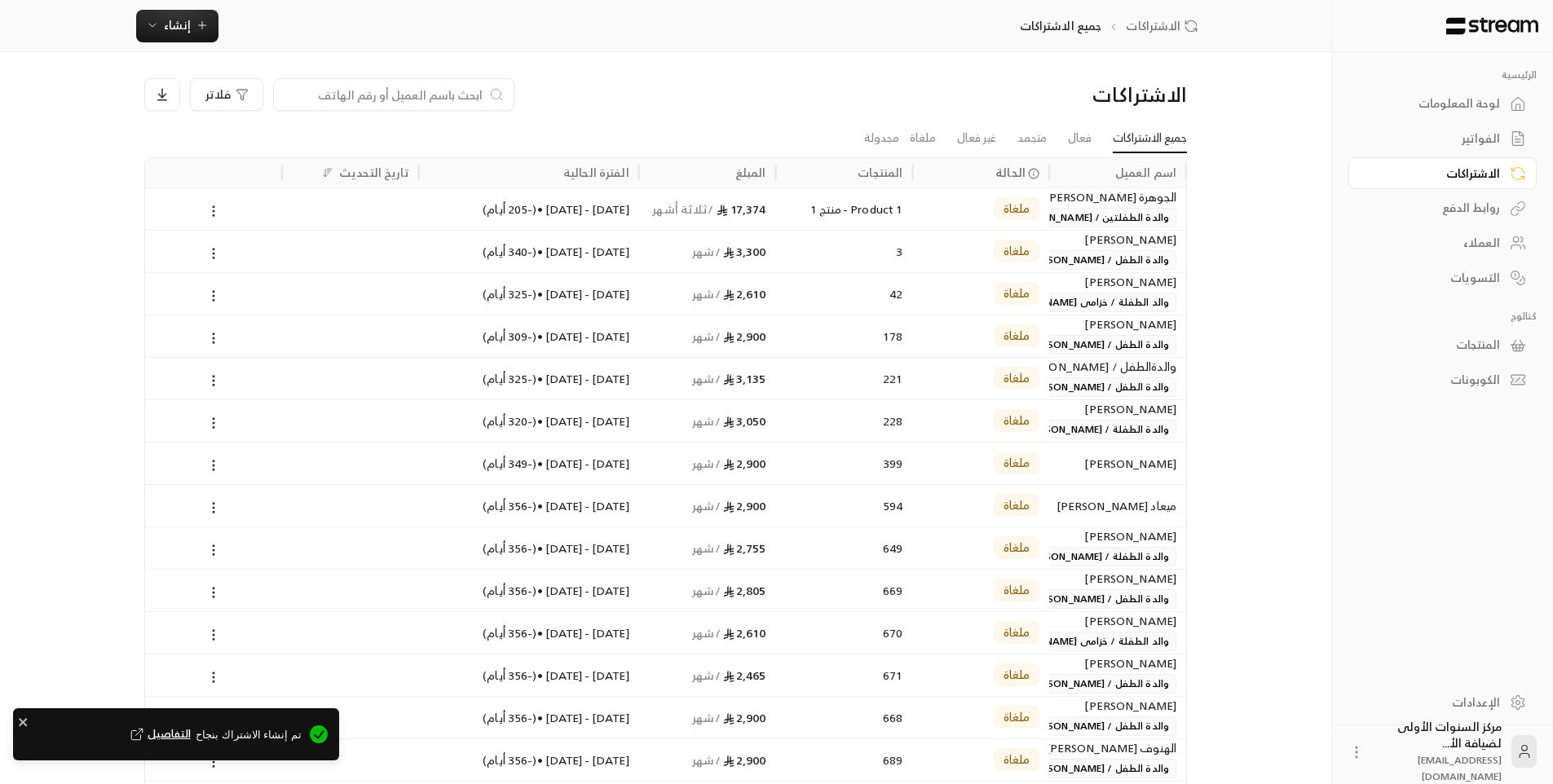
click at [1459, 104] on div "لوحة المعلومات" at bounding box center [1434, 104] width 131 height 17
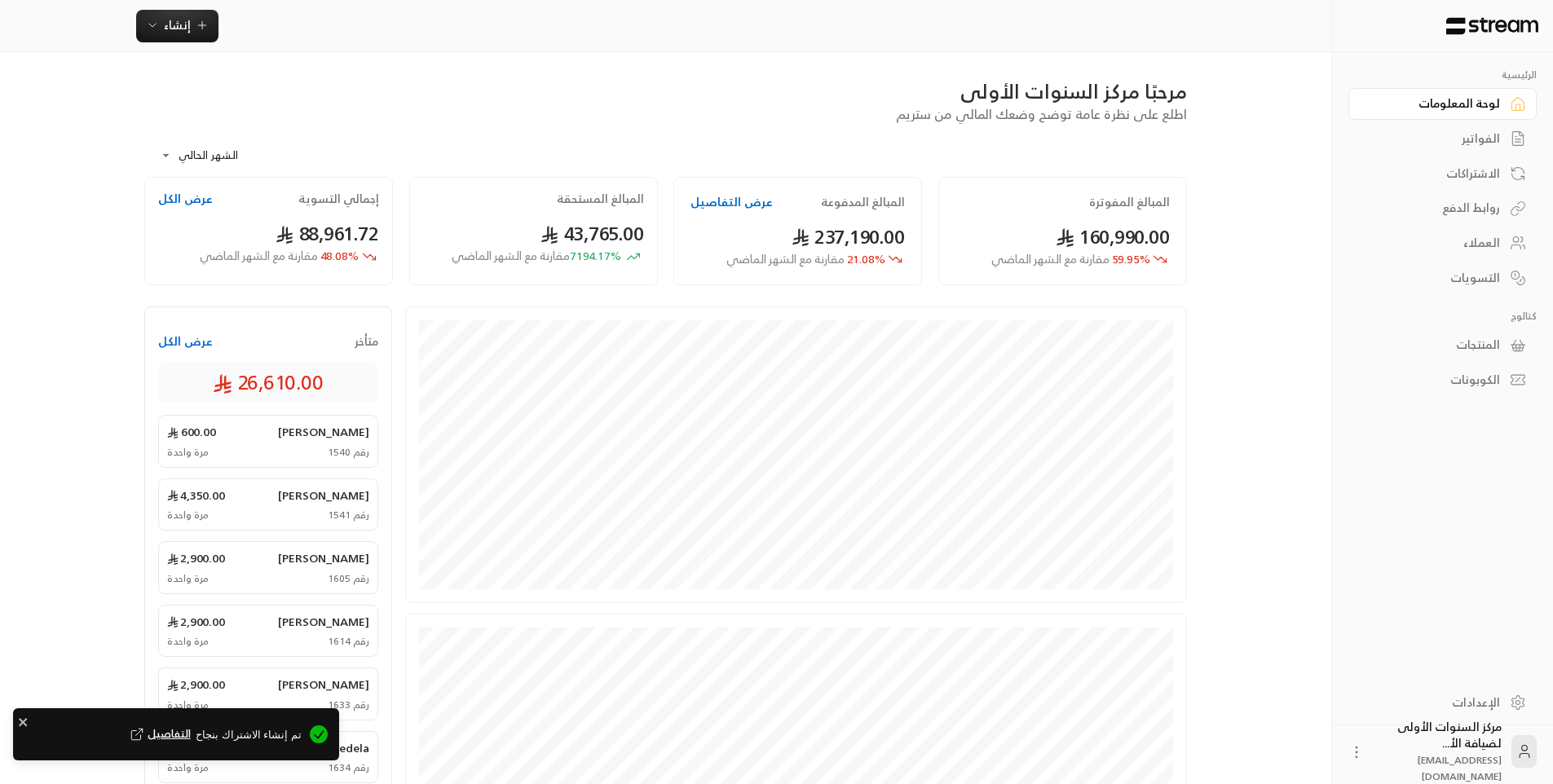
click at [1470, 144] on div "الفواتير" at bounding box center [1434, 139] width 131 height 17
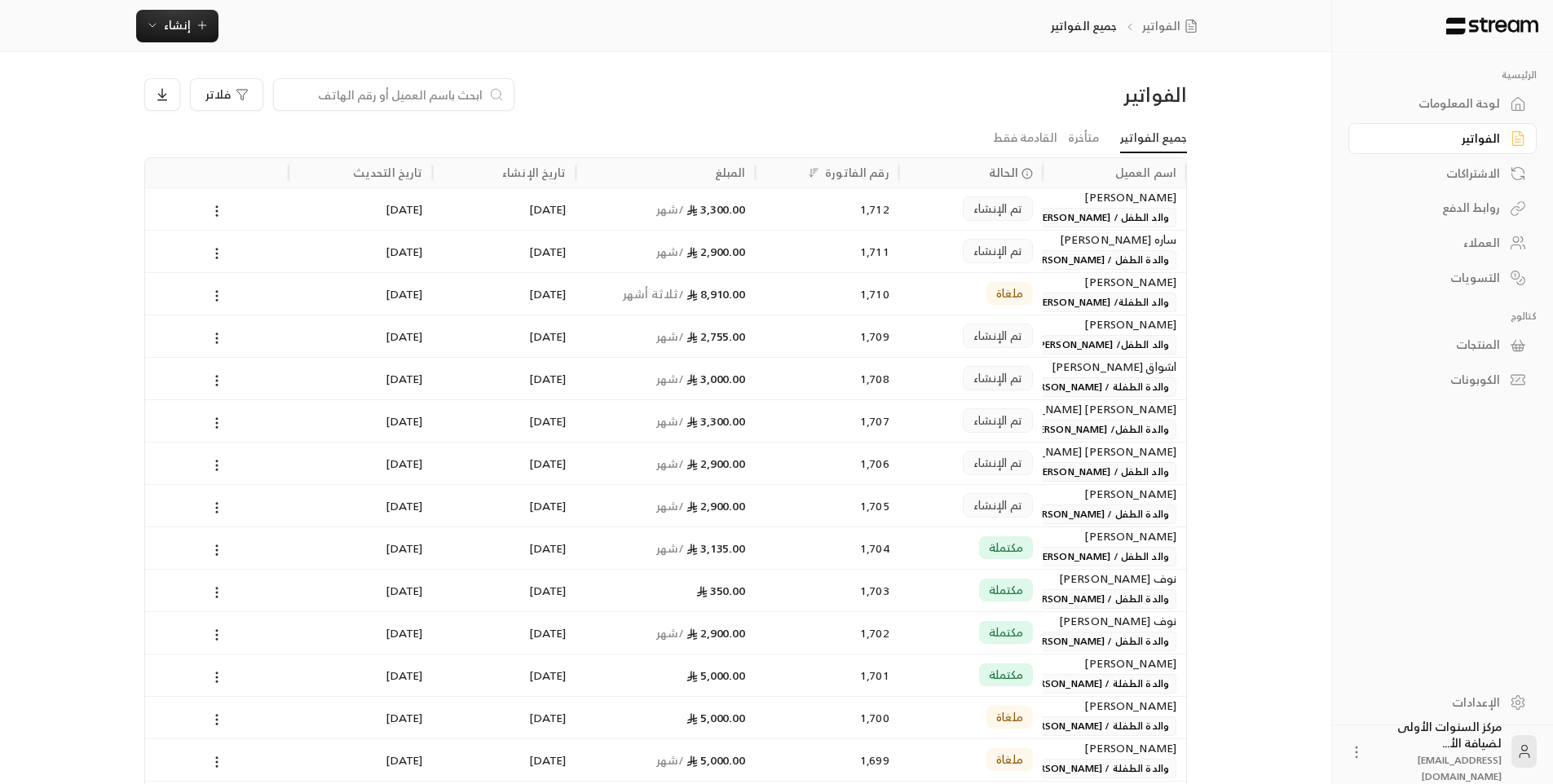
click at [1488, 100] on div "لوحة المعلومات" at bounding box center [1434, 104] width 131 height 17
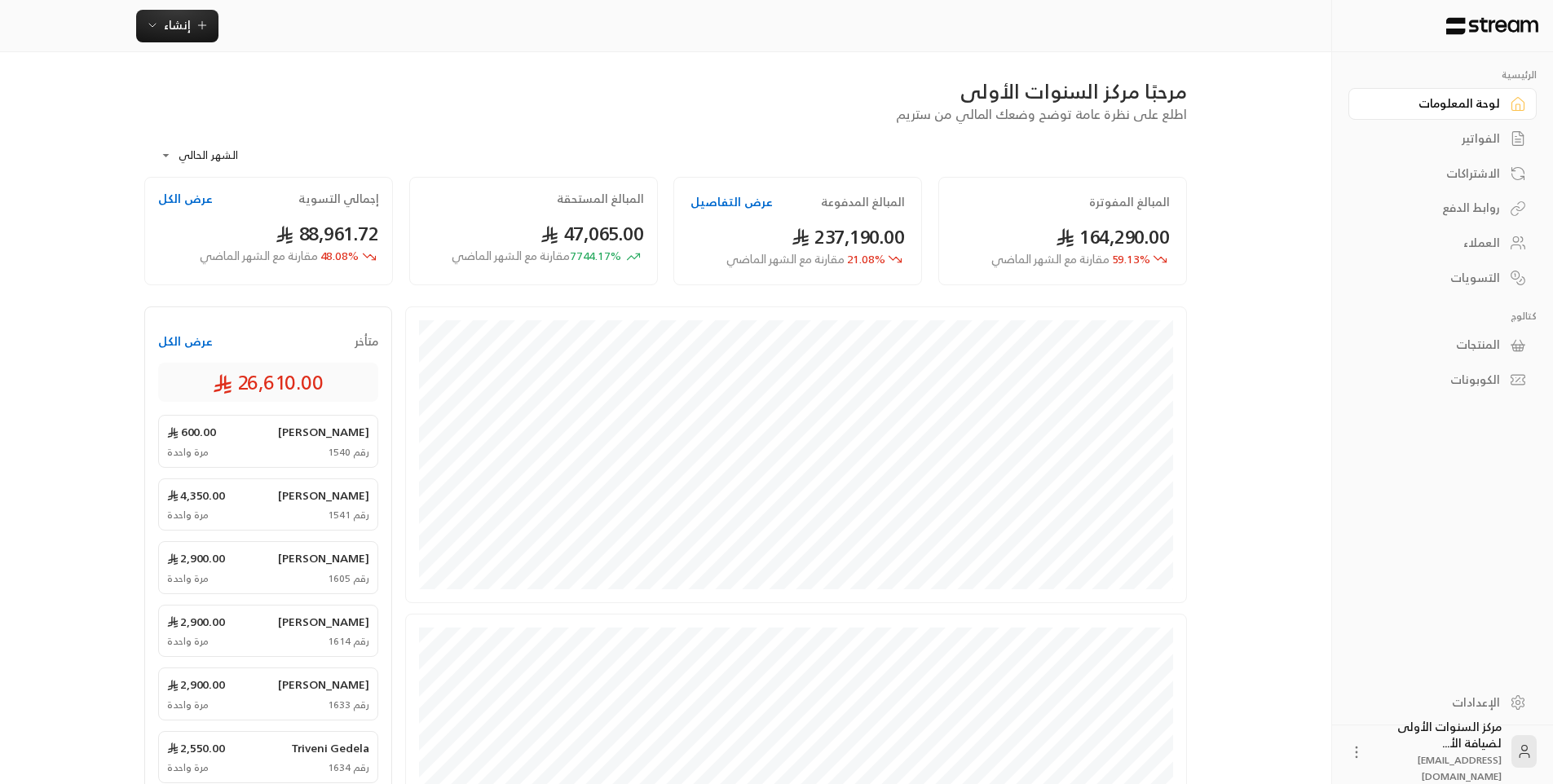
click at [1499, 140] on div "الفواتير" at bounding box center [1434, 139] width 131 height 17
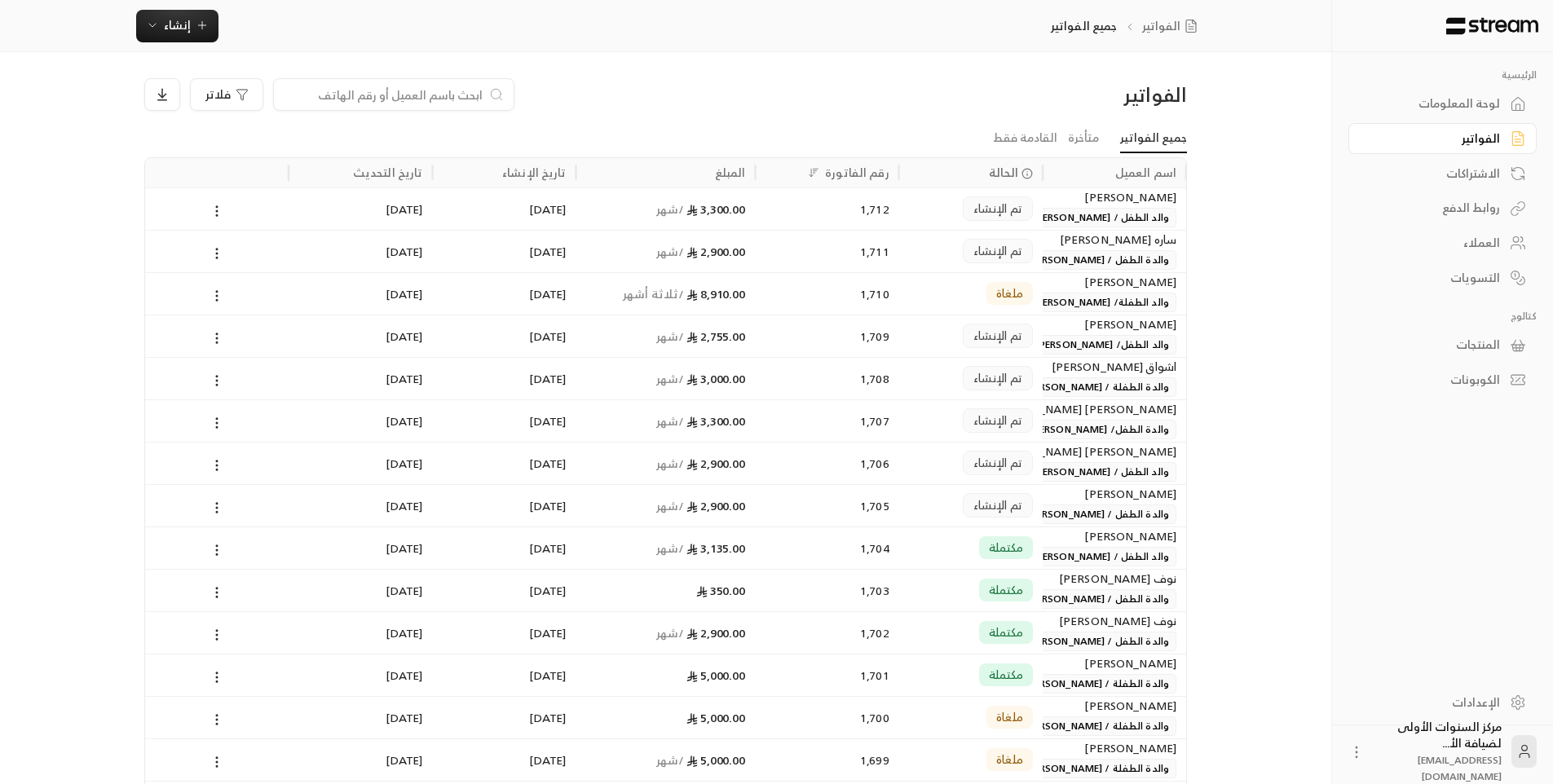
click at [1060, 212] on span "والد الطفل / [PERSON_NAME]" at bounding box center [1101, 217] width 150 height 19
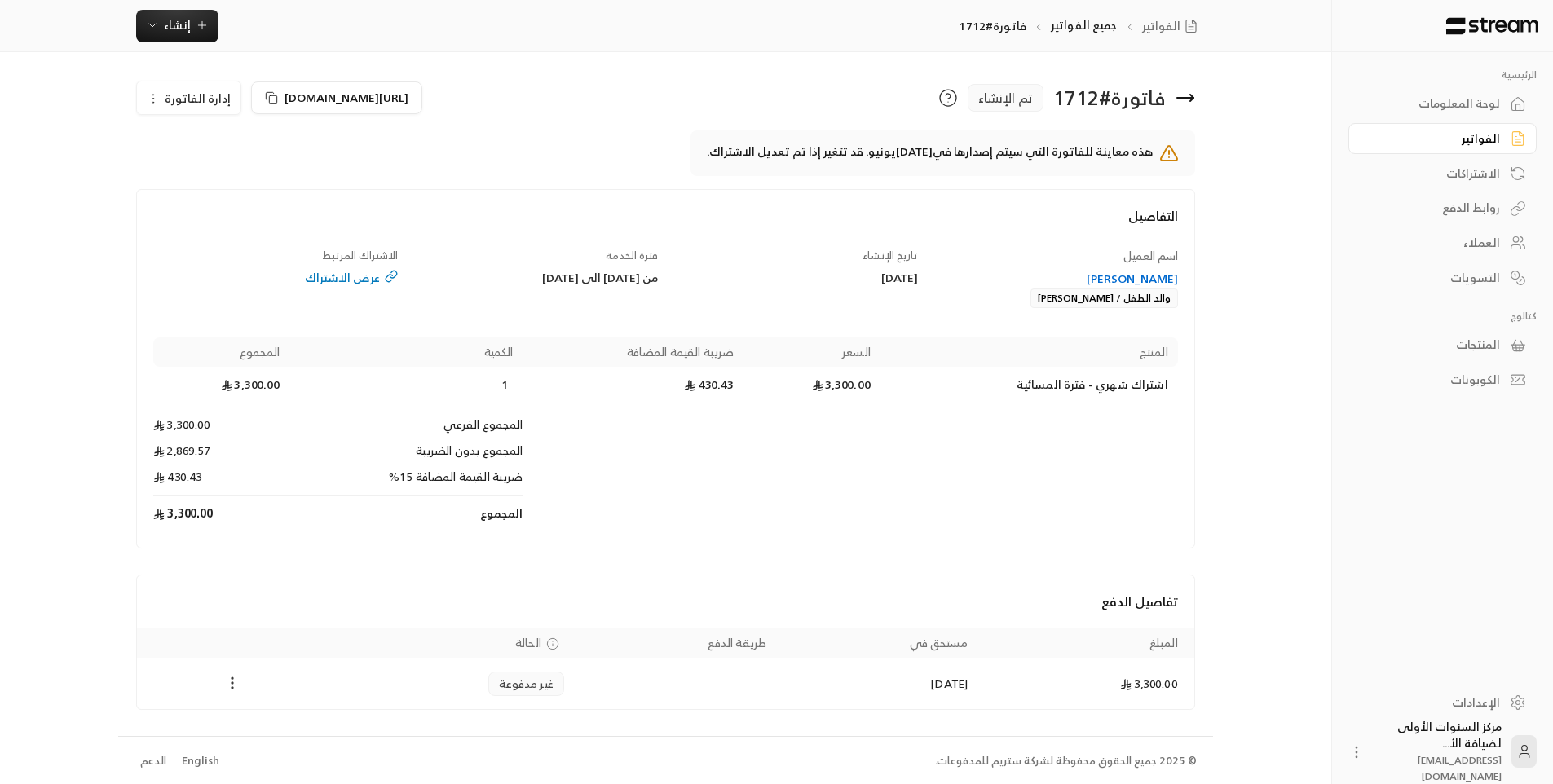
click at [226, 686] on icon "Payments" at bounding box center [233, 683] width 17 height 17
click at [263, 719] on li "تغيير الحالة الى مدفوعة" at bounding box center [293, 725] width 126 height 29
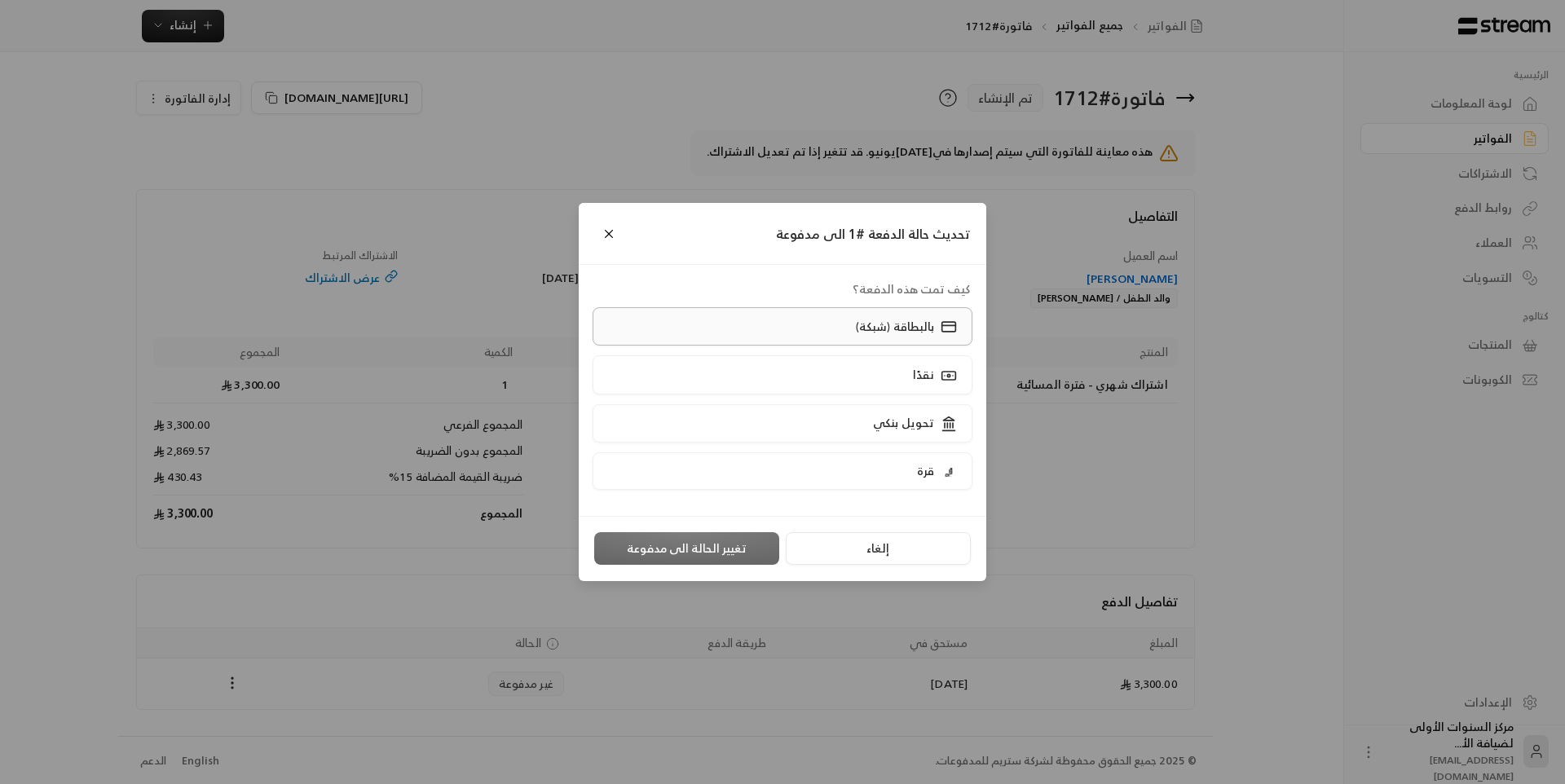
click at [802, 327] on label "بالبطاقة (شبكة)" at bounding box center [783, 326] width 381 height 39
click at [714, 545] on button "تغيير الحالة الى مدفوعة" at bounding box center [686, 548] width 185 height 32
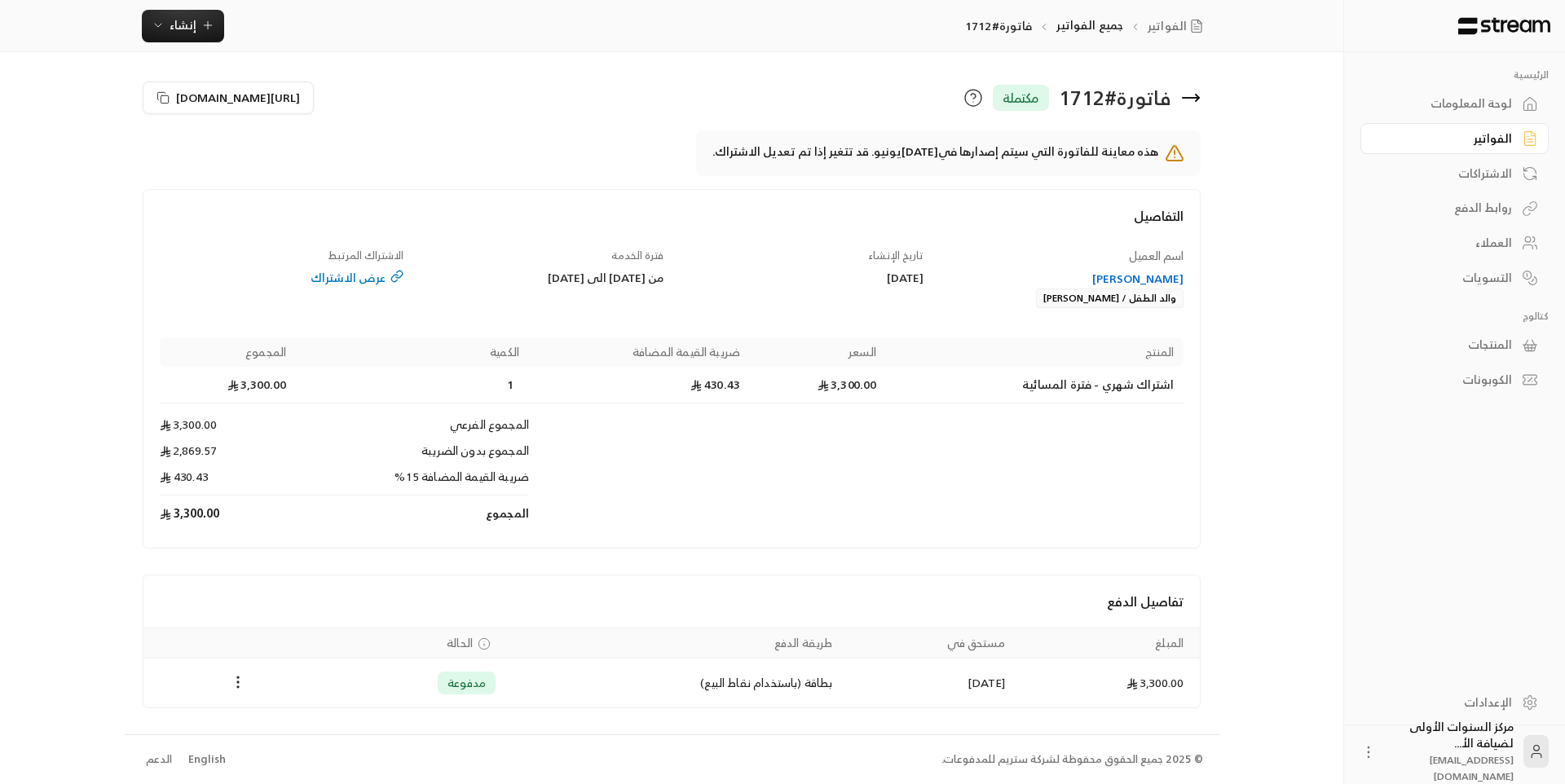
click at [763, 202] on div "التفاصيل اسم العميل ريان عبدالله بالغنيم والد الطفل / عبدالله ريان بالغنيم تاري…" at bounding box center [672, 369] width 1059 height 359
click at [1192, 97] on icon at bounding box center [1191, 97] width 17 height 0
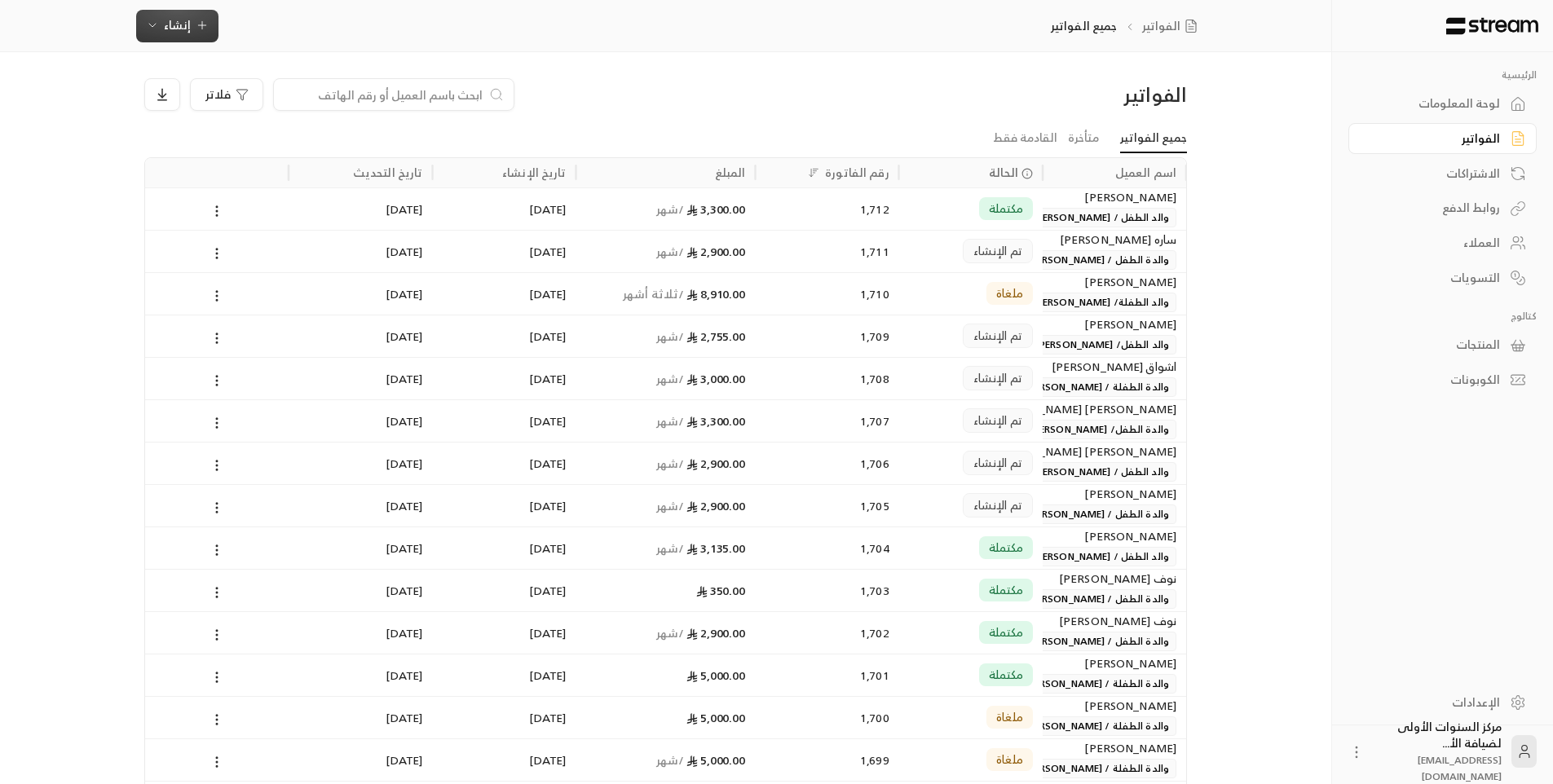
click at [193, 38] on button "إنشاء" at bounding box center [177, 26] width 83 height 32
click at [631, 97] on div "فلاتر" at bounding box center [533, 94] width 778 height 32
click at [178, 18] on span "إنشاء" at bounding box center [177, 25] width 27 height 20
click at [326, 98] on div "إنشاء فاتورة مرة واحدة بسهولة للمعاملات السريعة." at bounding box center [257, 101] width 205 height 32
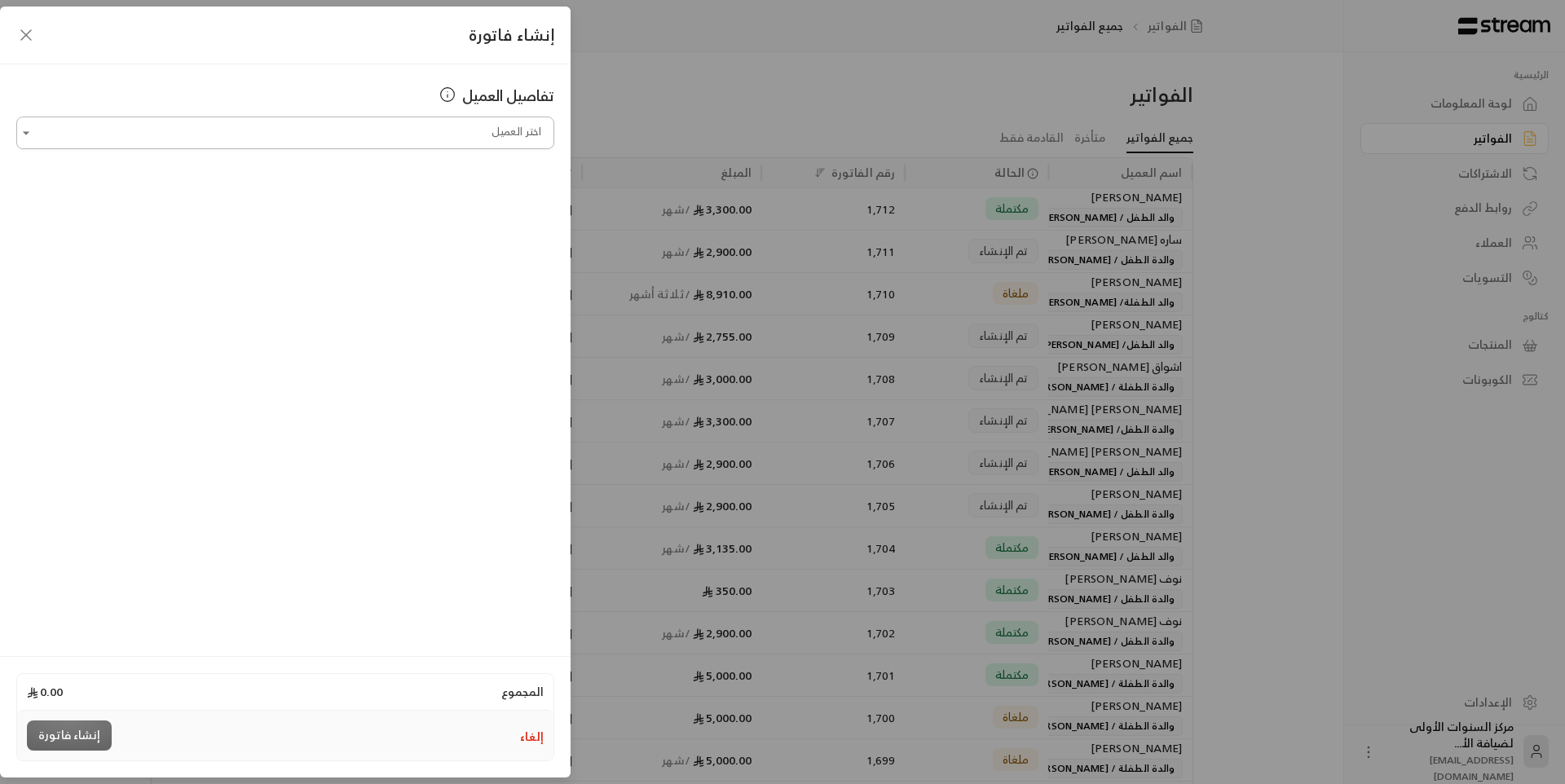
click at [456, 133] on input "اختر العميل" at bounding box center [285, 132] width 538 height 28
click at [542, 131] on input "اختر العميل" at bounding box center [285, 132] width 538 height 28
click at [420, 221] on span "والد الطفل / [PERSON_NAME]" at bounding box center [358, 219] width 158 height 27
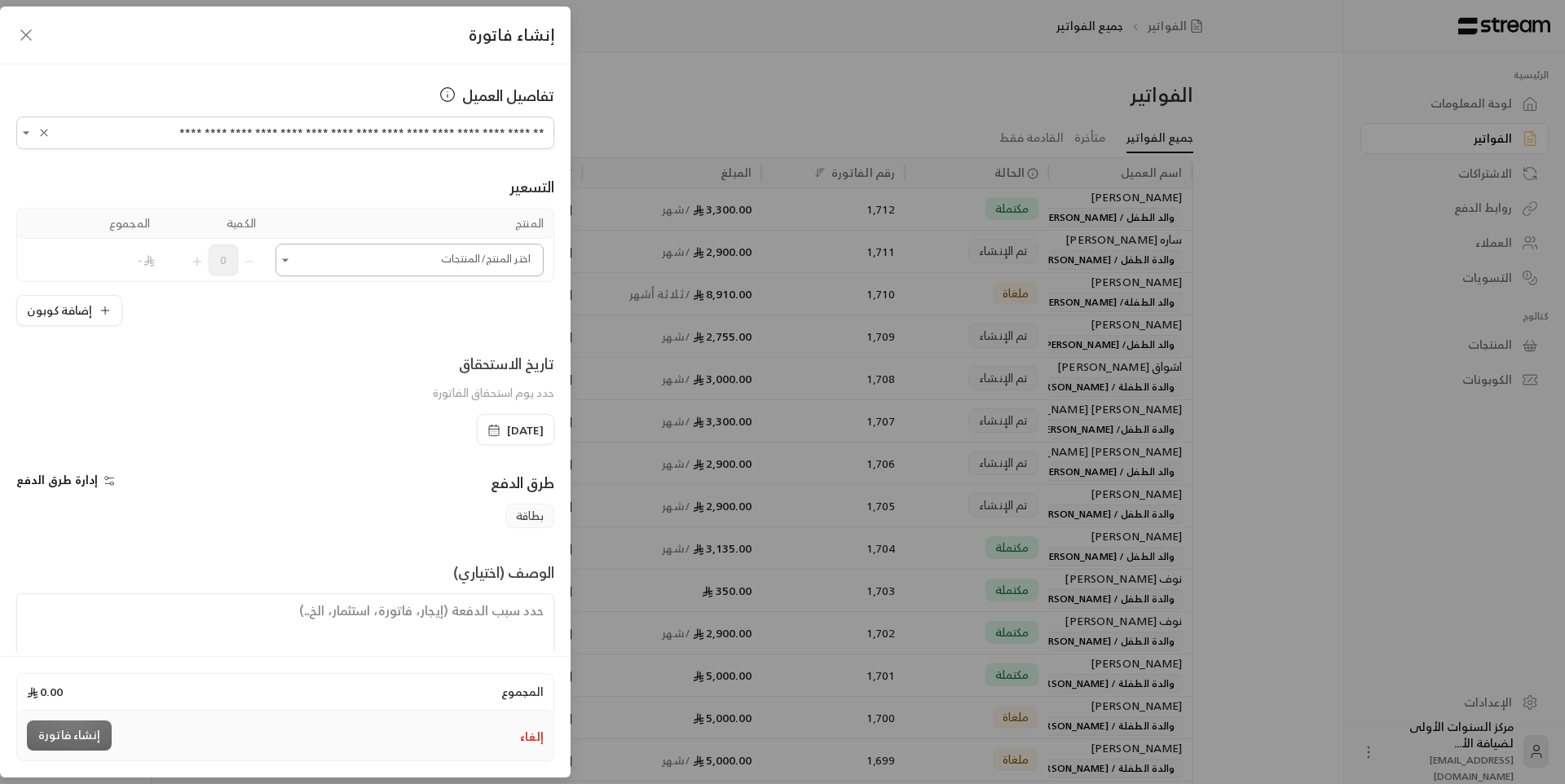
type input "**********"
click at [441, 271] on input "اختر العميل" at bounding box center [410, 260] width 268 height 28
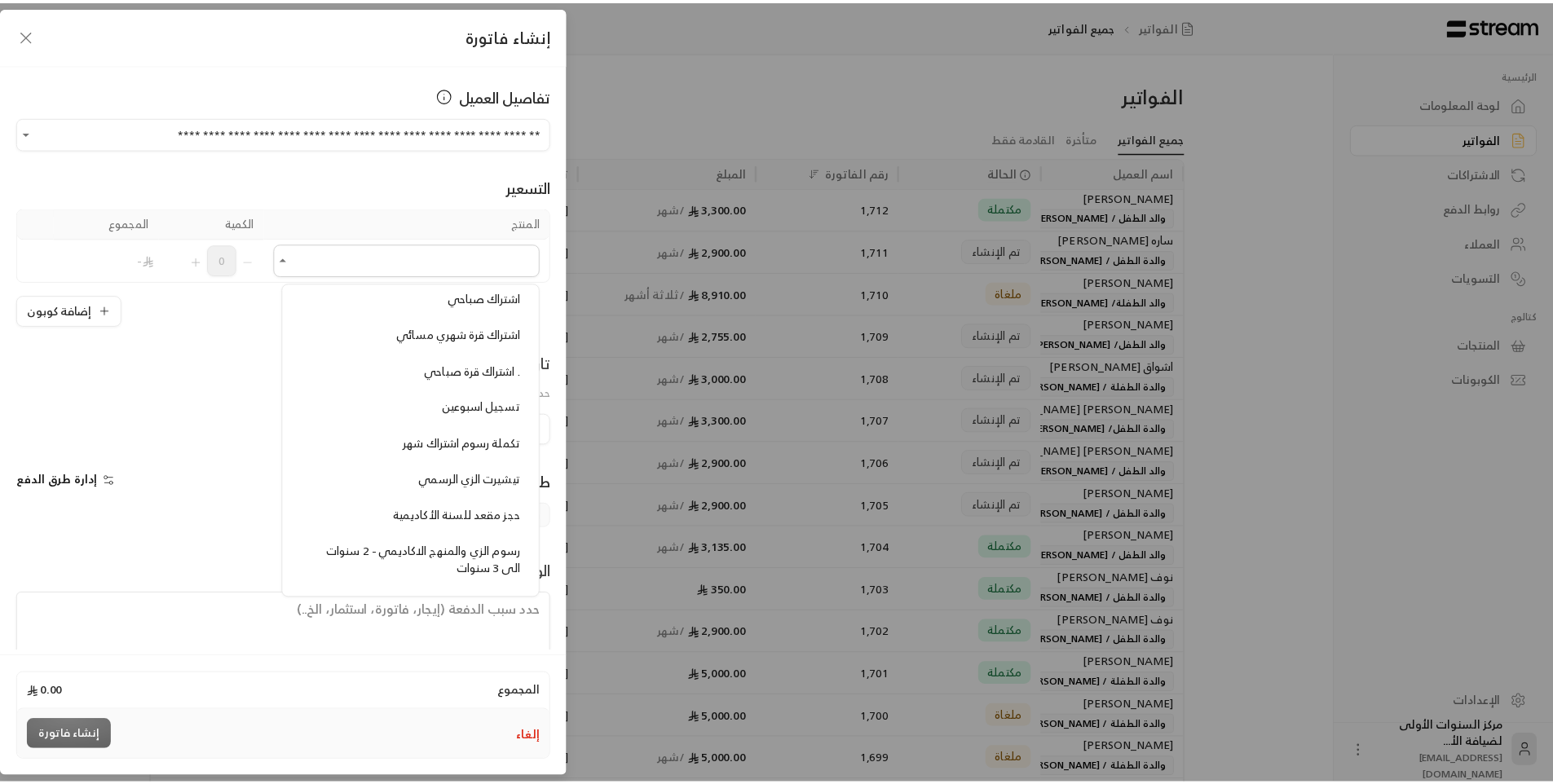
scroll to position [1385, 0]
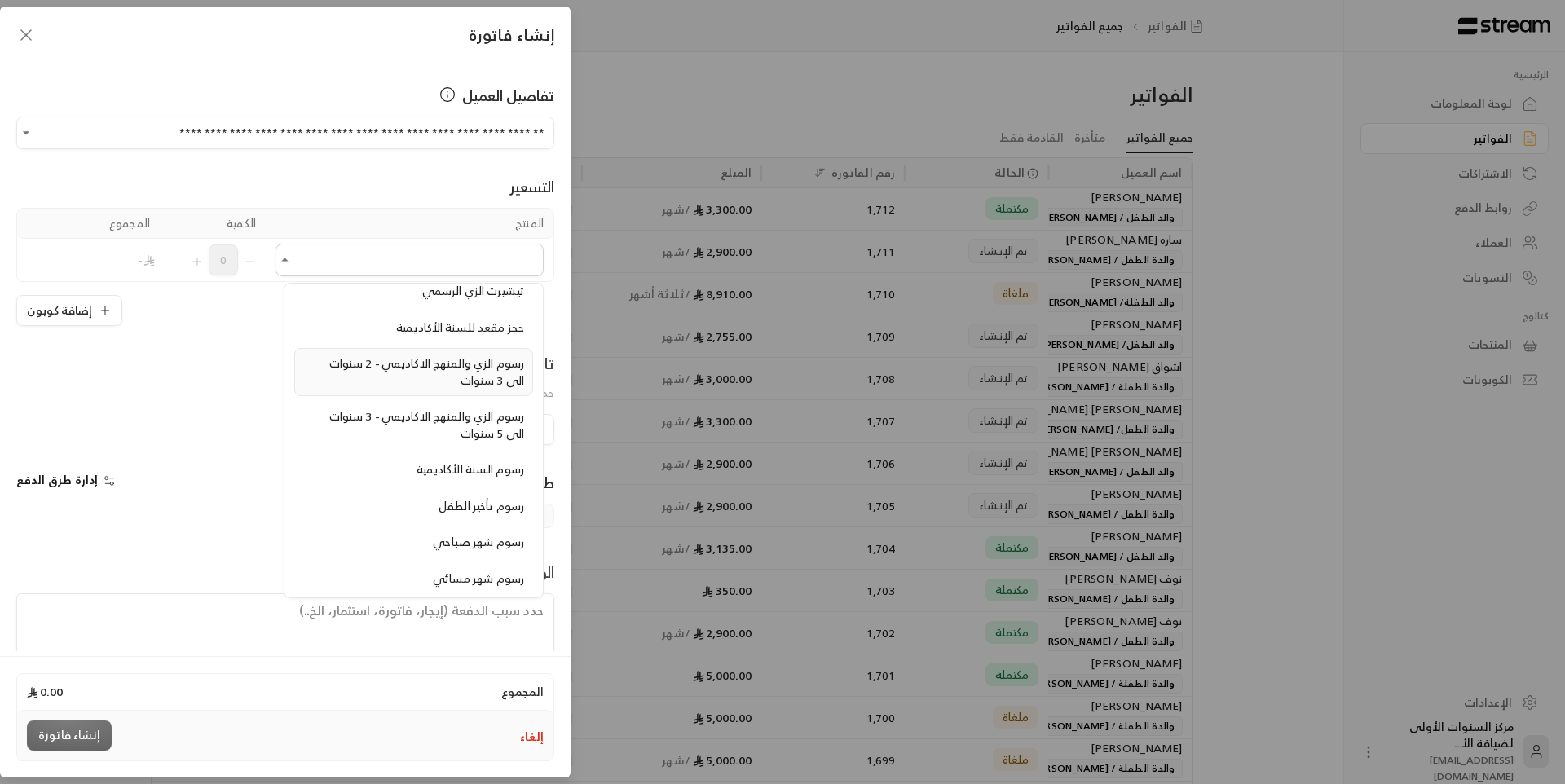
click at [451, 392] on li "رسوم الزي والمنهج الاكاديمي - 2 سنوات الى 3 سنوات" at bounding box center [414, 372] width 239 height 48
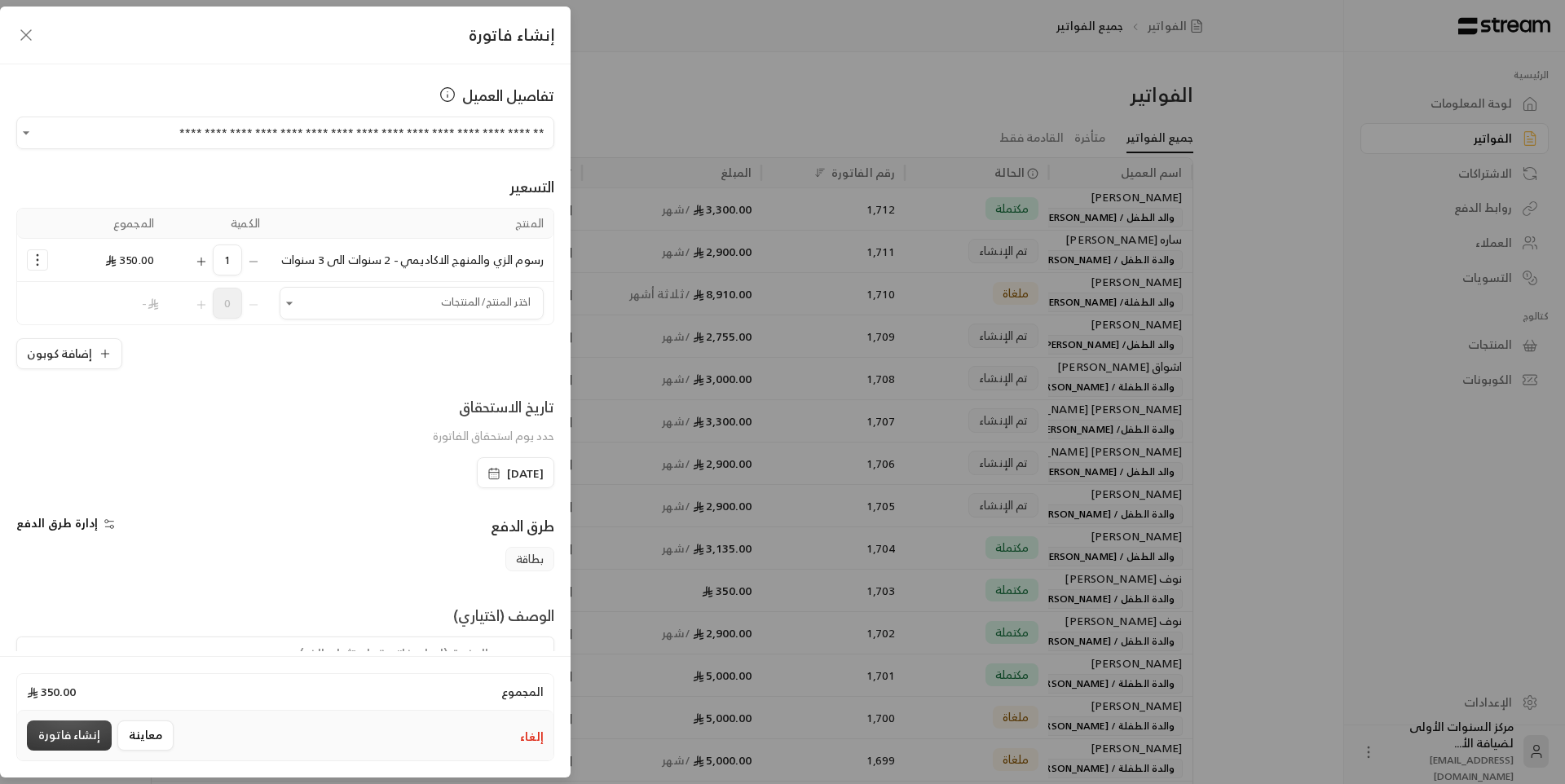
click at [76, 739] on button "إنشاء فاتورة" at bounding box center [69, 735] width 85 height 30
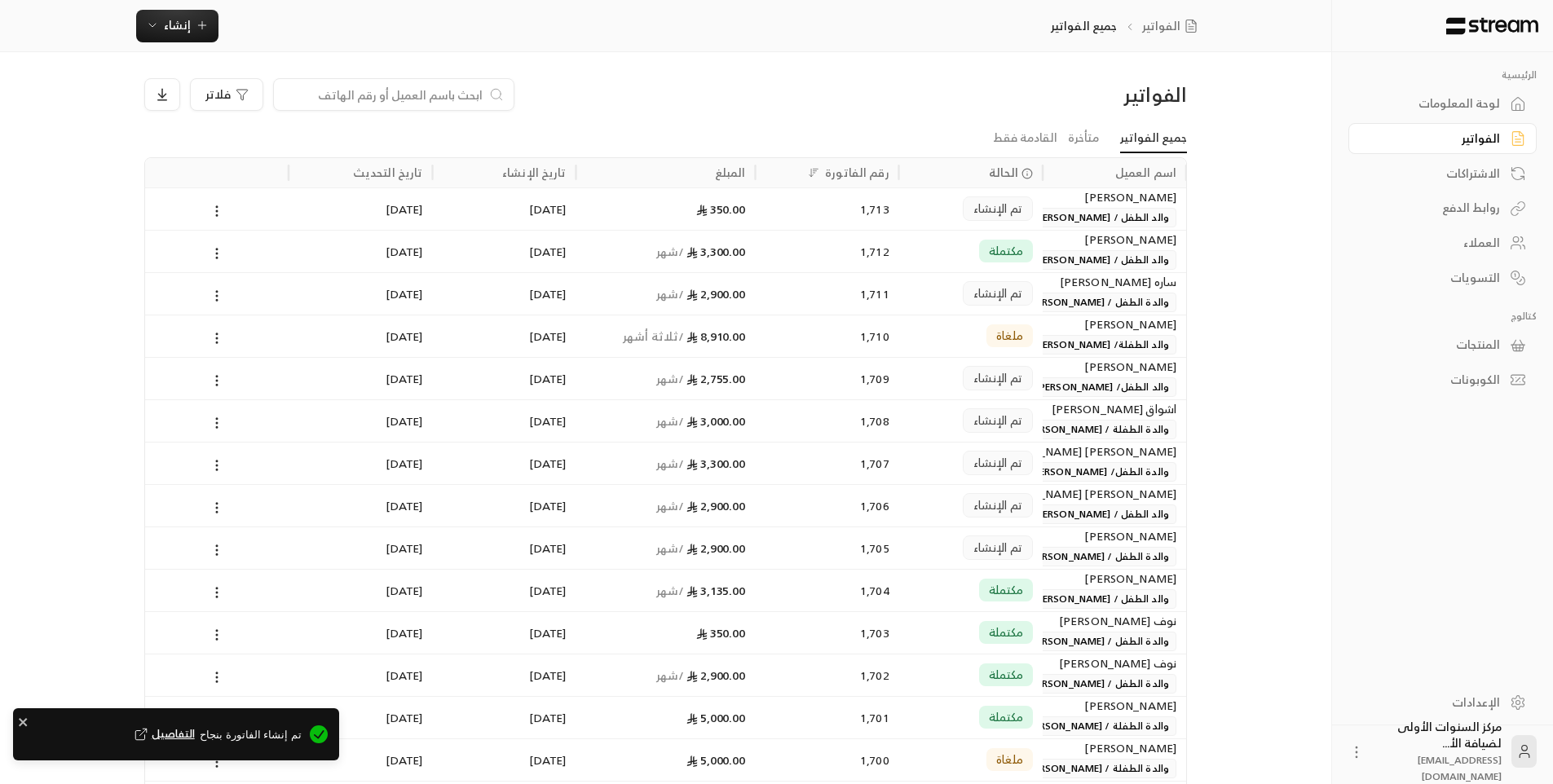
click at [1095, 206] on div "[PERSON_NAME] والد الطفل / [PERSON_NAME]" at bounding box center [1114, 208] width 124 height 40
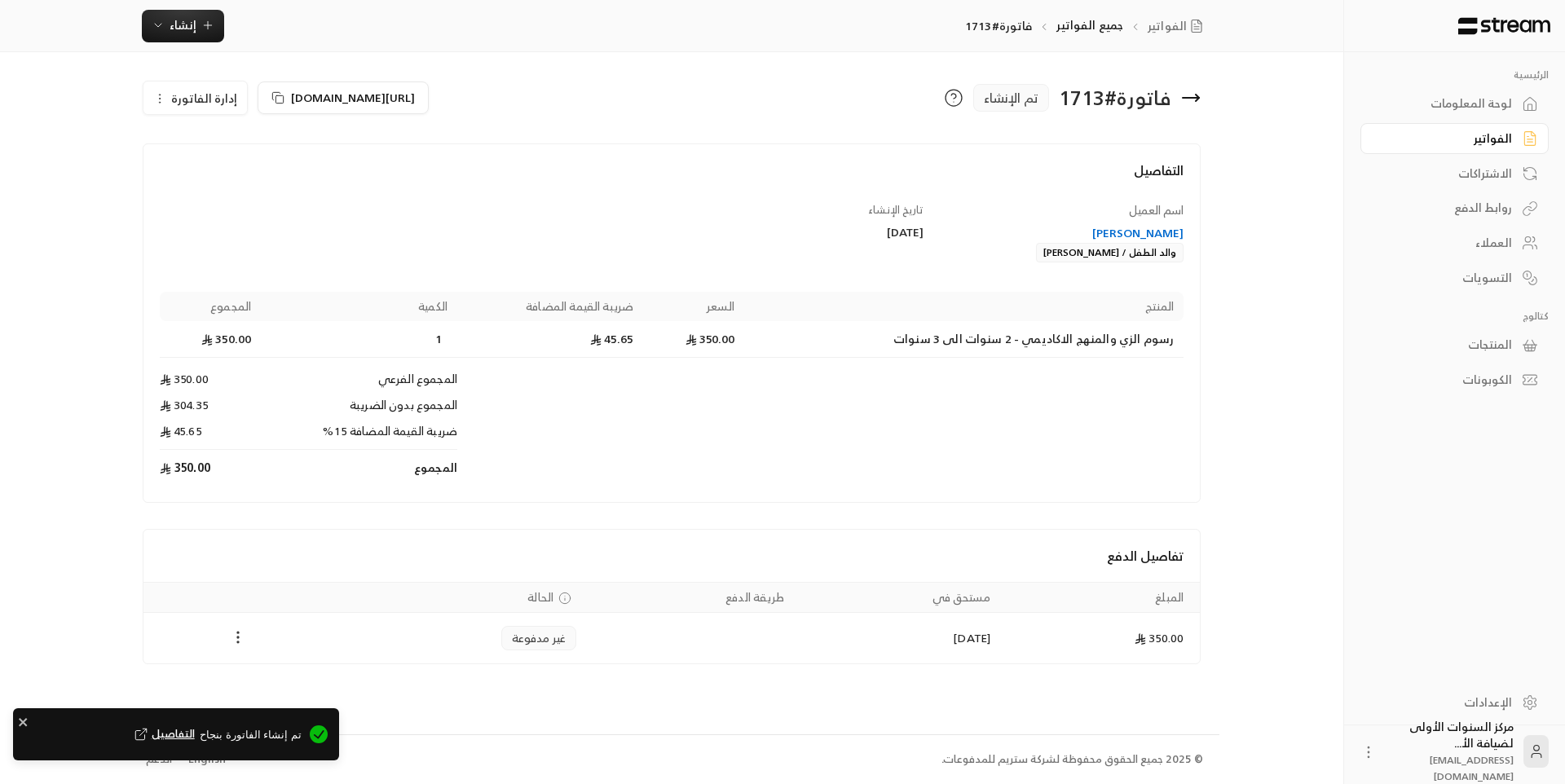
click at [236, 642] on icon "Payments" at bounding box center [238, 637] width 17 height 17
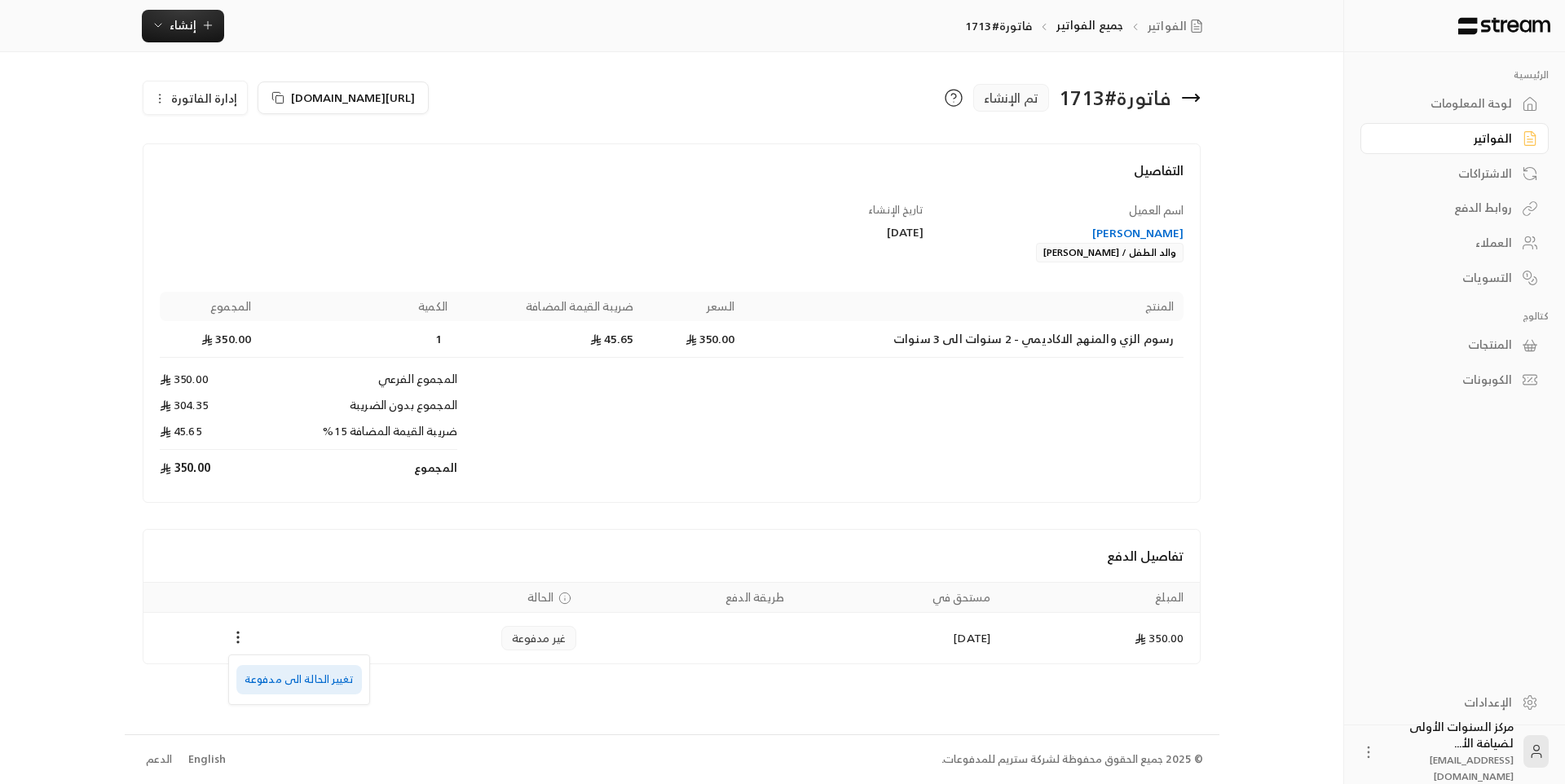
click at [291, 678] on li "تغيير الحالة الى مدفوعة" at bounding box center [299, 679] width 126 height 29
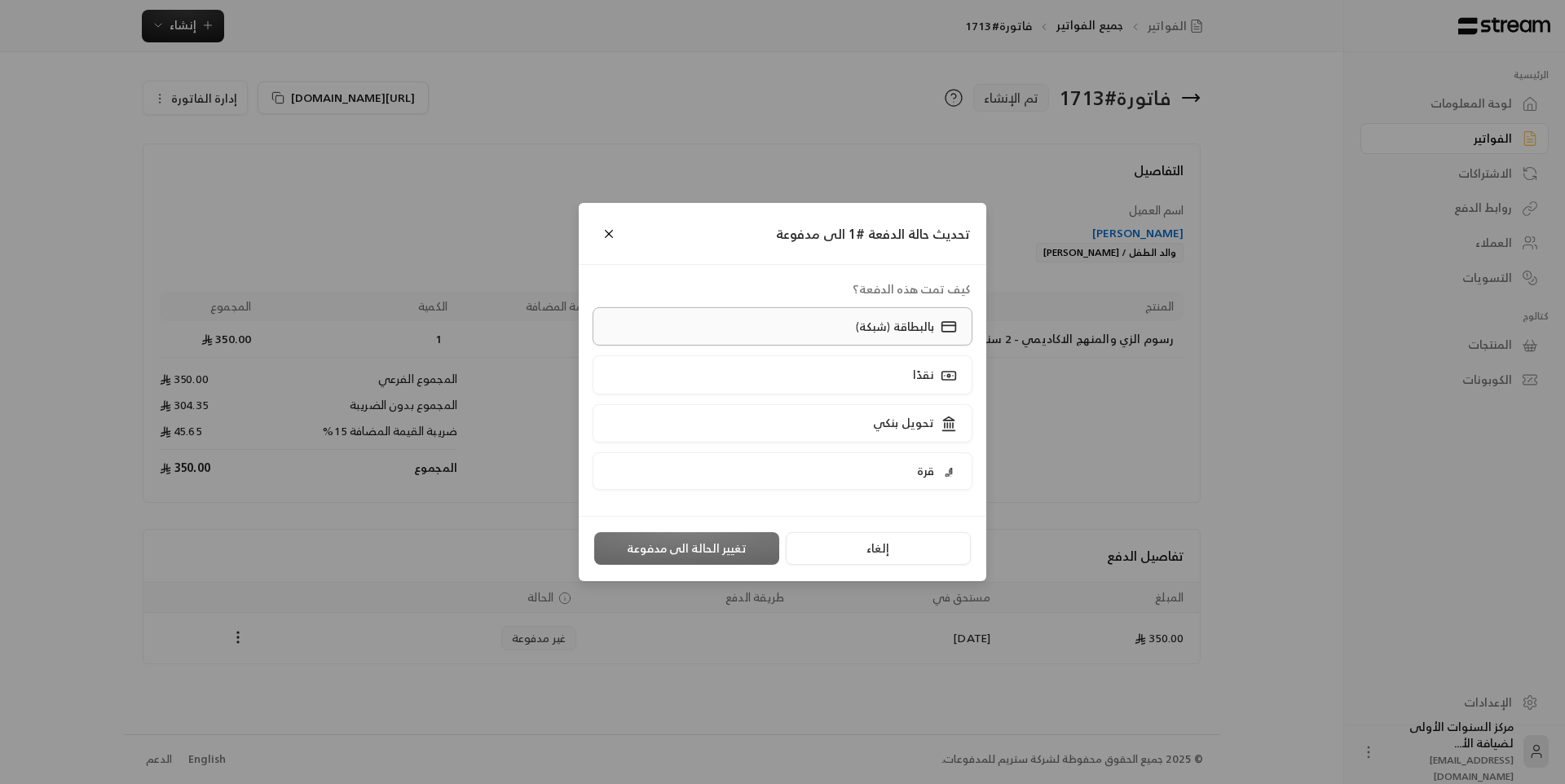
click at [789, 319] on label "بالبطاقة (شبكة)" at bounding box center [783, 326] width 381 height 39
click at [697, 546] on button "تغيير الحالة الى مدفوعة" at bounding box center [686, 548] width 185 height 32
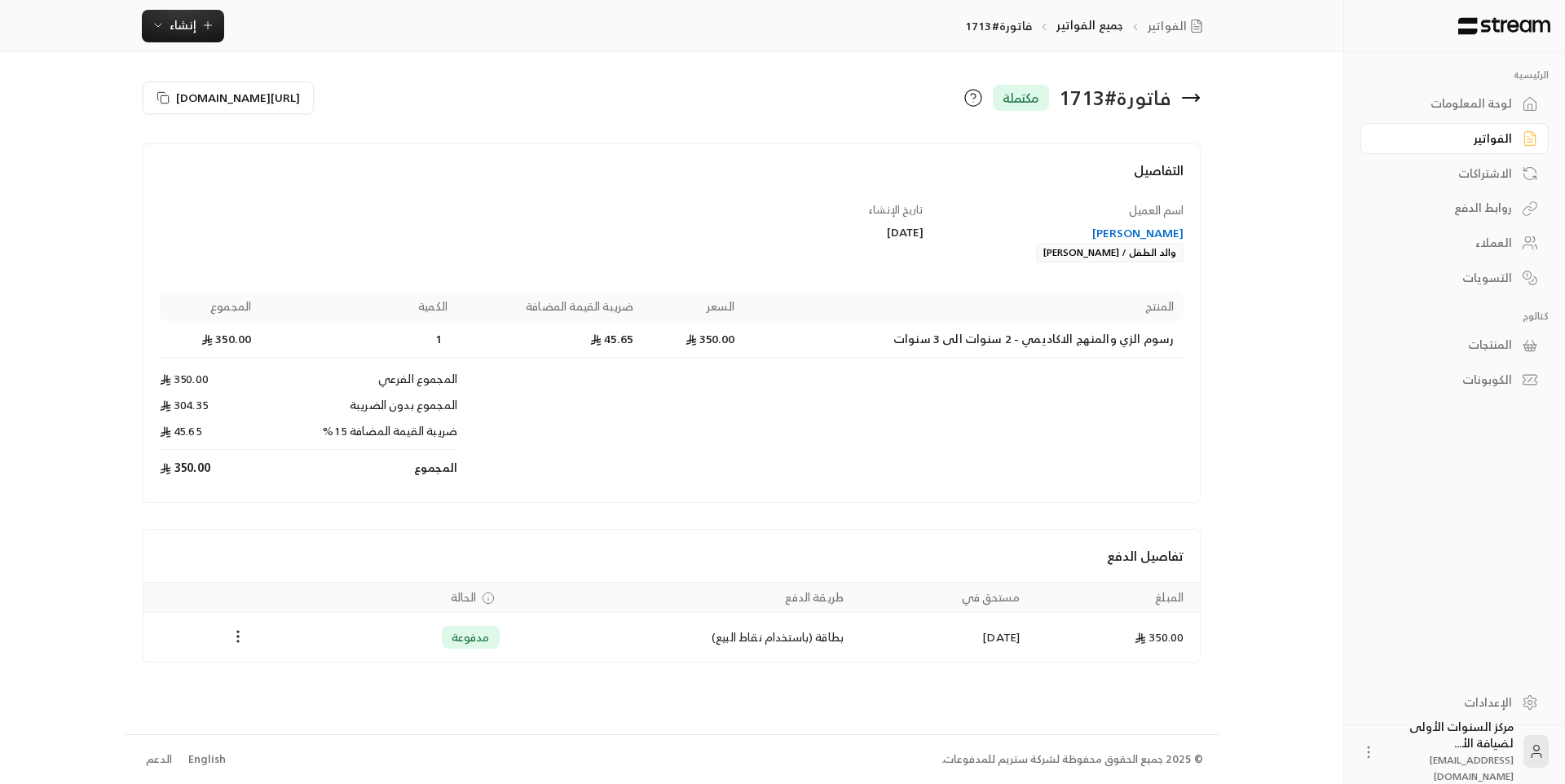
click at [1487, 104] on div "لوحة المعلومات" at bounding box center [1446, 104] width 131 height 17
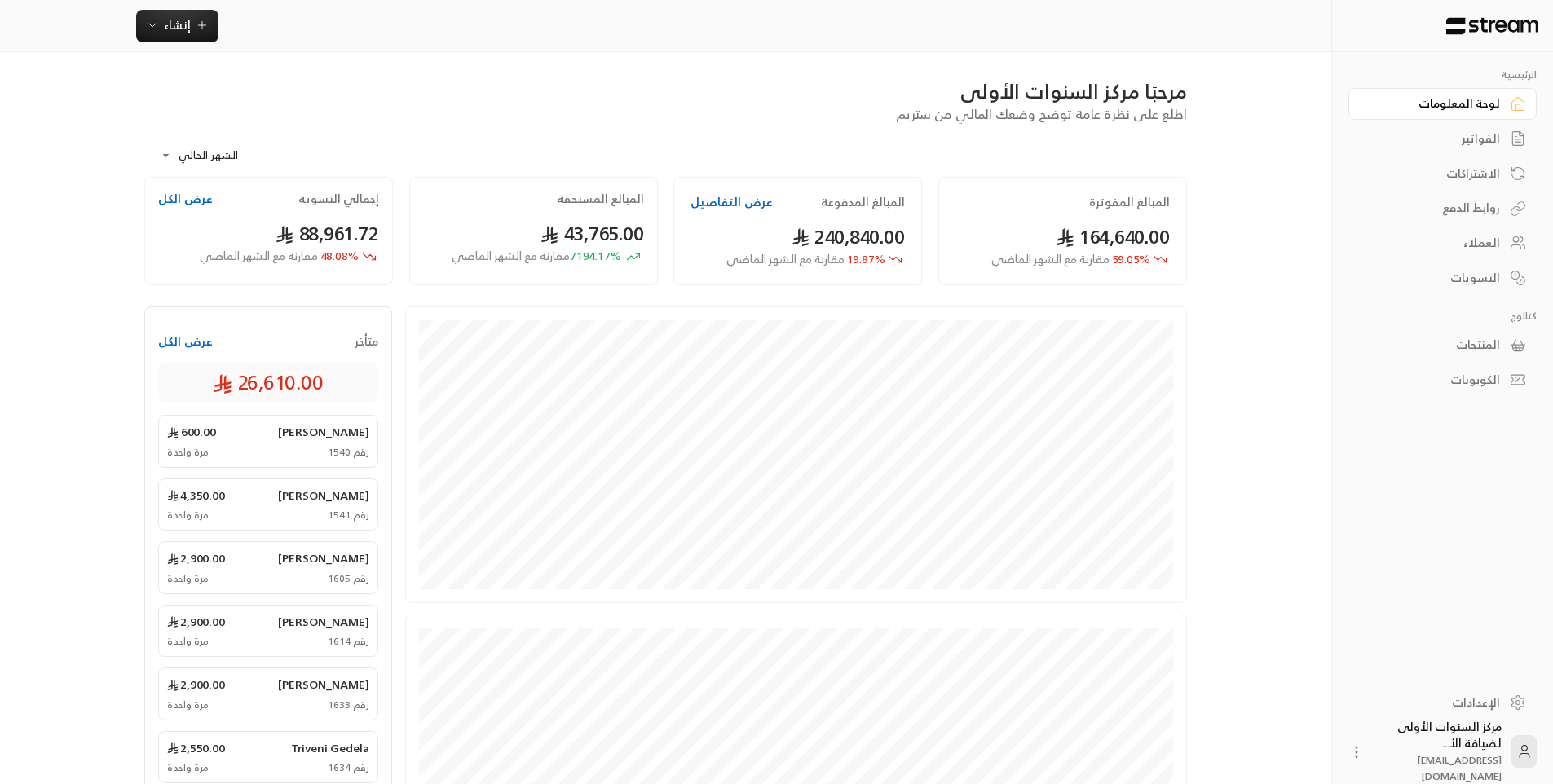
click at [1490, 146] on div "الفواتير" at bounding box center [1434, 139] width 131 height 17
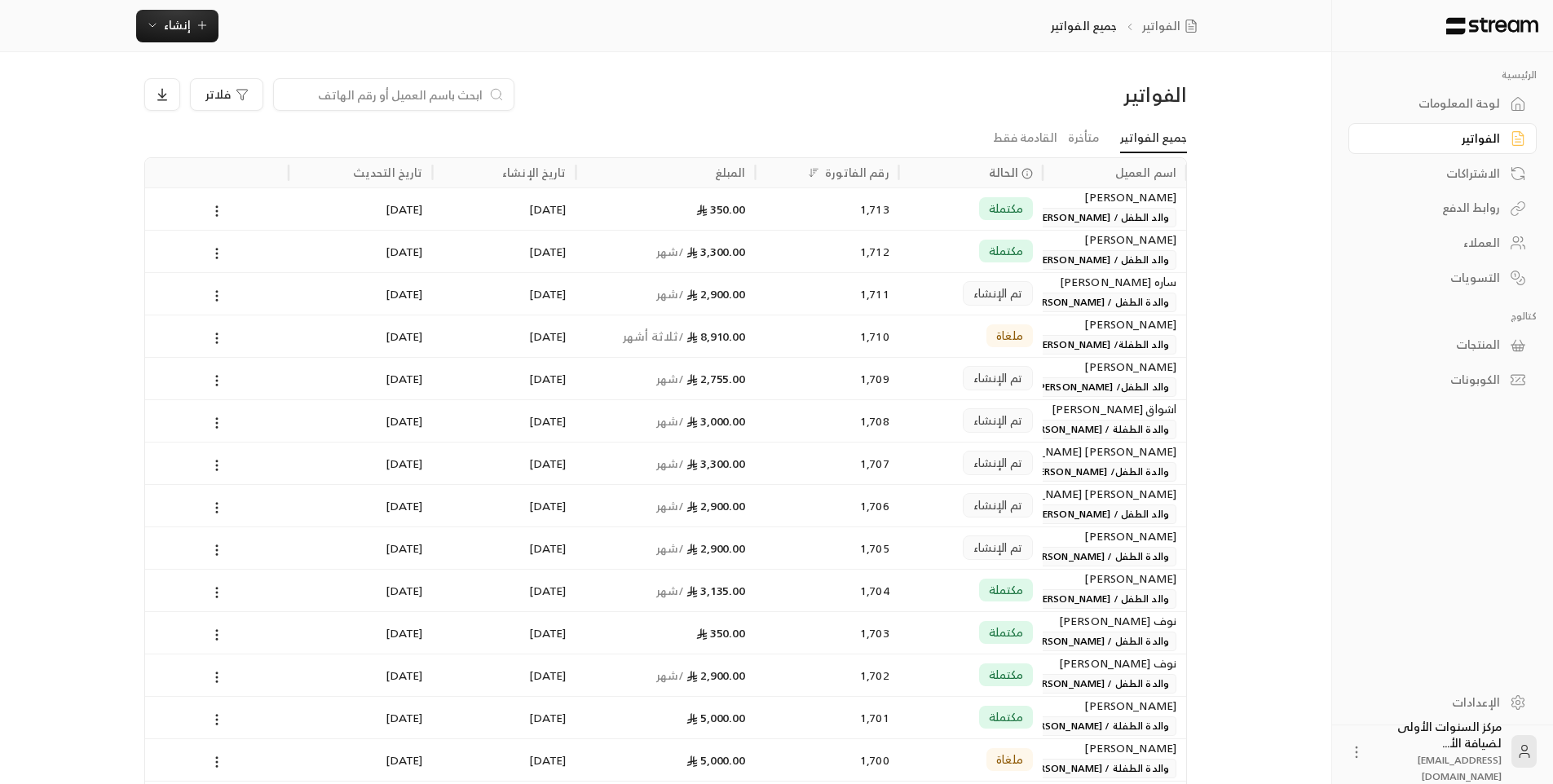
click at [1075, 251] on span "والد الطفل / [PERSON_NAME]" at bounding box center [1101, 259] width 150 height 19
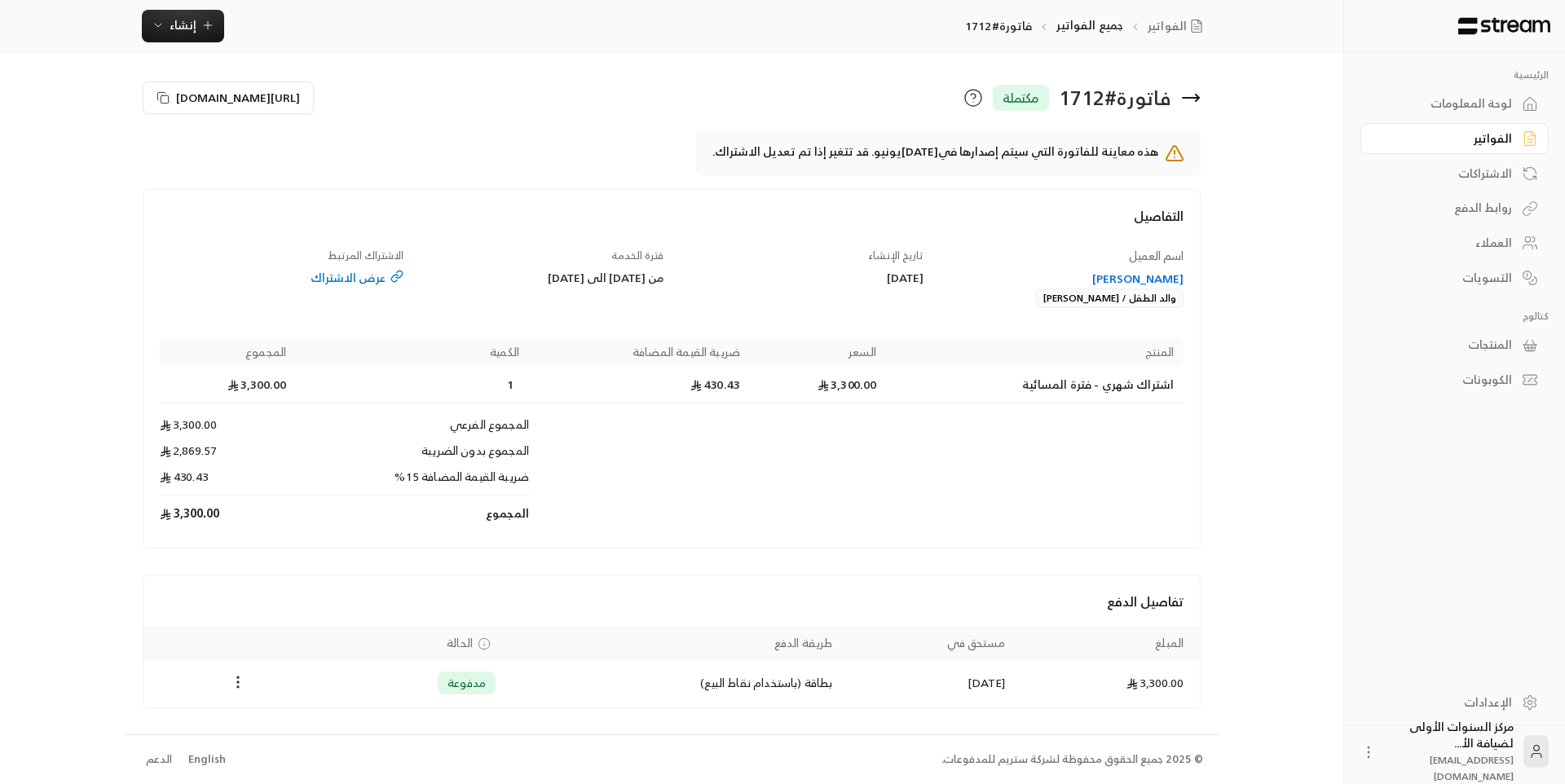
click at [347, 272] on div "عرض الاشتراك" at bounding box center [282, 278] width 245 height 17
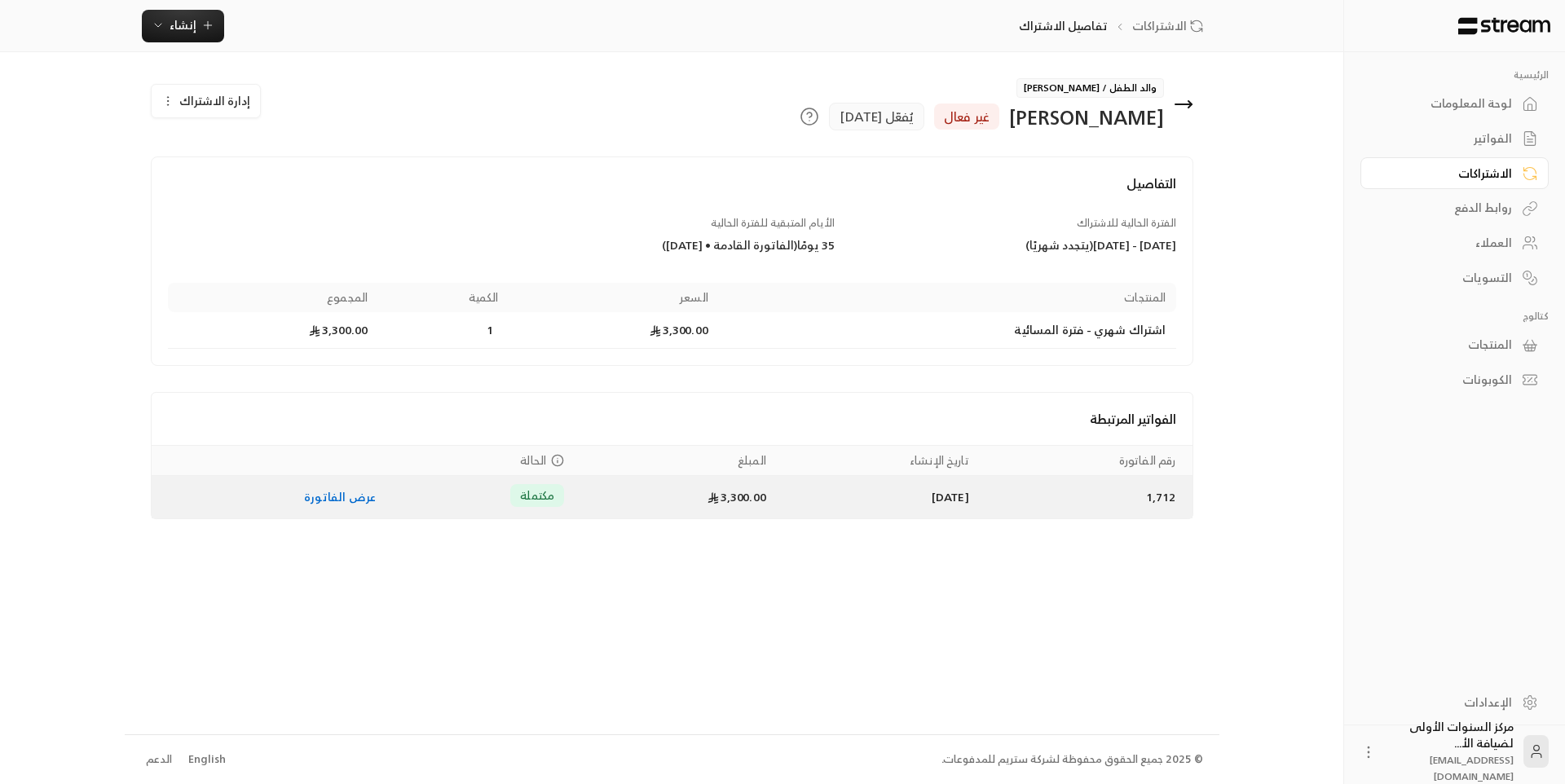
click at [320, 498] on link "عرض الفاتورة" at bounding box center [340, 496] width 72 height 20
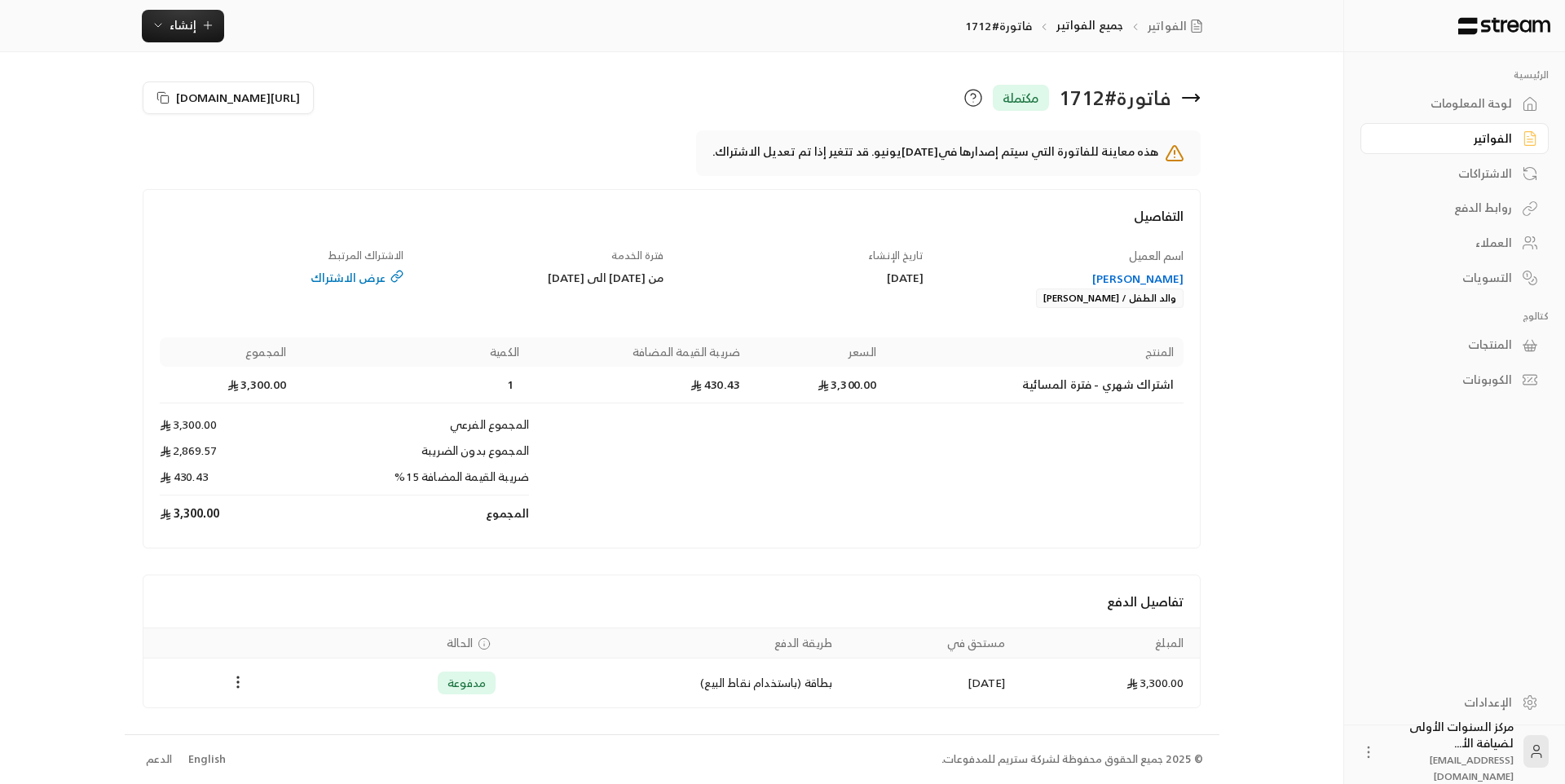
click at [1038, 244] on div "التفاصيل" at bounding box center [671, 226] width 1040 height 41
click at [356, 279] on div "عرض الاشتراك" at bounding box center [282, 278] width 245 height 17
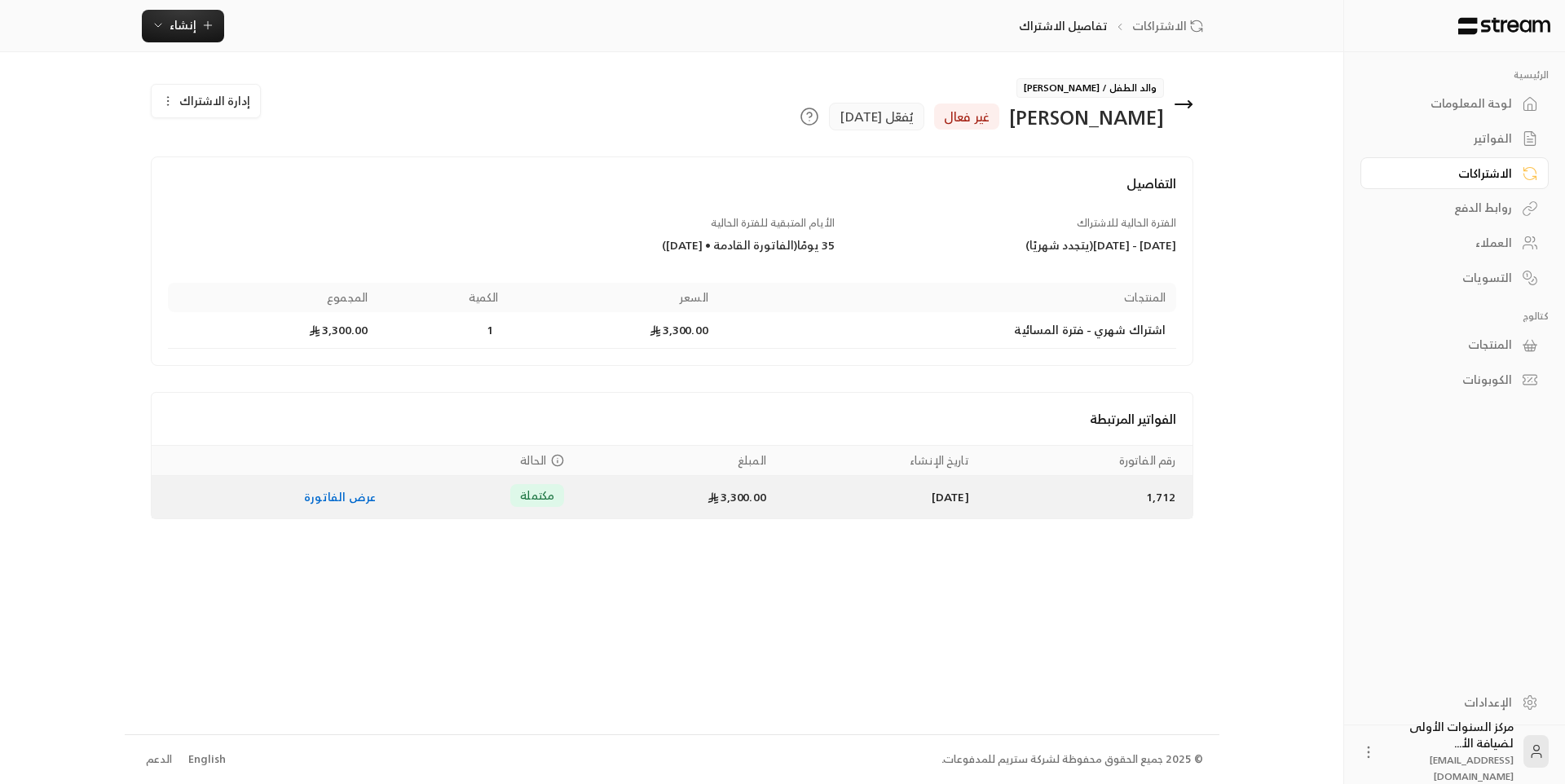
click at [326, 502] on link "عرض الفاتورة" at bounding box center [340, 496] width 72 height 20
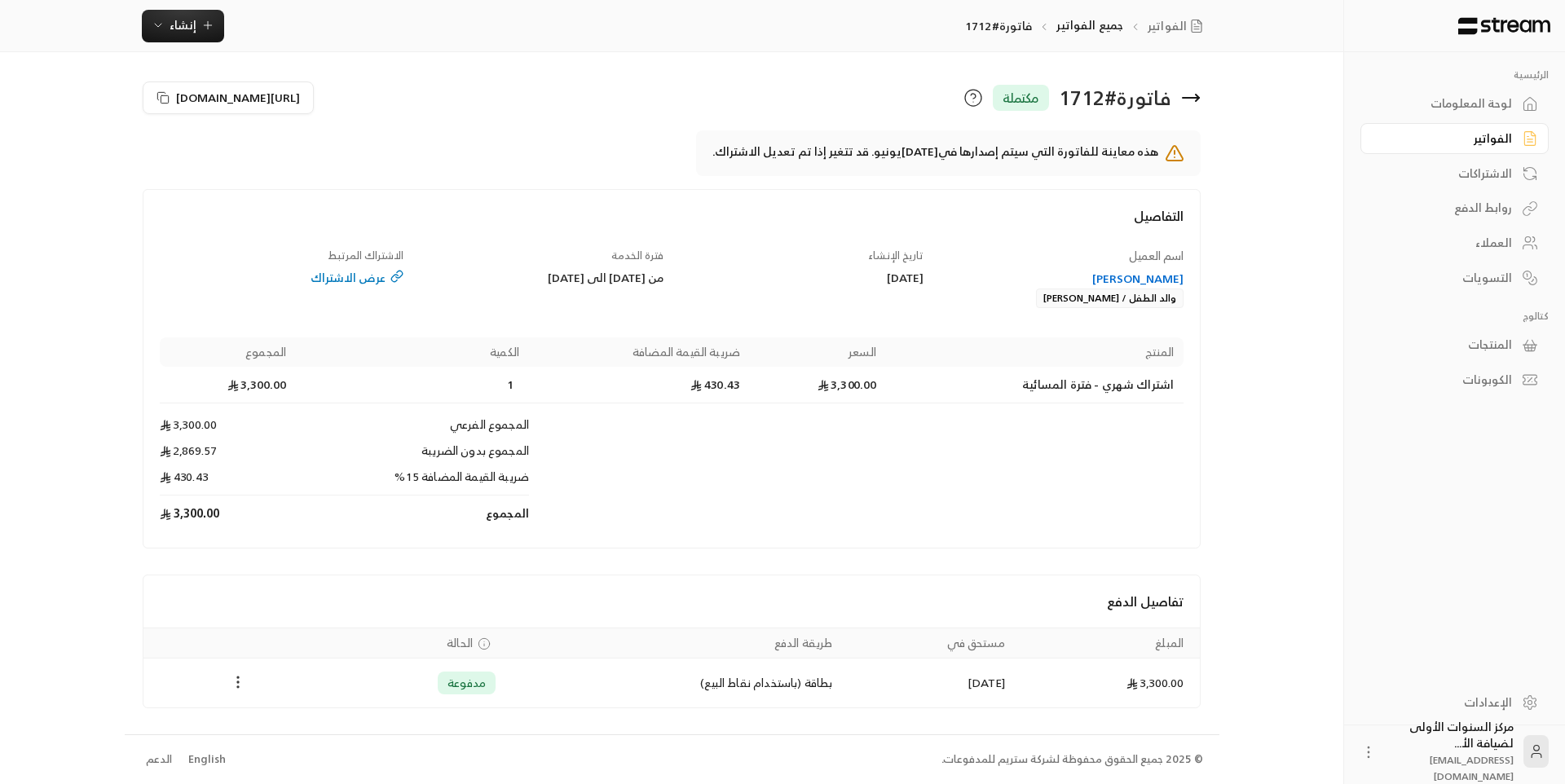
click at [234, 678] on icon "Payments" at bounding box center [238, 682] width 17 height 17
click at [284, 720] on li "تحميل الفاتورة" at bounding box center [278, 723] width 83 height 29
click at [228, 673] on button "Payments" at bounding box center [237, 682] width 19 height 19
click at [681, 329] on div at bounding box center [782, 392] width 1565 height 784
click at [1094, 311] on div "اسم العميل ريان عبدالله بالغنيم والد الطفل / عبدالله ريان بالغنيم تاريخ الإنشاء…" at bounding box center [671, 390] width 1040 height 284
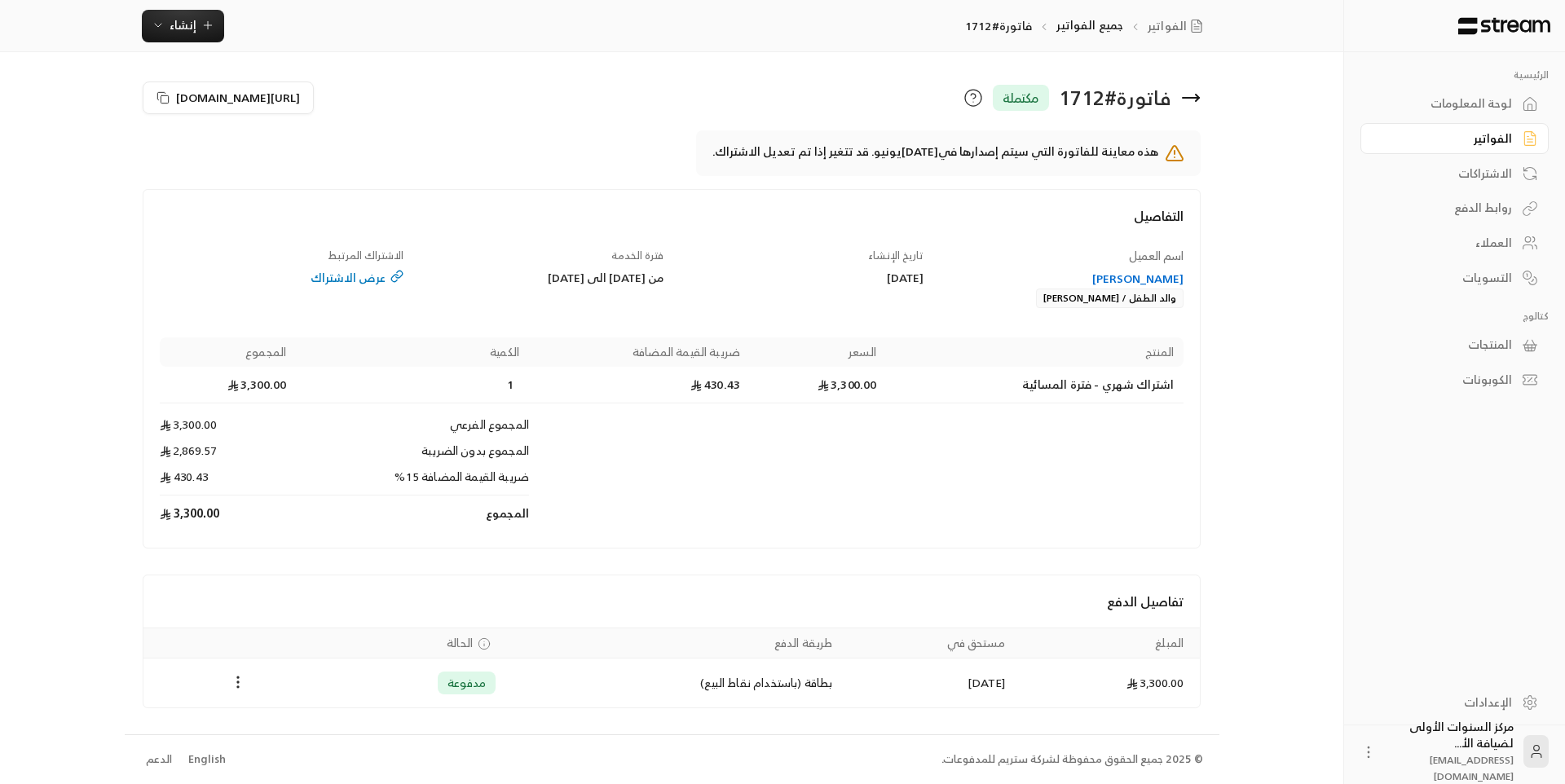
click at [599, 499] on td "Products" at bounding box center [856, 513] width 655 height 36
click at [487, 501] on td "المجموع" at bounding box center [413, 513] width 234 height 36
click at [602, 471] on td "Products" at bounding box center [856, 482] width 655 height 27
click at [389, 440] on td "المجموع الفرعي" at bounding box center [413, 423] width 234 height 40
click at [316, 515] on td "المجموع" at bounding box center [413, 513] width 234 height 36
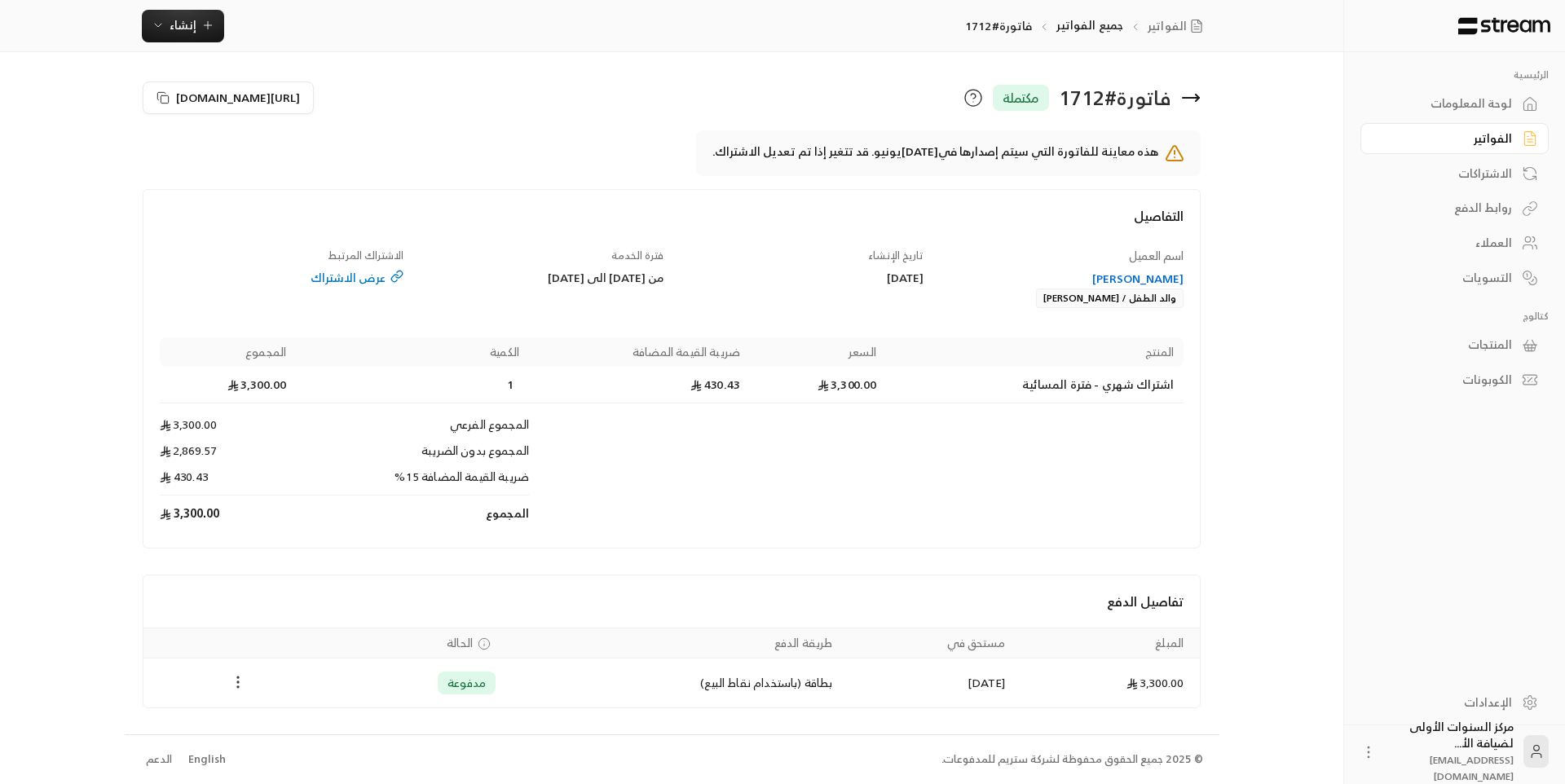
click at [240, 687] on icon "Payments" at bounding box center [238, 682] width 17 height 17
click at [303, 716] on li "تحميل الفاتورة" at bounding box center [278, 723] width 83 height 29
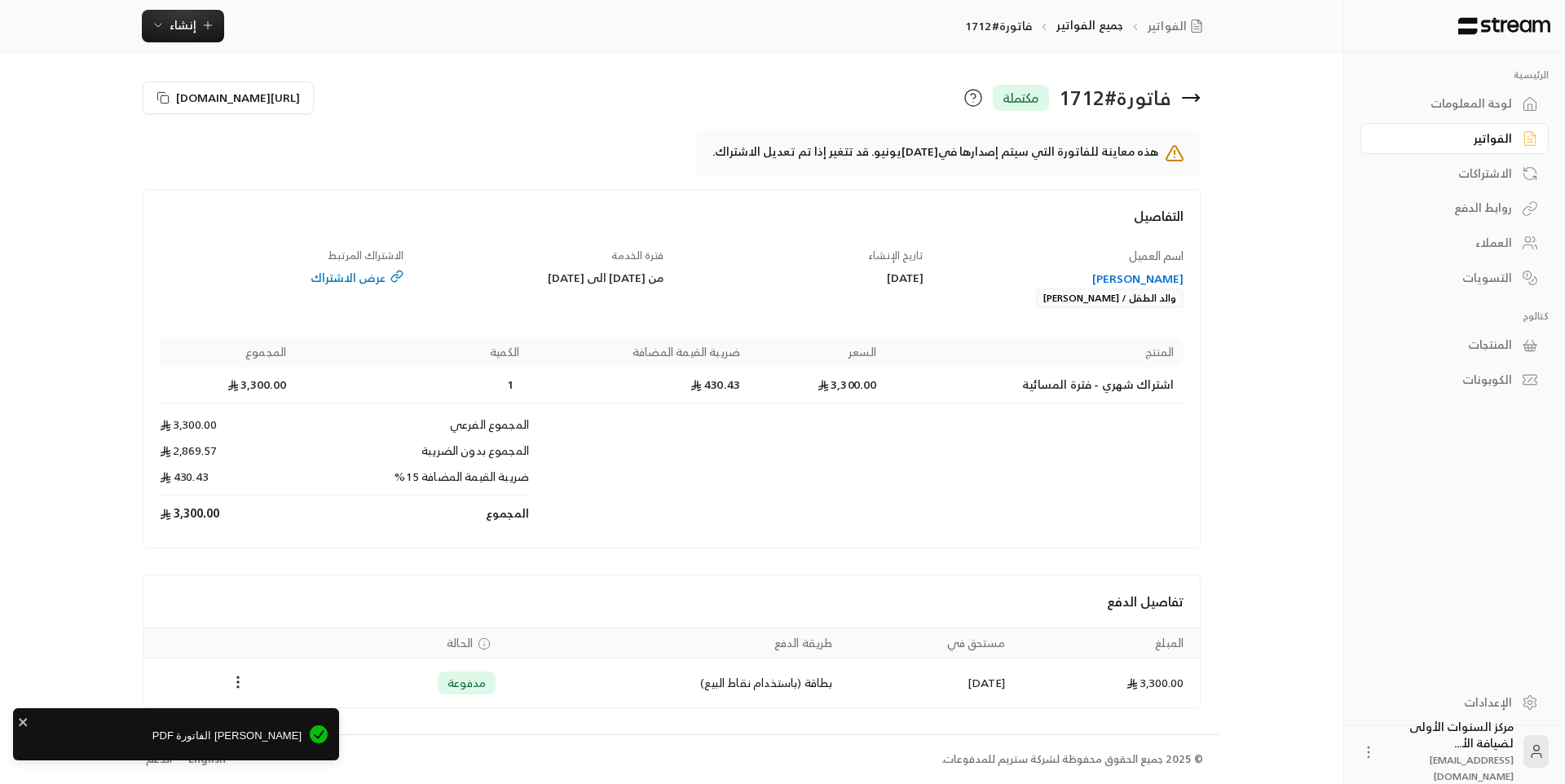
click at [163, 731] on span "جاري تحميل الفاتورة PDF" at bounding box center [163, 736] width 277 height 17
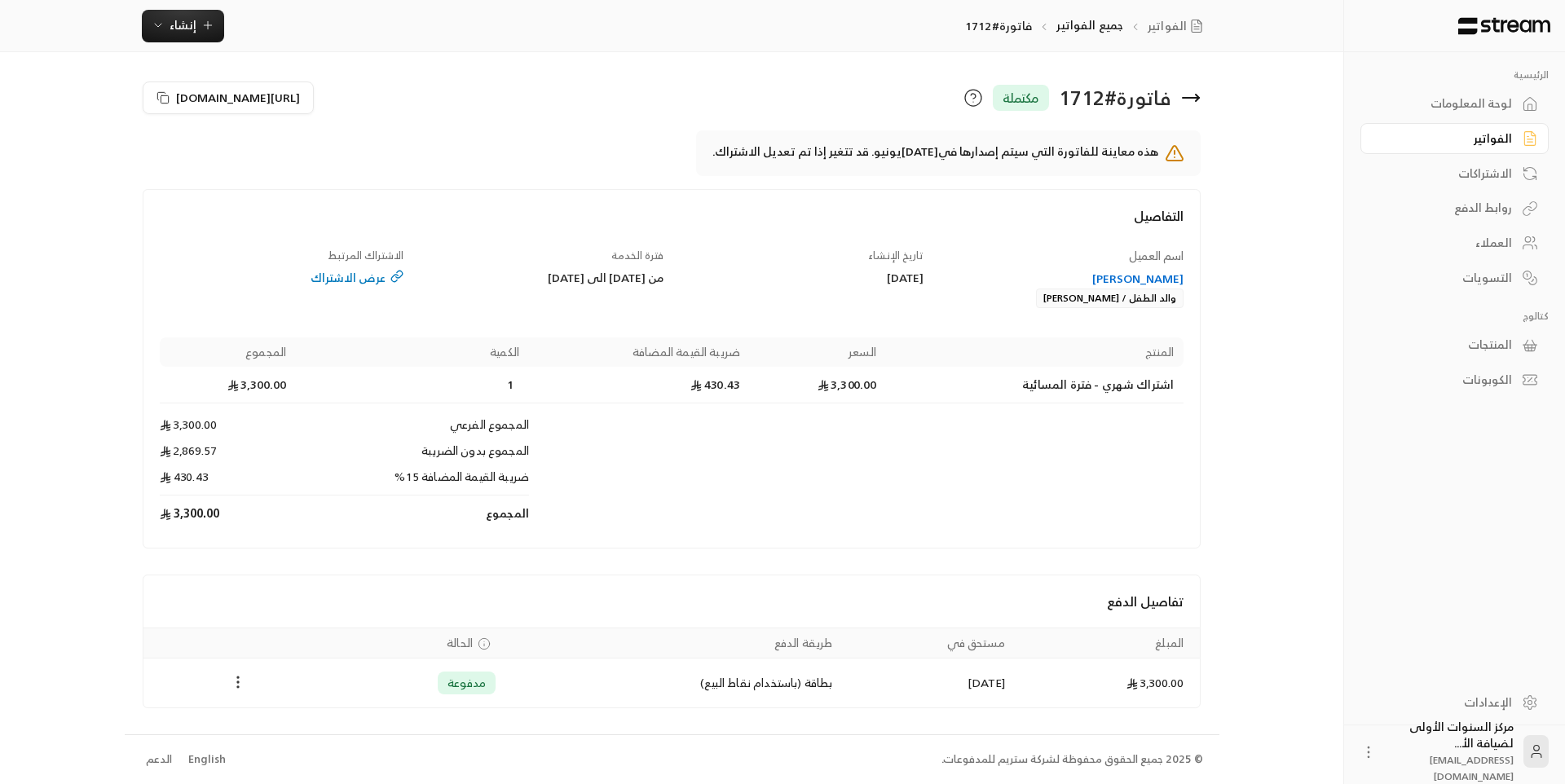
click at [235, 687] on icon "Payments" at bounding box center [238, 682] width 17 height 17
click at [251, 727] on li "تحميل الفاتورة" at bounding box center [278, 723] width 83 height 29
click at [1162, 28] on link "الفواتير" at bounding box center [1178, 27] width 62 height 17
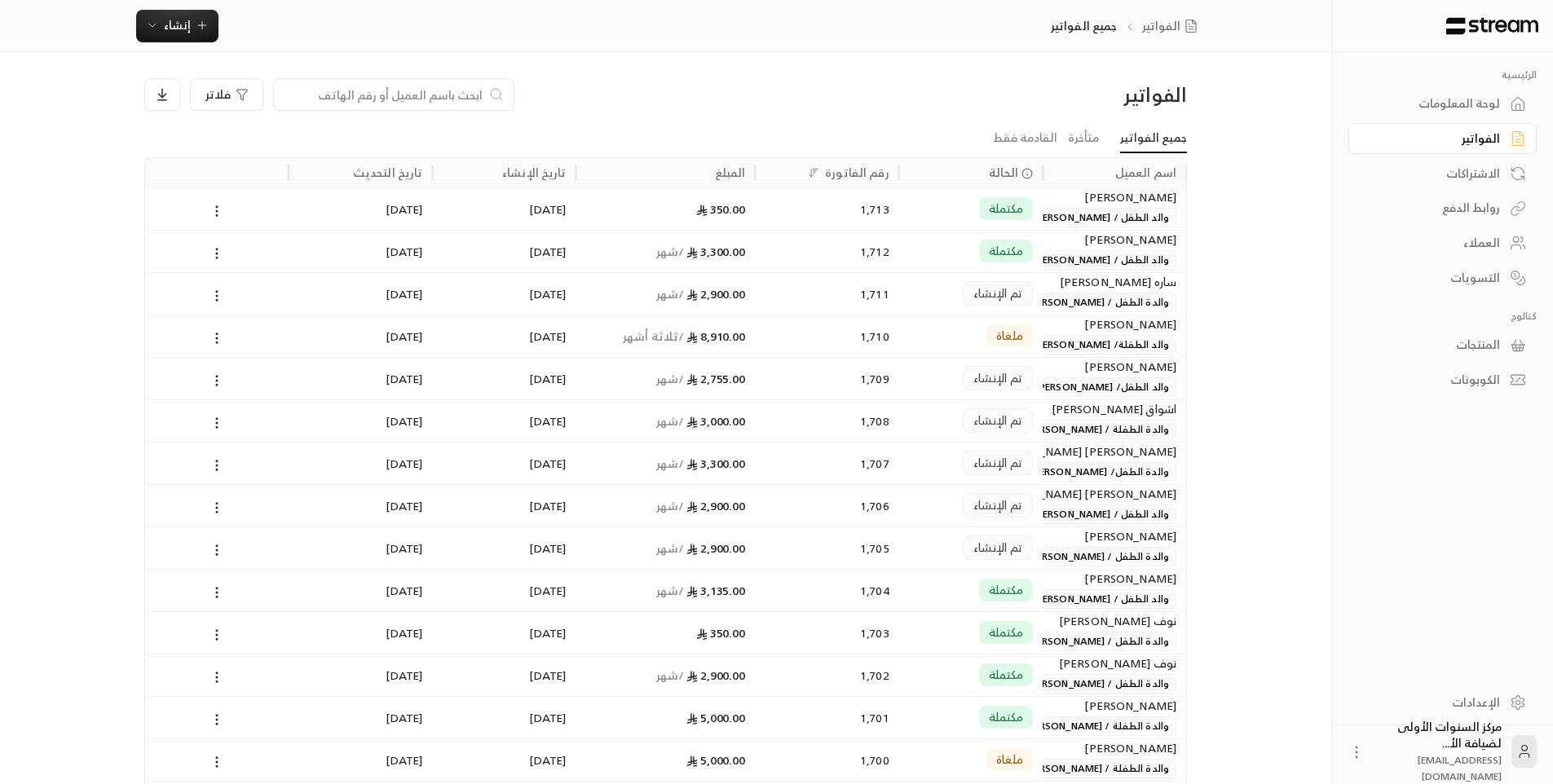
click at [1072, 256] on span "والد الطفل / [PERSON_NAME]" at bounding box center [1101, 259] width 150 height 19
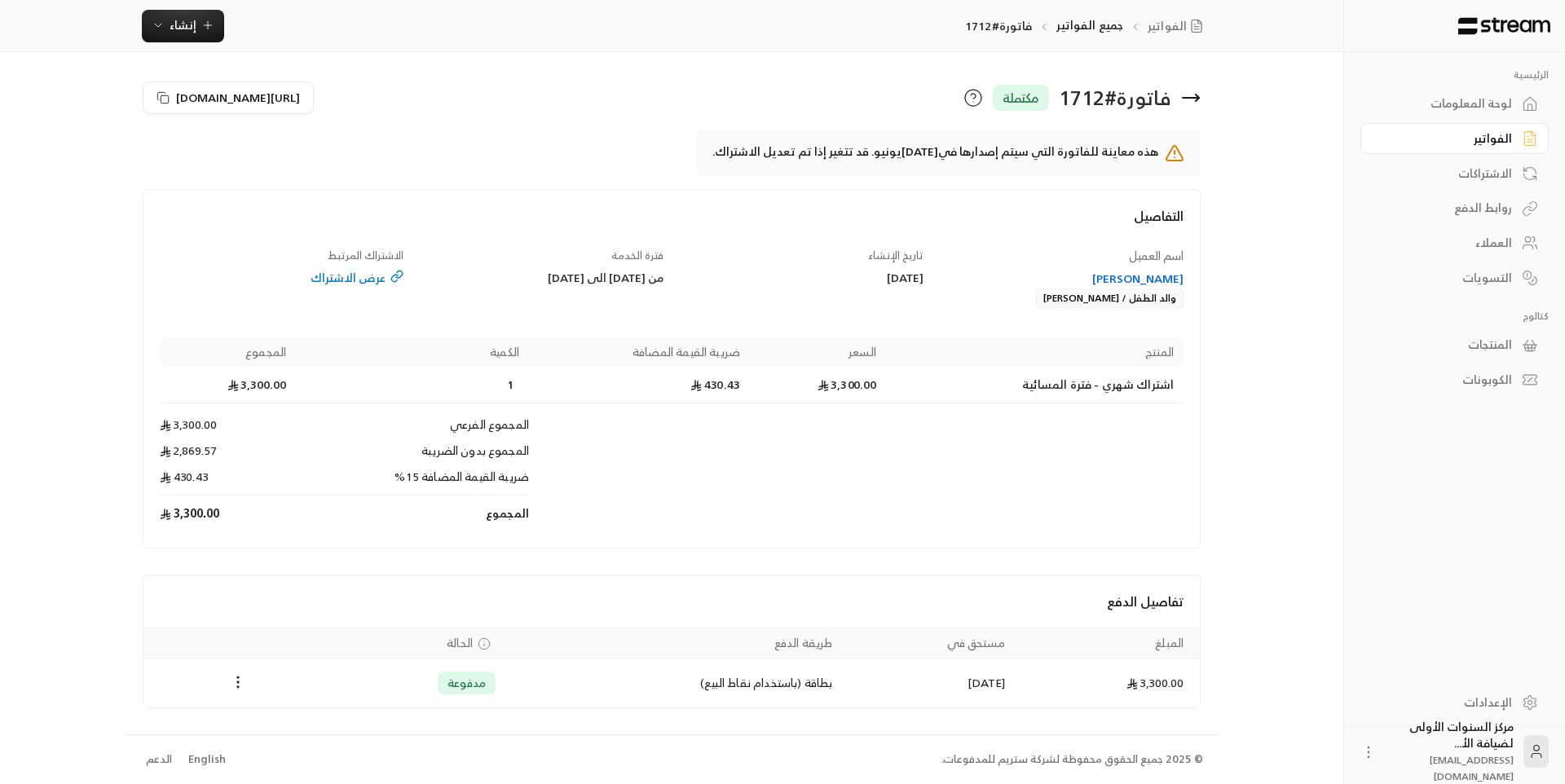
click at [743, 497] on td "Products" at bounding box center [856, 513] width 655 height 36
click at [1192, 97] on icon at bounding box center [1191, 97] width 17 height 0
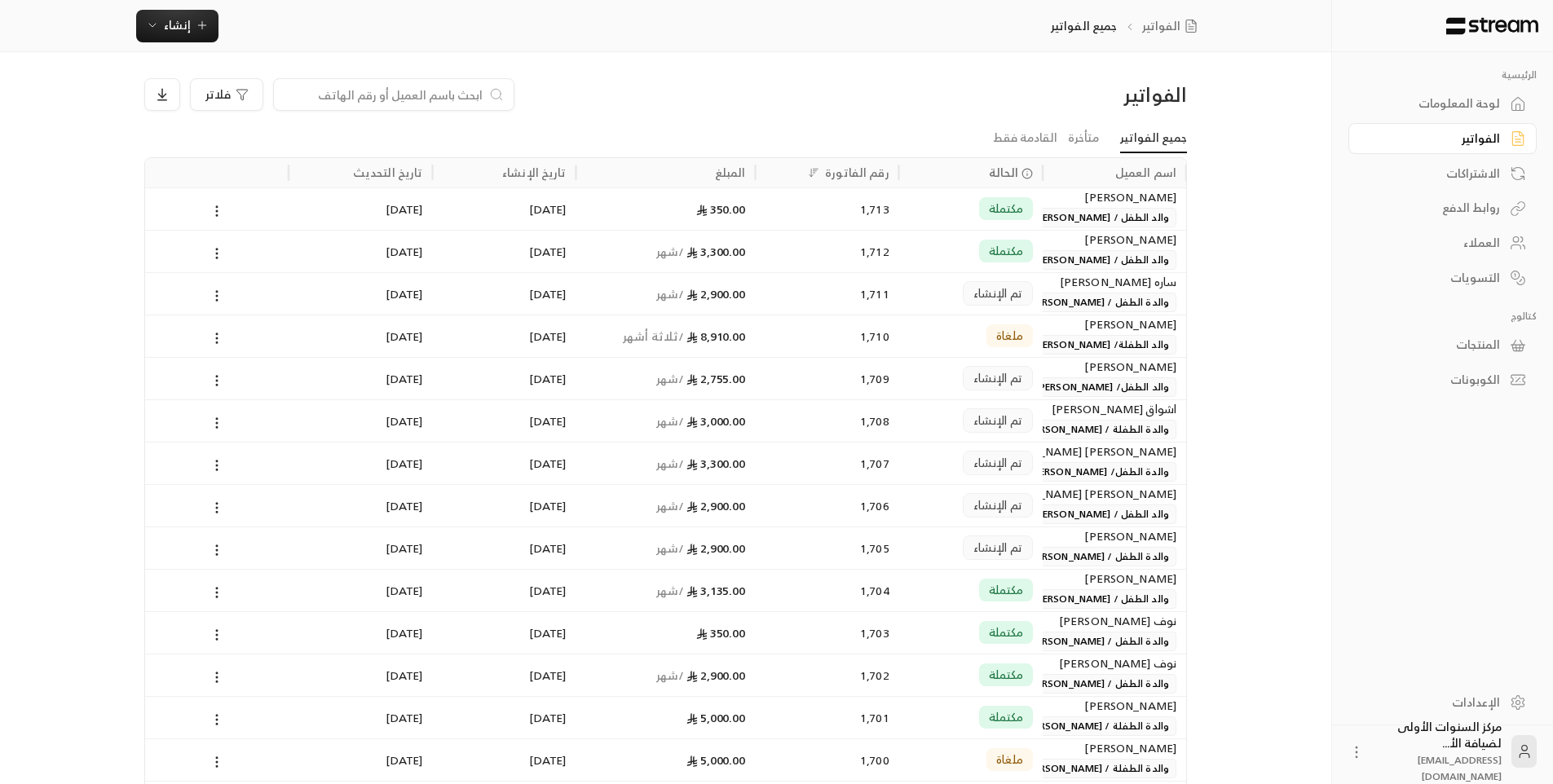
click at [1079, 256] on span "والد الطفل / [PERSON_NAME]" at bounding box center [1101, 259] width 150 height 19
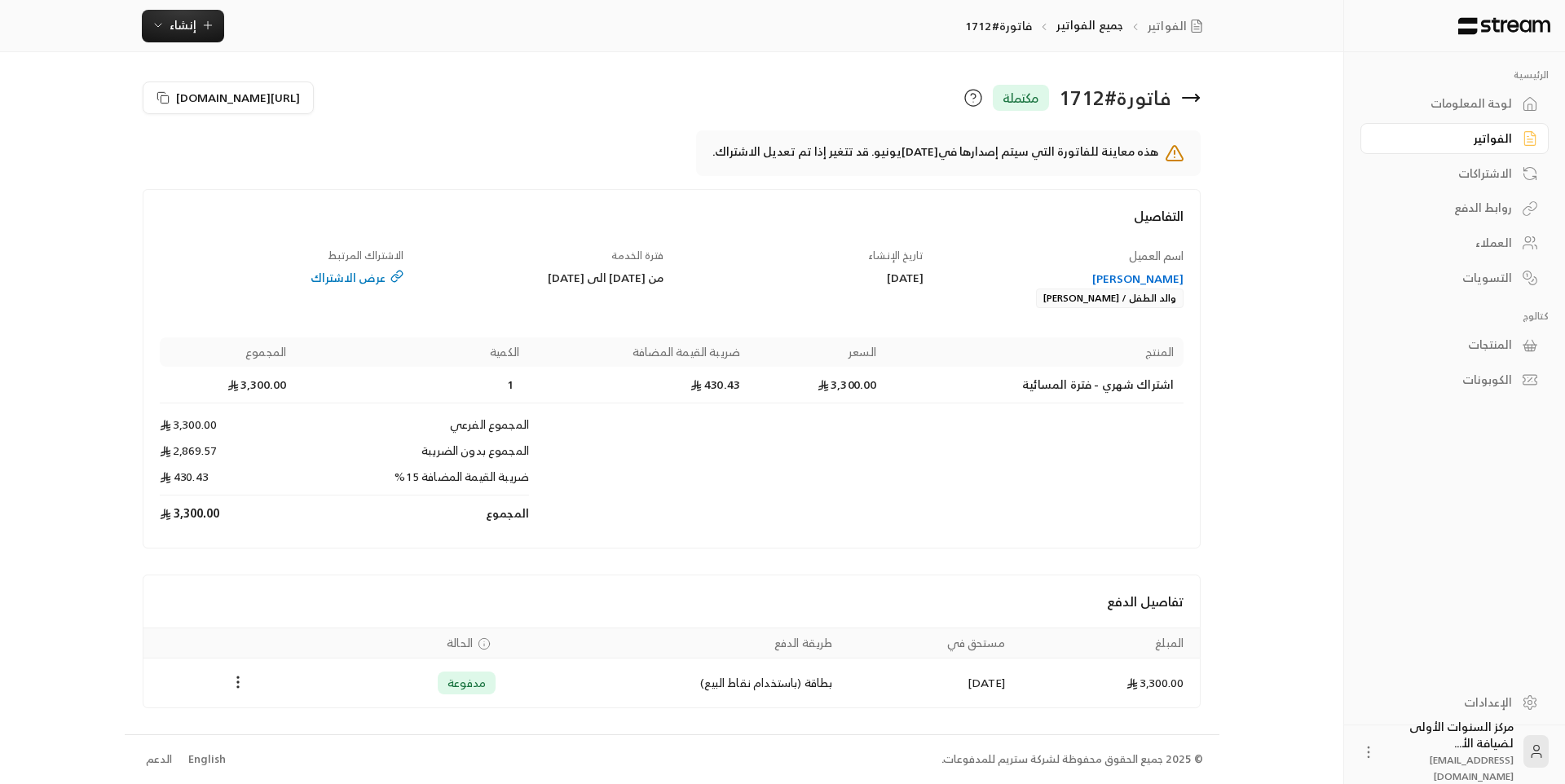
click at [718, 219] on h4 "التفاصيل" at bounding box center [672, 223] width 1024 height 36
click at [729, 112] on div "فاتورة # 1712 مكتملة" at bounding box center [941, 97] width 537 height 40
click at [1469, 109] on div "لوحة المعلومات" at bounding box center [1446, 104] width 131 height 17
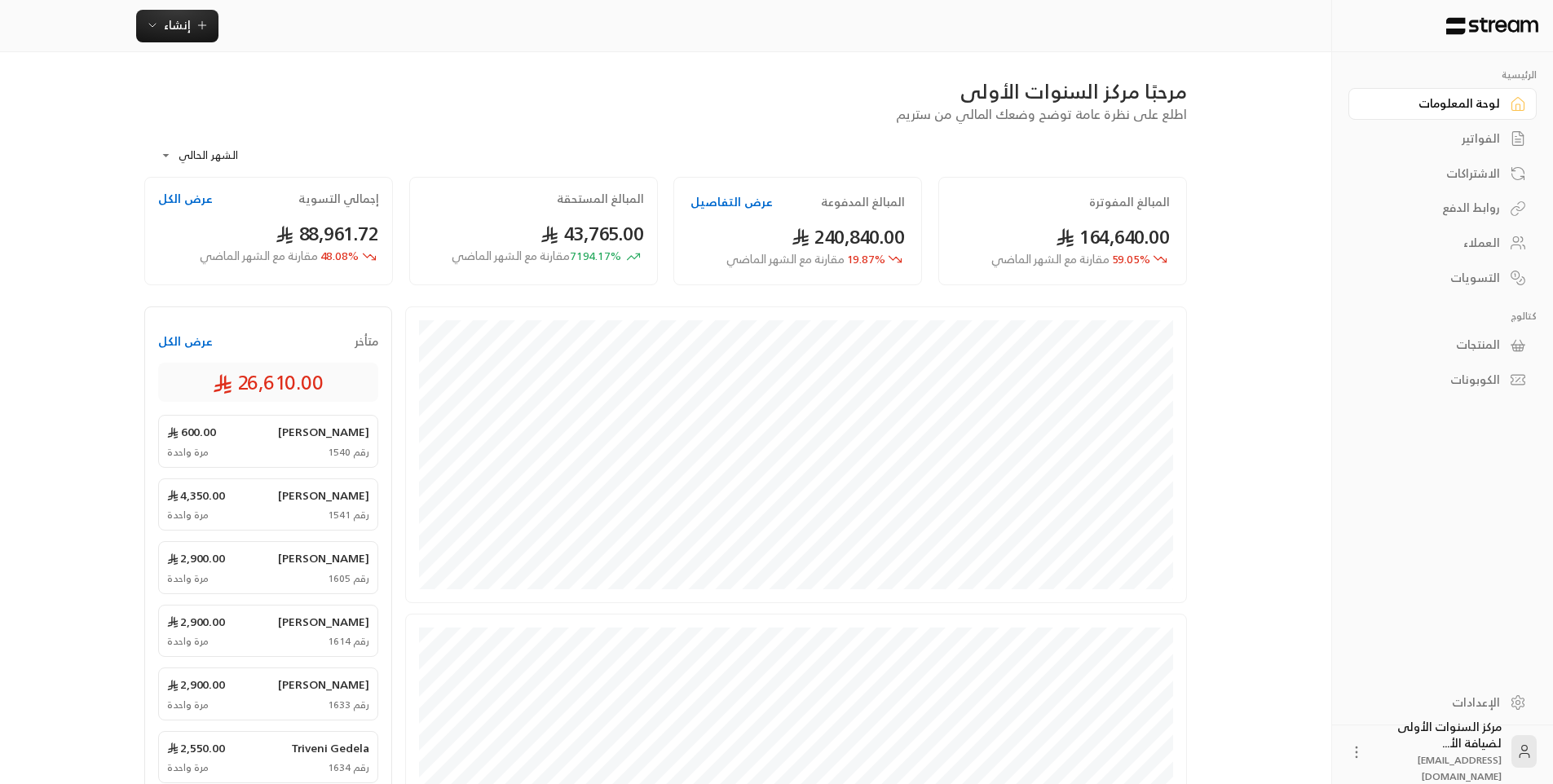
click at [1476, 142] on div "الفواتير" at bounding box center [1434, 139] width 131 height 17
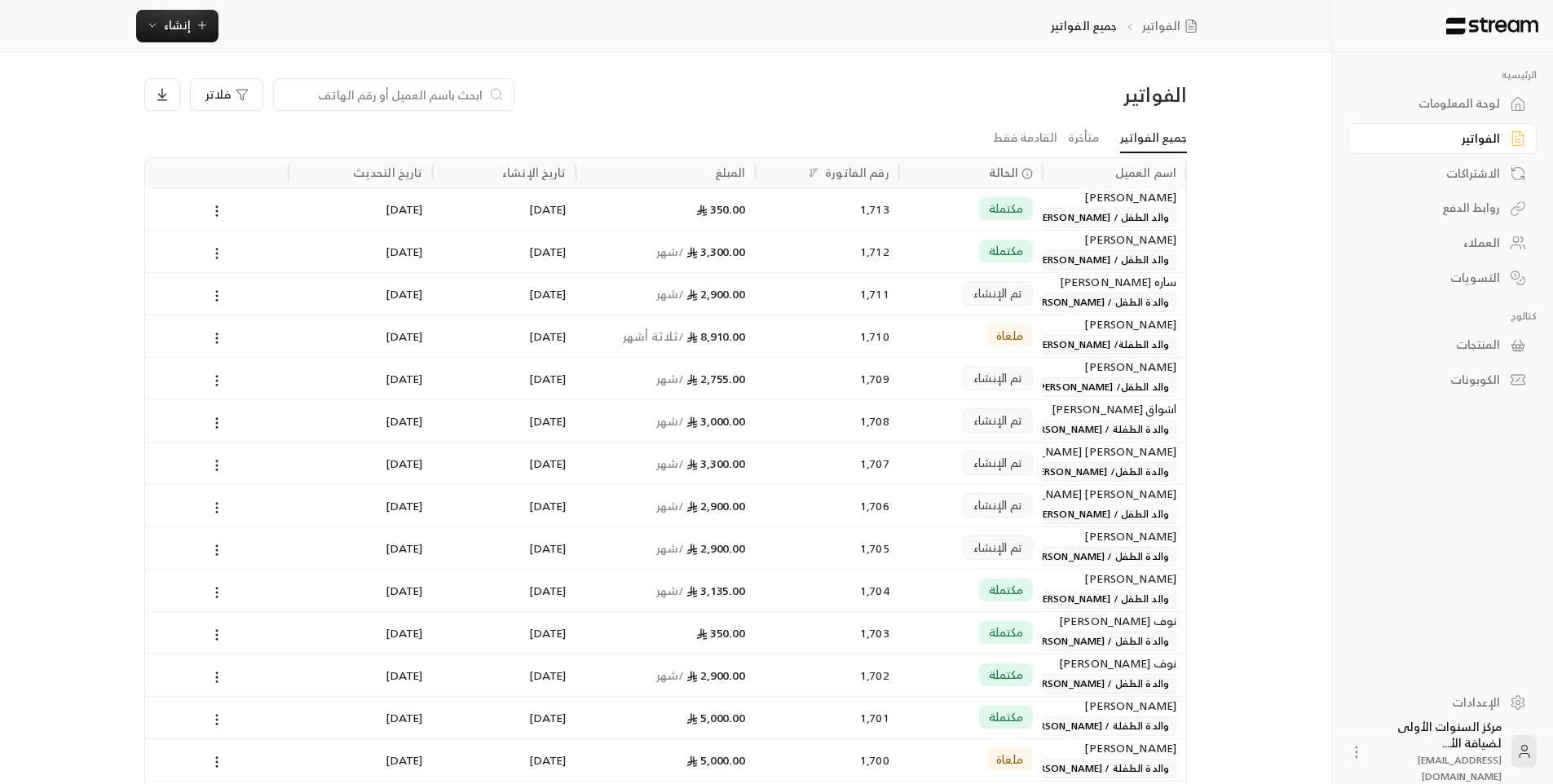
click at [1454, 100] on div "لوحة المعلومات" at bounding box center [1434, 104] width 131 height 17
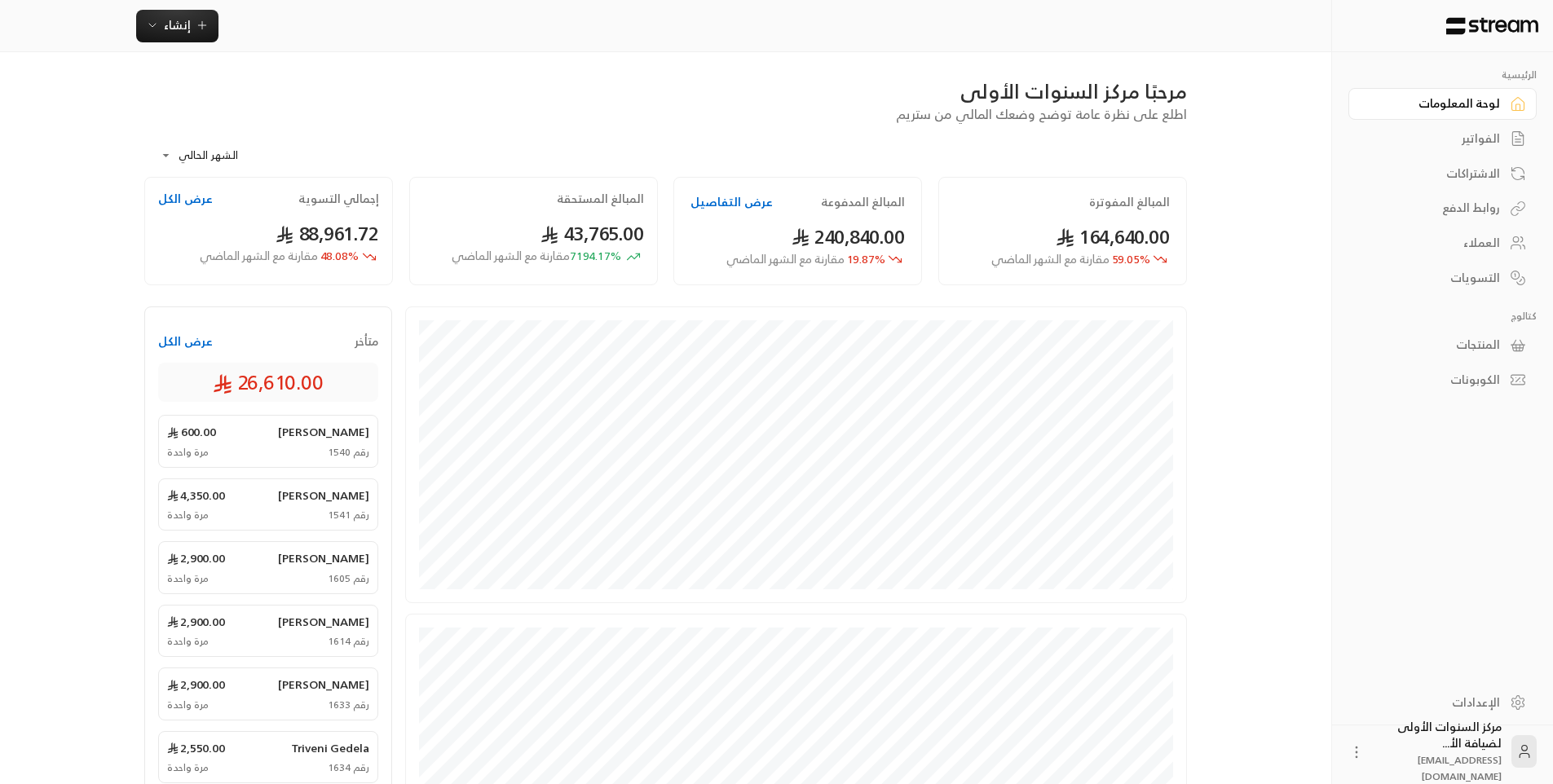
click at [1470, 134] on div "الفواتير" at bounding box center [1434, 139] width 131 height 17
